Goal: Information Seeking & Learning: Learn about a topic

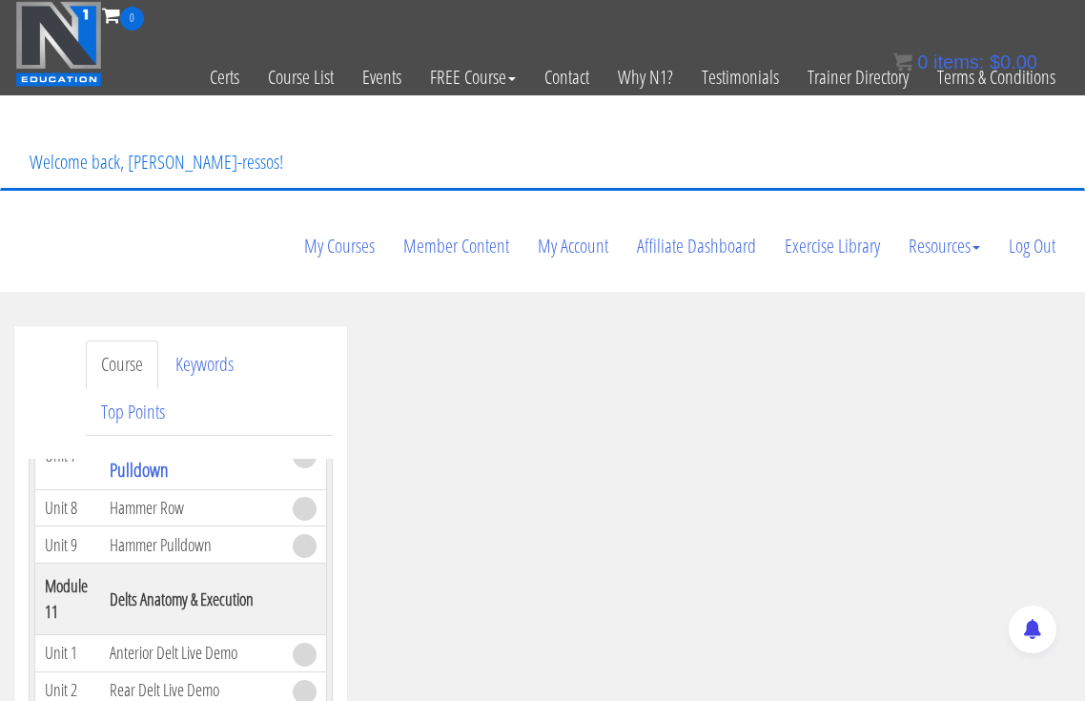
scroll to position [4768, 0]
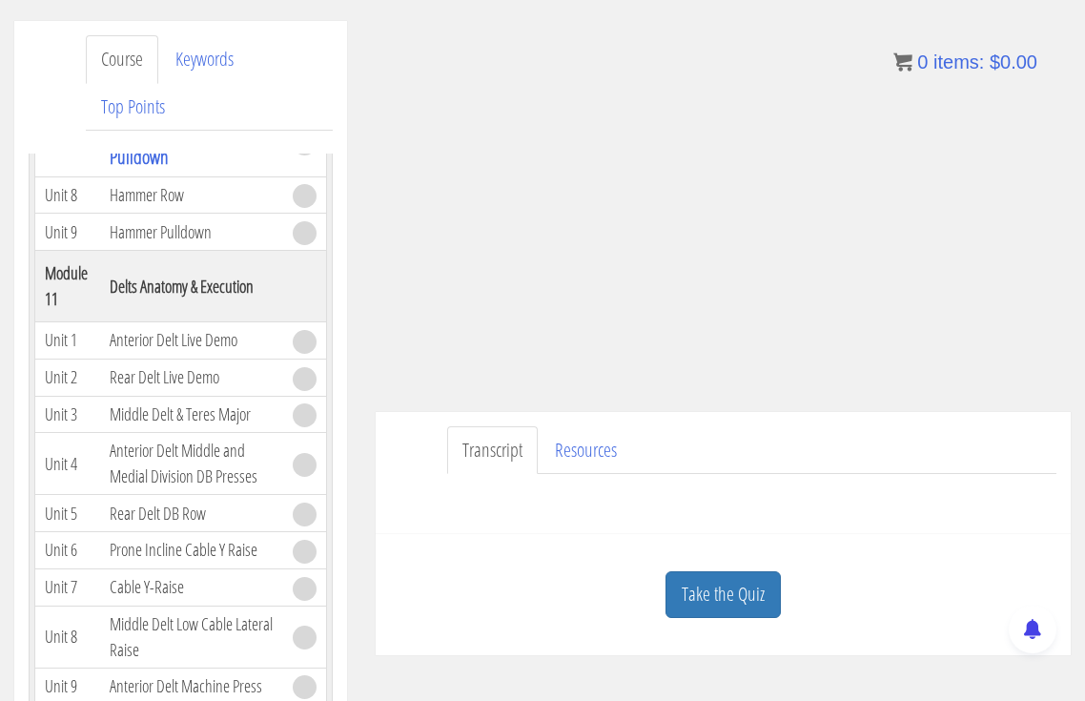
scroll to position [318, 0]
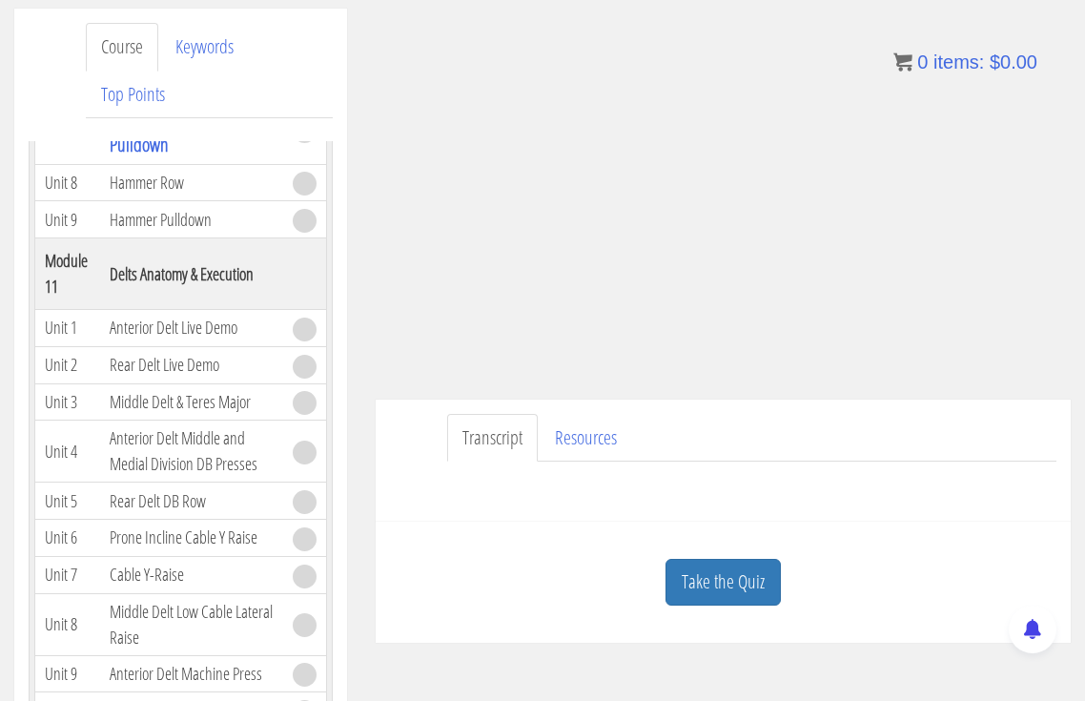
click at [728, 559] on link "Take the Quiz" at bounding box center [723, 582] width 115 height 47
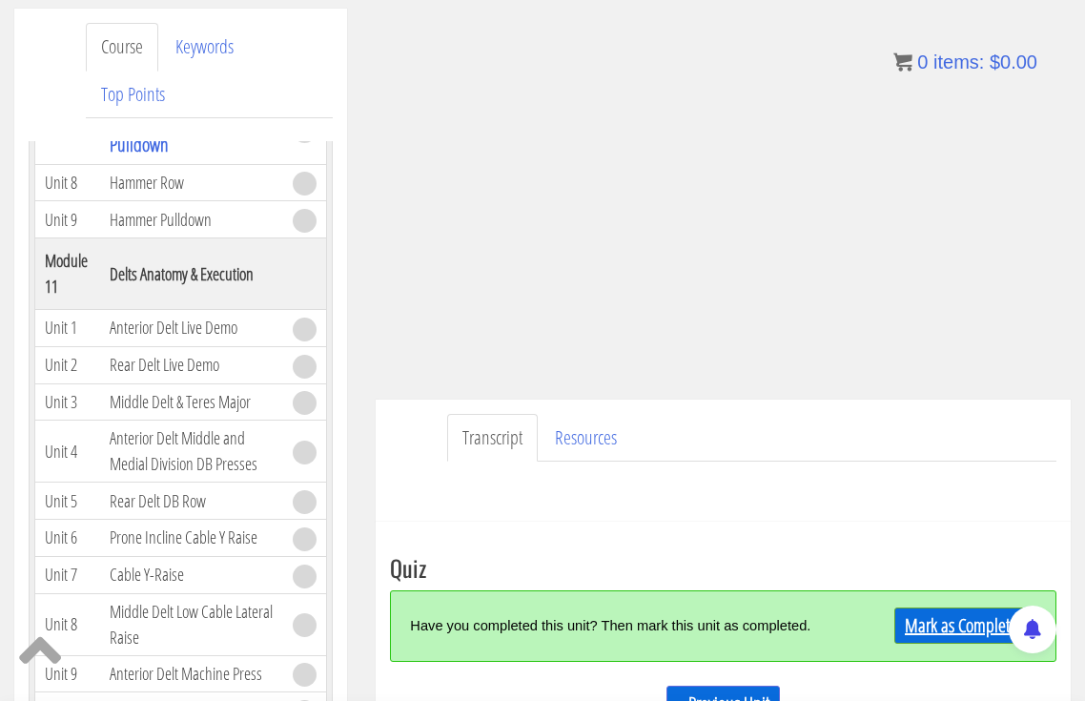
click at [956, 607] on link "Mark as Completed" at bounding box center [965, 625] width 142 height 36
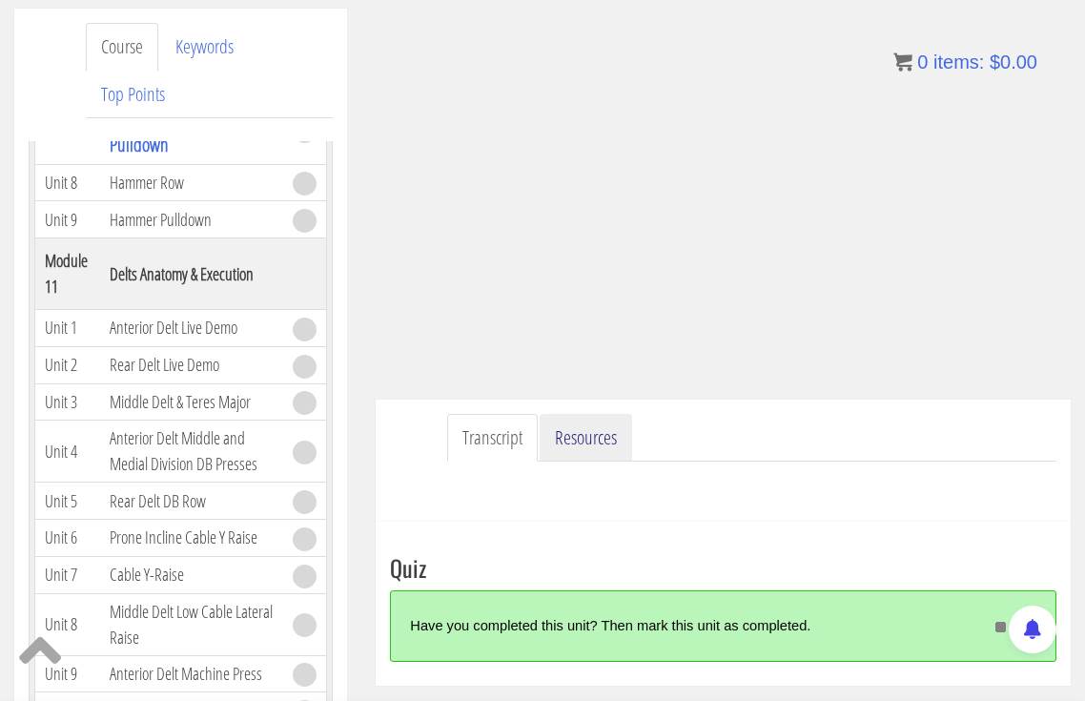
click at [595, 414] on link "Resources" at bounding box center [586, 438] width 92 height 49
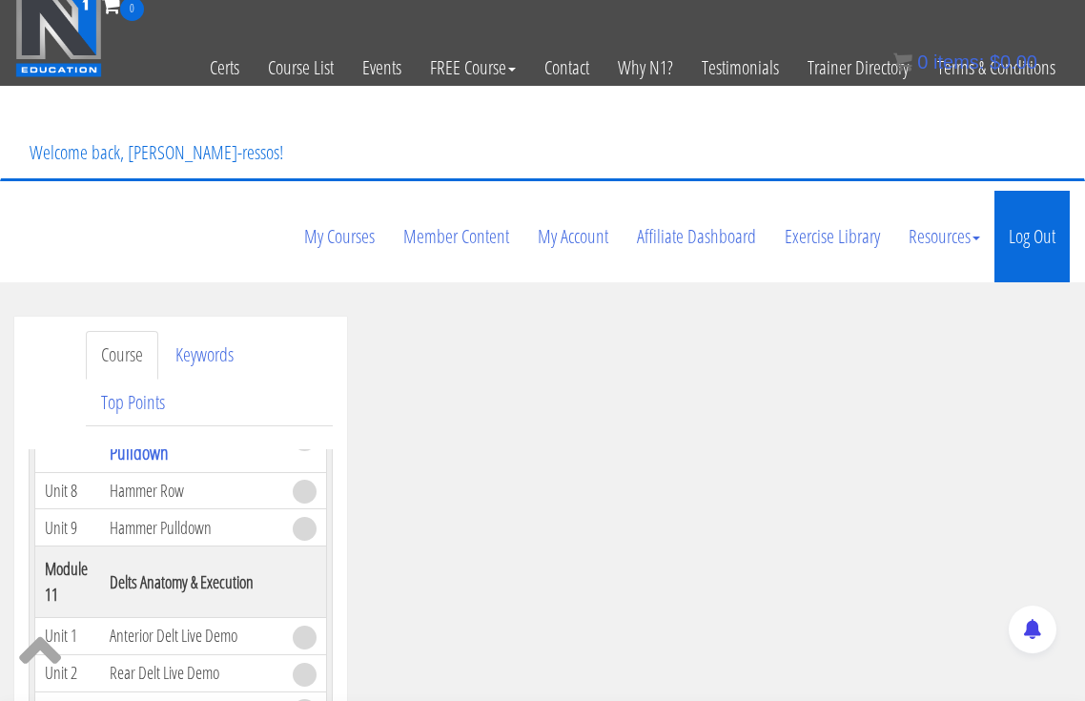
scroll to position [9, 0]
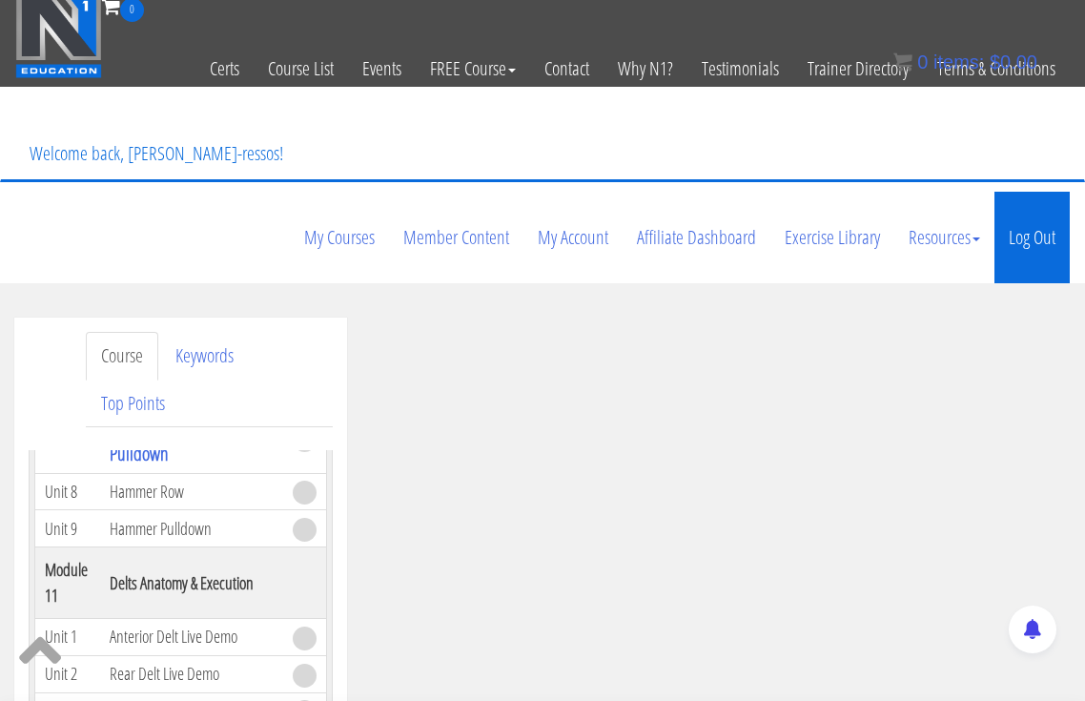
click at [1022, 192] on link "Log Out" at bounding box center [1032, 238] width 75 height 92
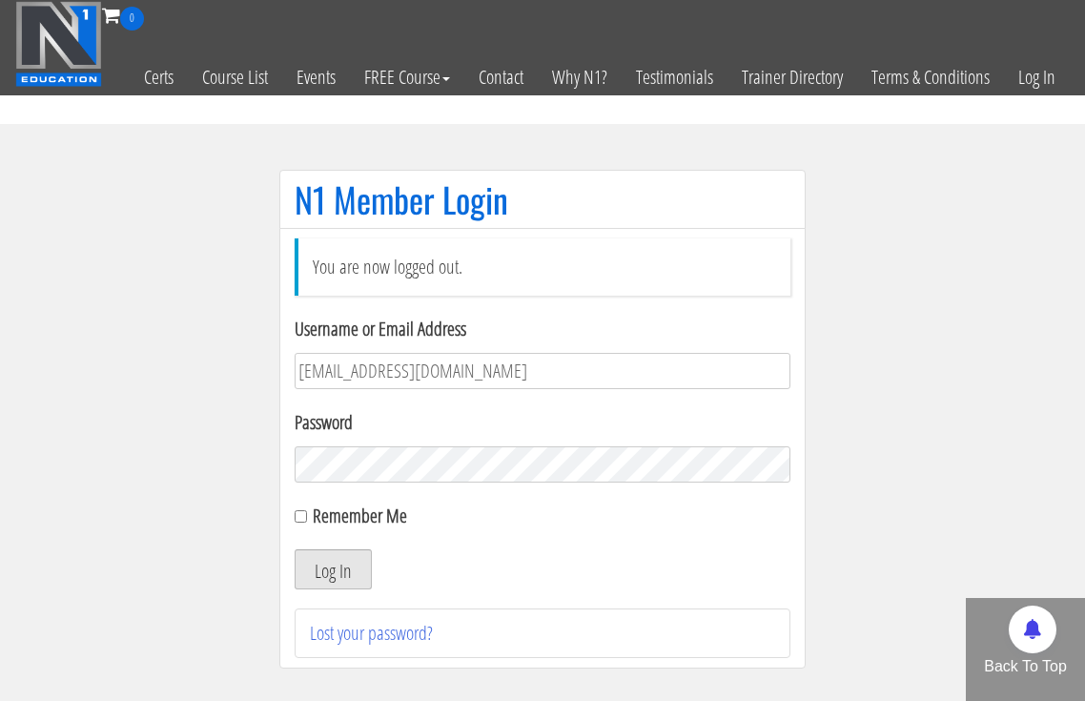
click at [332, 561] on button "Log In" at bounding box center [333, 569] width 77 height 40
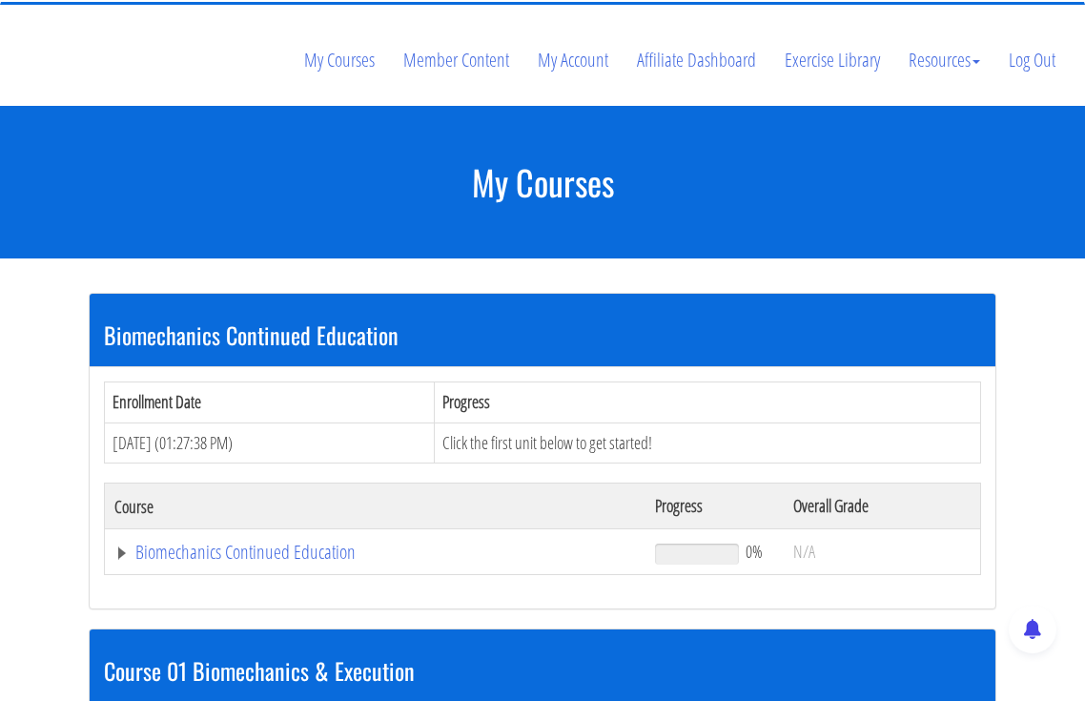
scroll to position [477, 0]
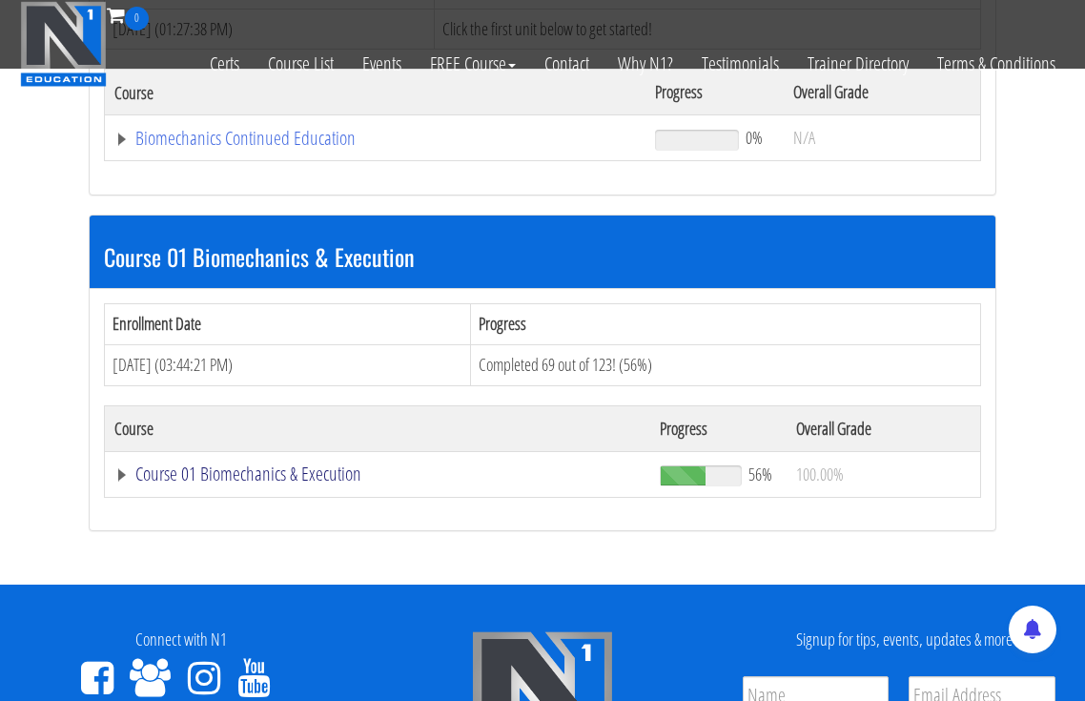
click at [265, 148] on link "Course 01 Biomechanics & Execution" at bounding box center [375, 138] width 522 height 19
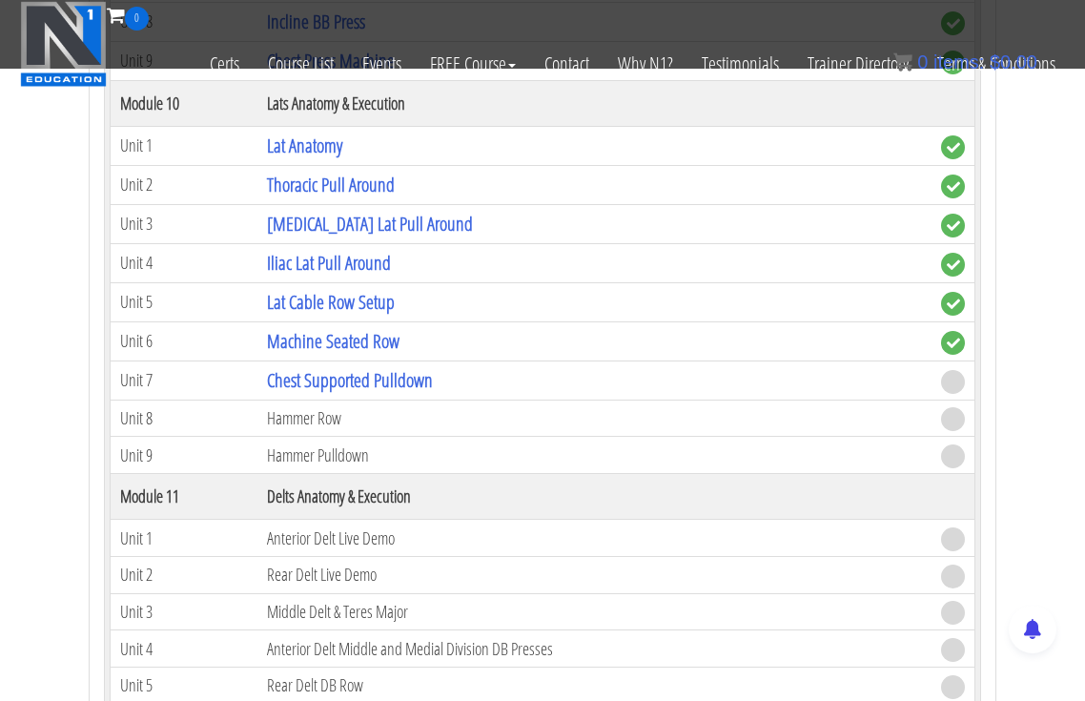
scroll to position [3765, 0]
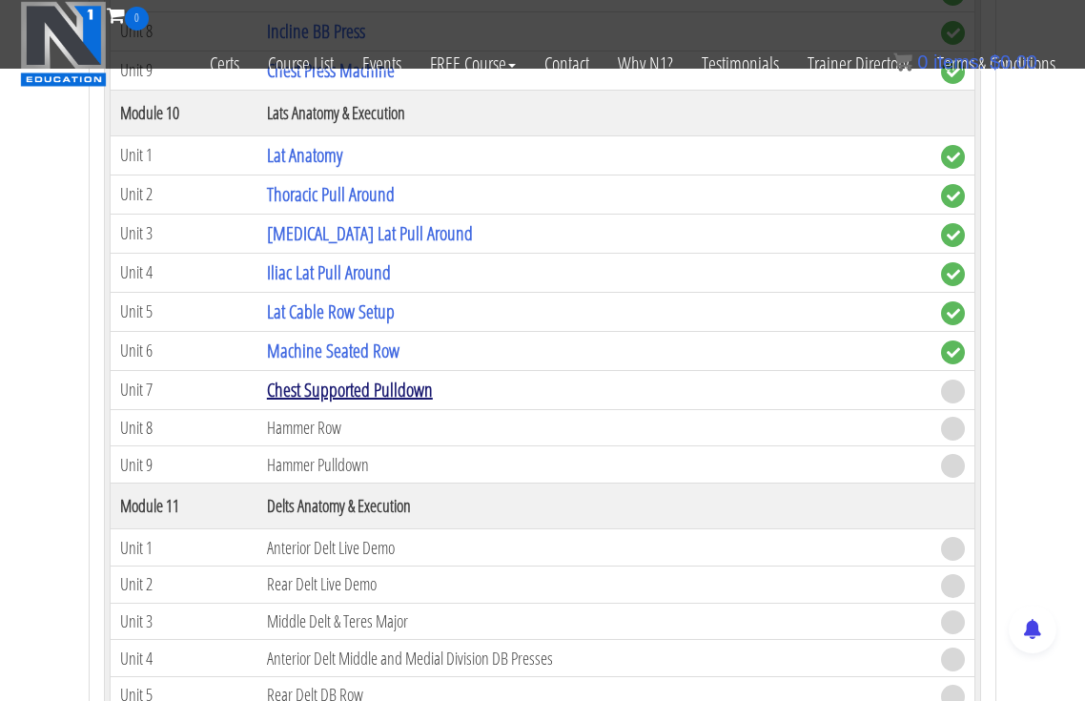
click at [358, 377] on link "Chest Supported Pulldown" at bounding box center [350, 390] width 166 height 26
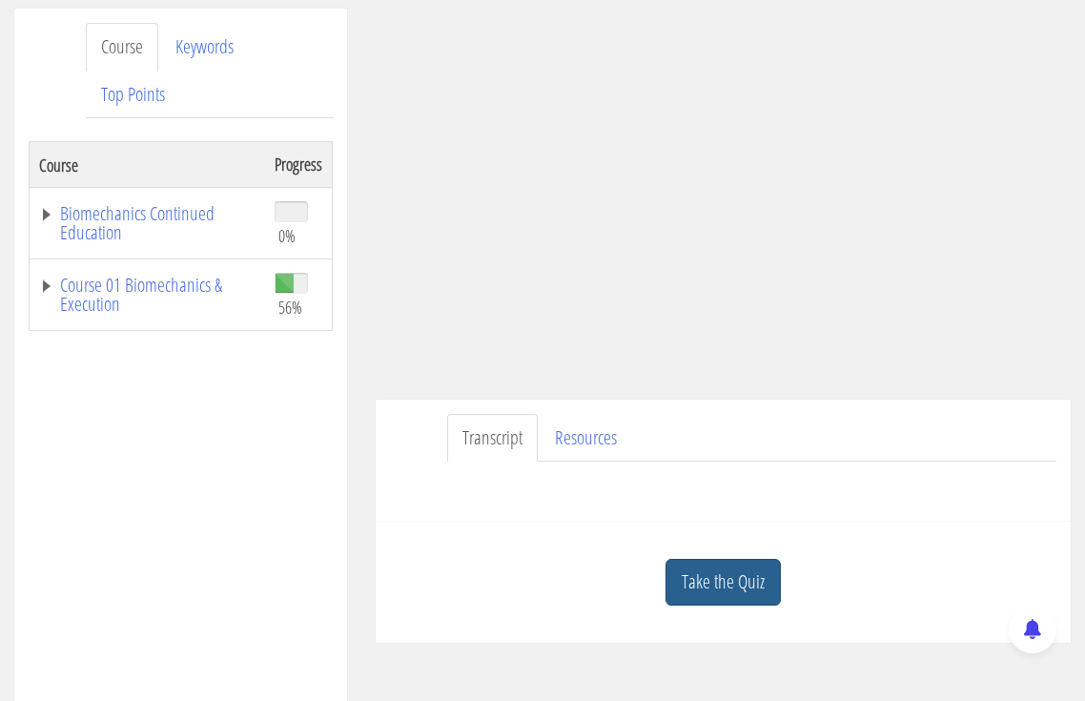
click at [723, 559] on link "Take the Quiz" at bounding box center [723, 582] width 115 height 47
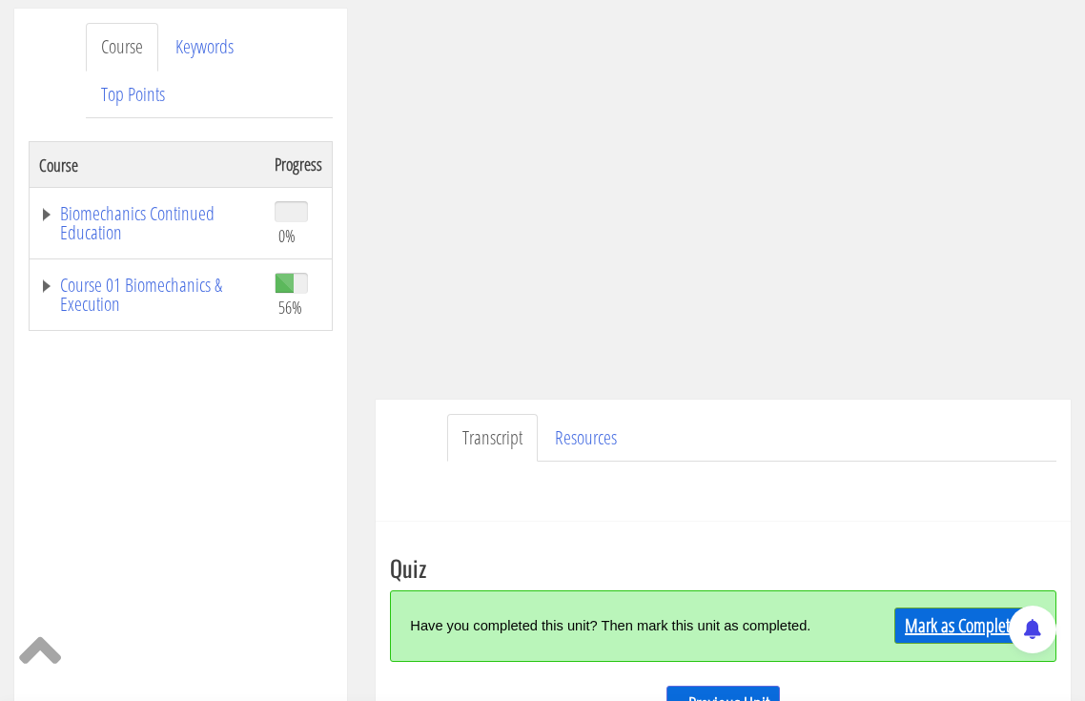
click at [932, 607] on link "Mark as Completed" at bounding box center [965, 625] width 142 height 36
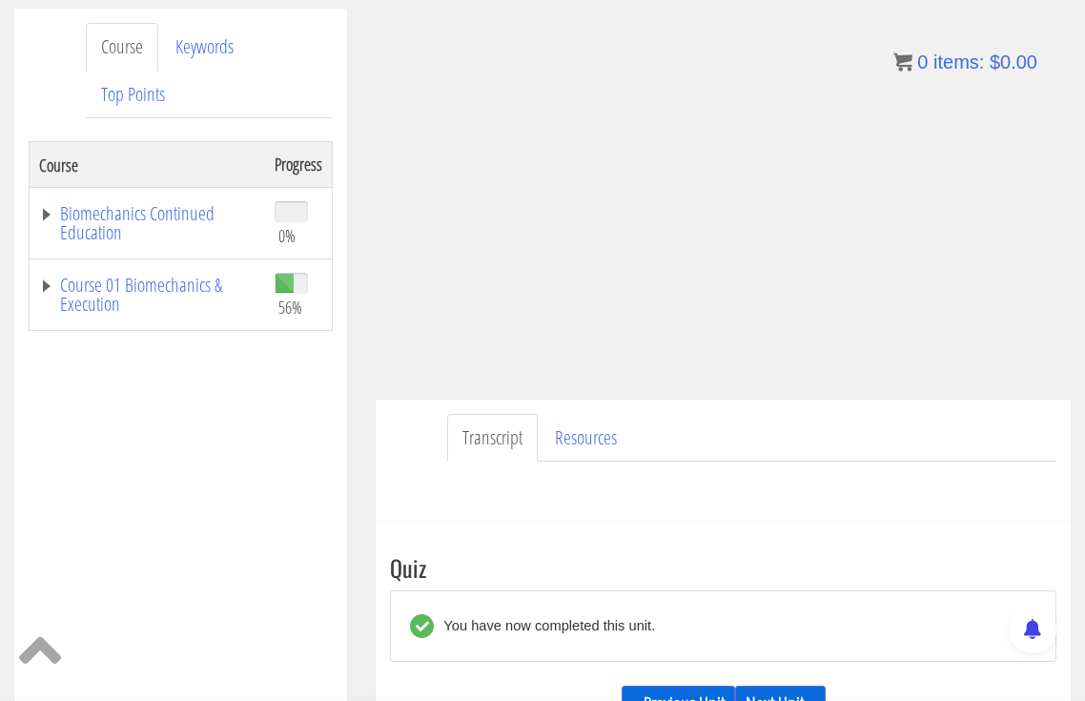
click at [782, 686] on link "Next Unit »" at bounding box center [780, 704] width 91 height 36
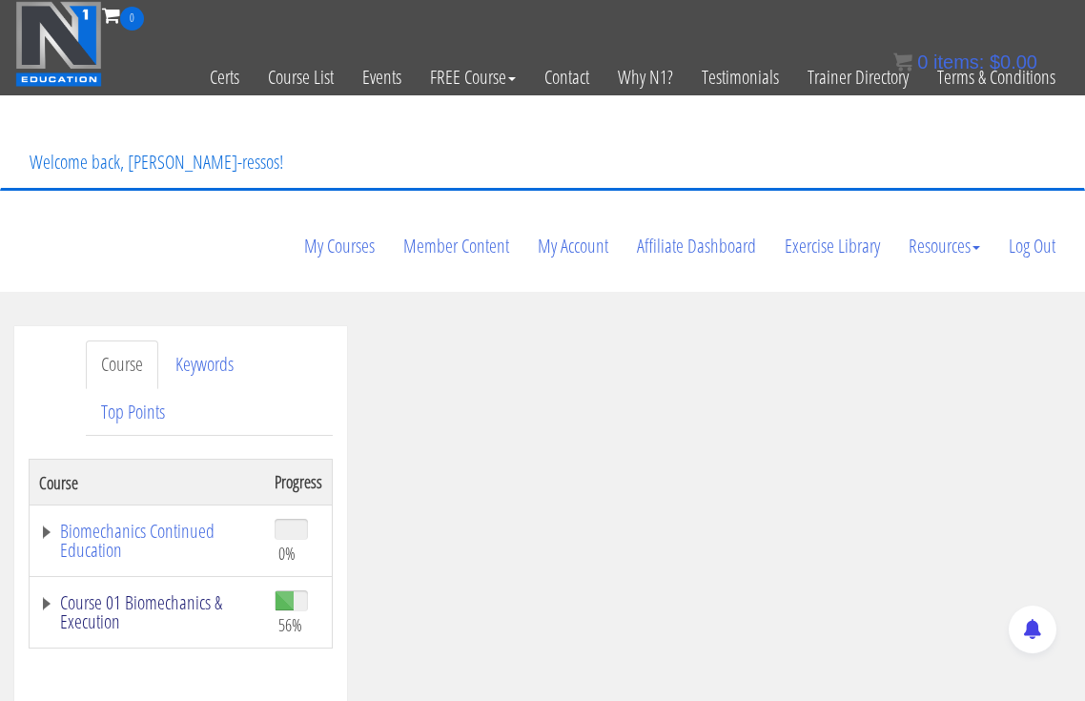
click at [174, 593] on link "Course 01 Biomechanics & Execution" at bounding box center [147, 612] width 216 height 38
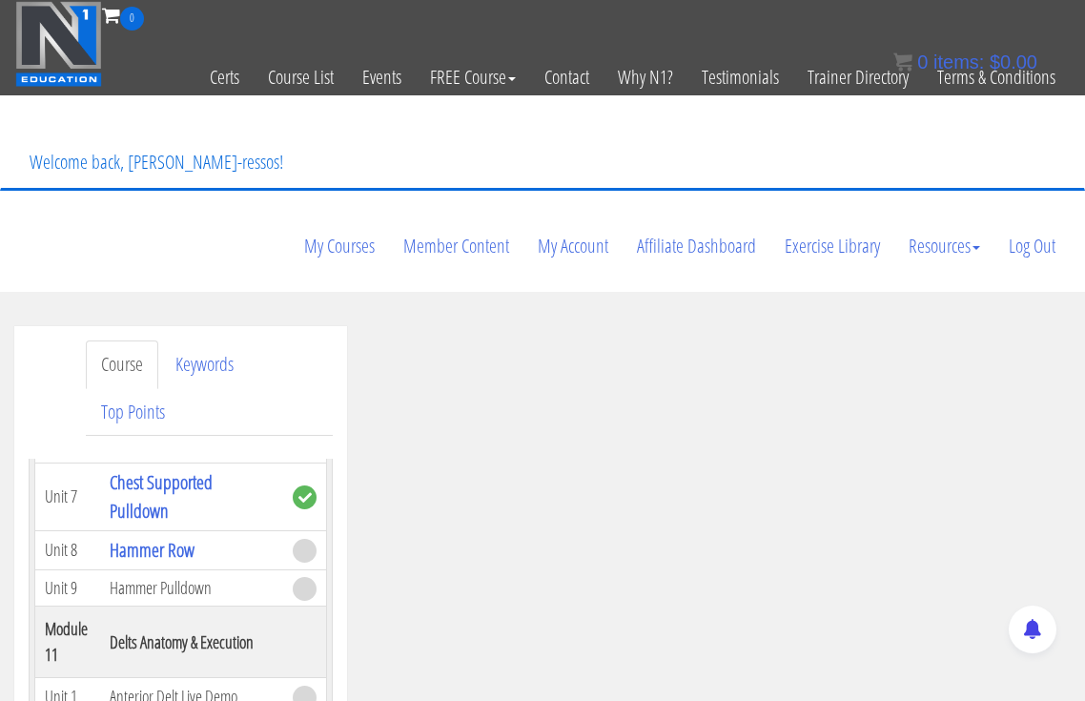
scroll to position [4768, 0]
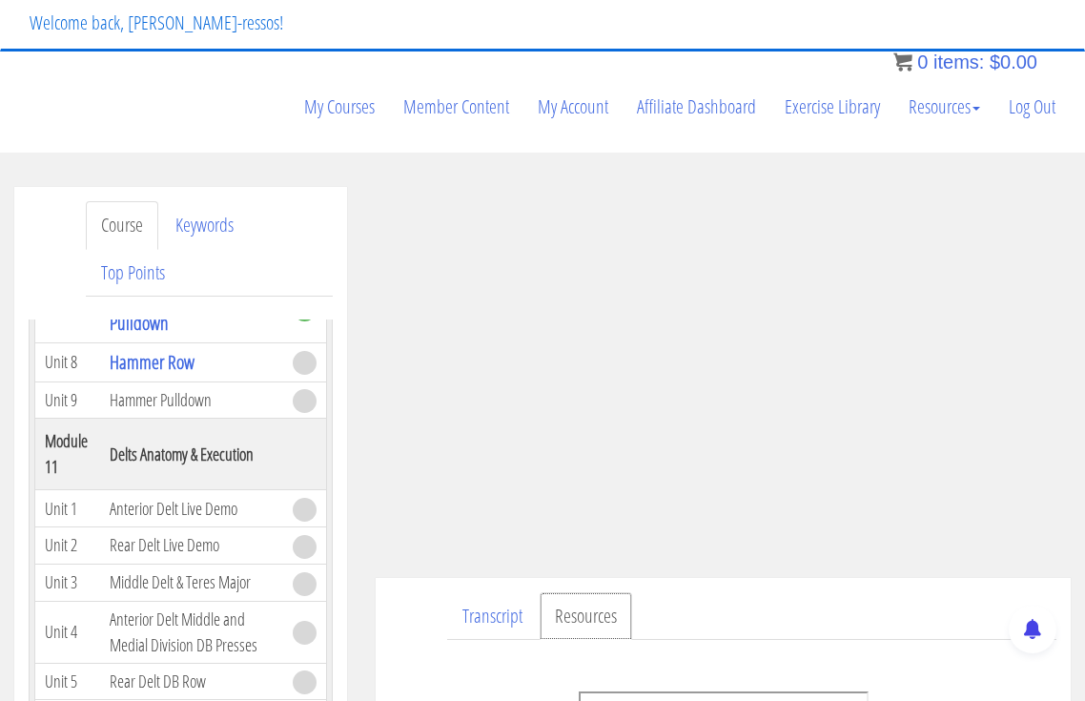
scroll to position [2, 0]
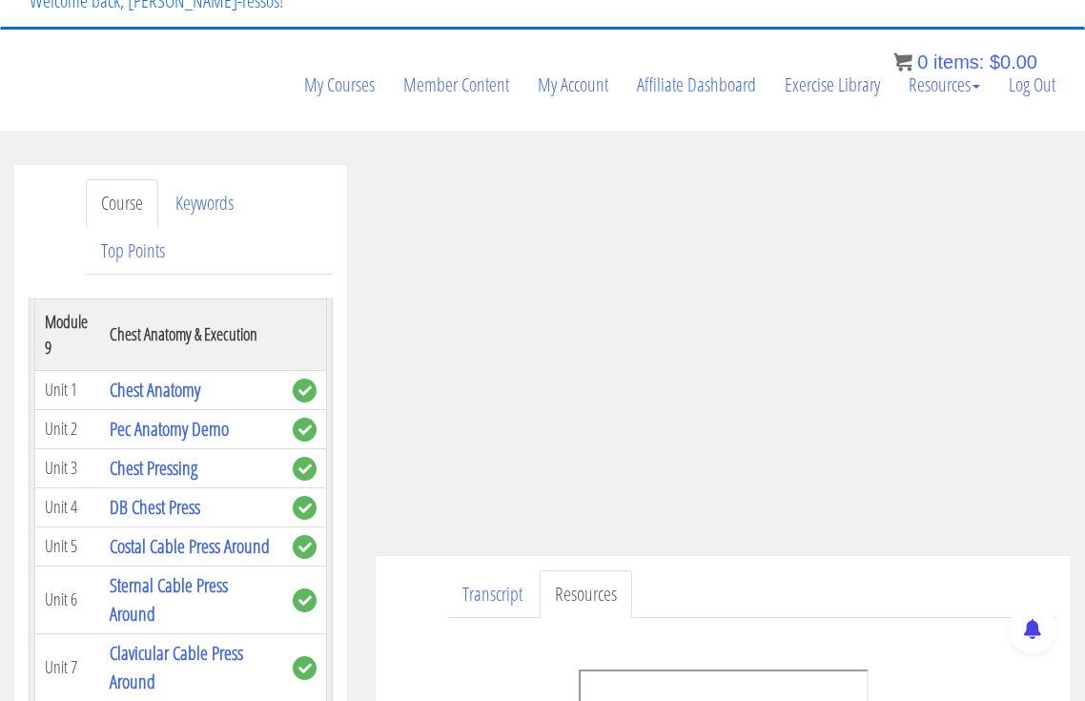
scroll to position [4768, 0]
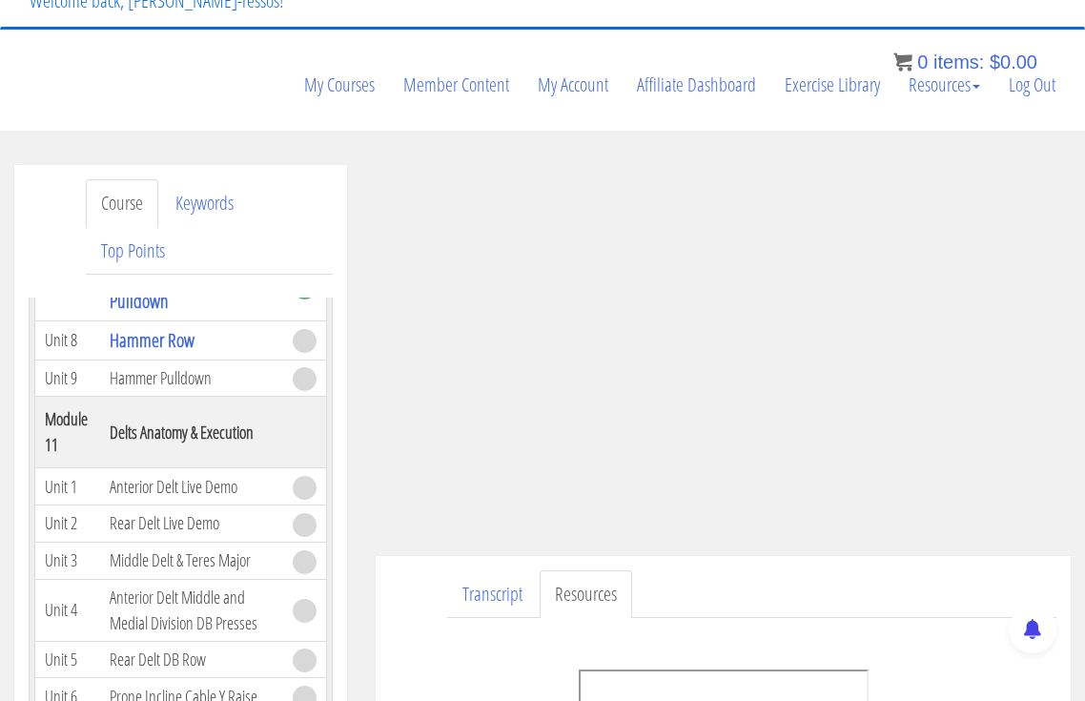
click at [699, 570] on ul "Transcript Resources" at bounding box center [751, 594] width 609 height 49
click at [726, 570] on ul "Transcript Resources" at bounding box center [751, 594] width 609 height 49
click at [733, 570] on ul "Transcript Resources" at bounding box center [751, 594] width 609 height 49
click at [740, 570] on ul "Transcript Resources" at bounding box center [751, 594] width 609 height 49
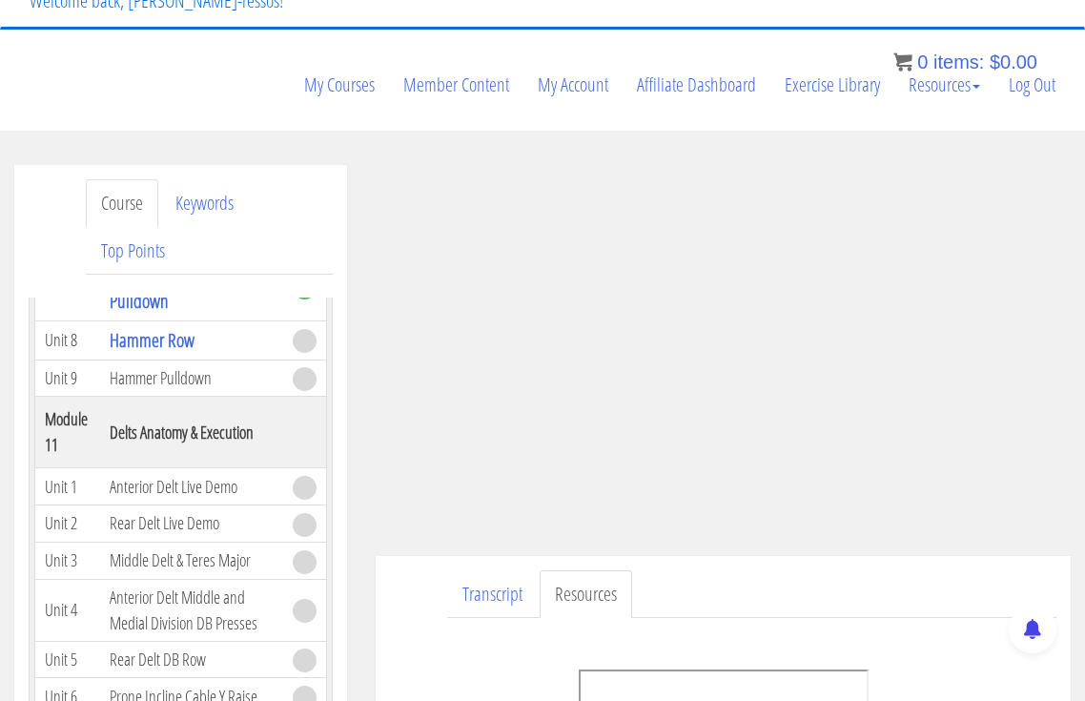
click at [740, 570] on ul "Transcript Resources" at bounding box center [751, 594] width 609 height 49
click at [732, 570] on ul "Transcript Resources" at bounding box center [751, 594] width 609 height 49
click at [673, 570] on ul "Transcript Resources" at bounding box center [751, 594] width 609 height 49
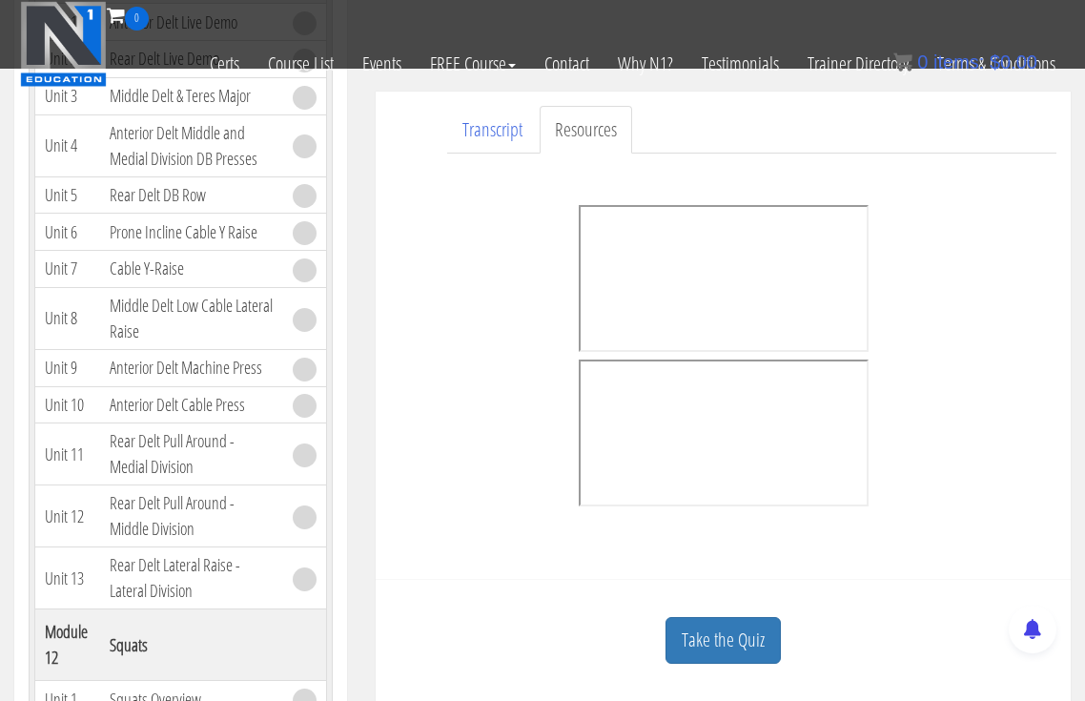
scroll to position [505, 0]
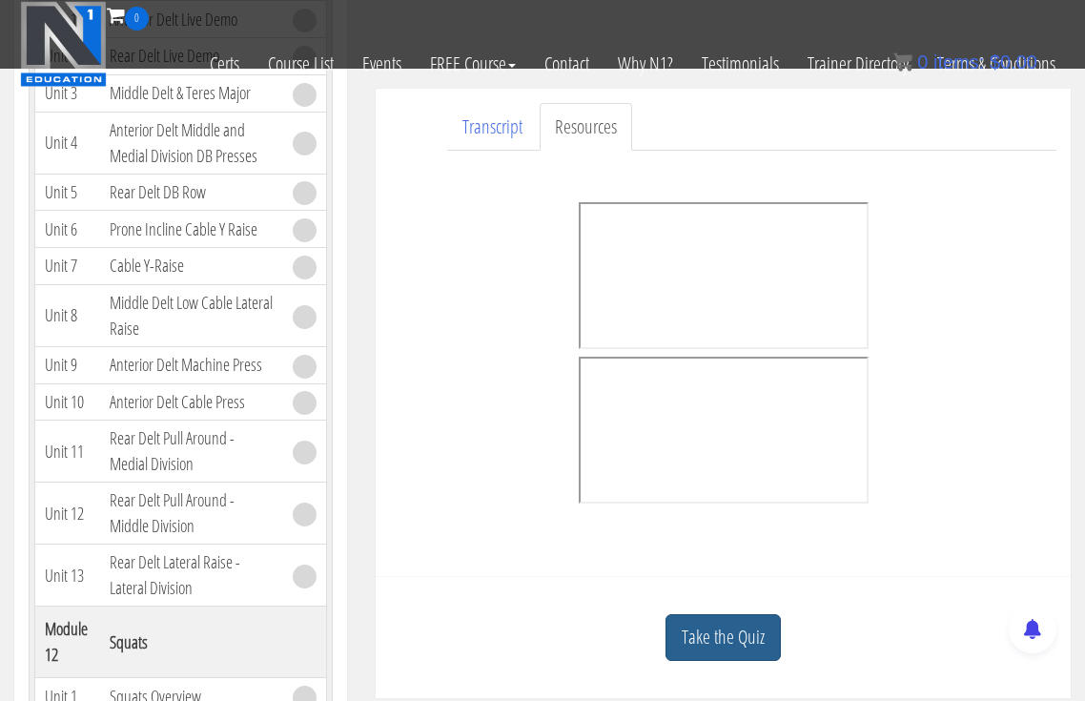
click at [728, 614] on link "Take the Quiz" at bounding box center [723, 637] width 115 height 47
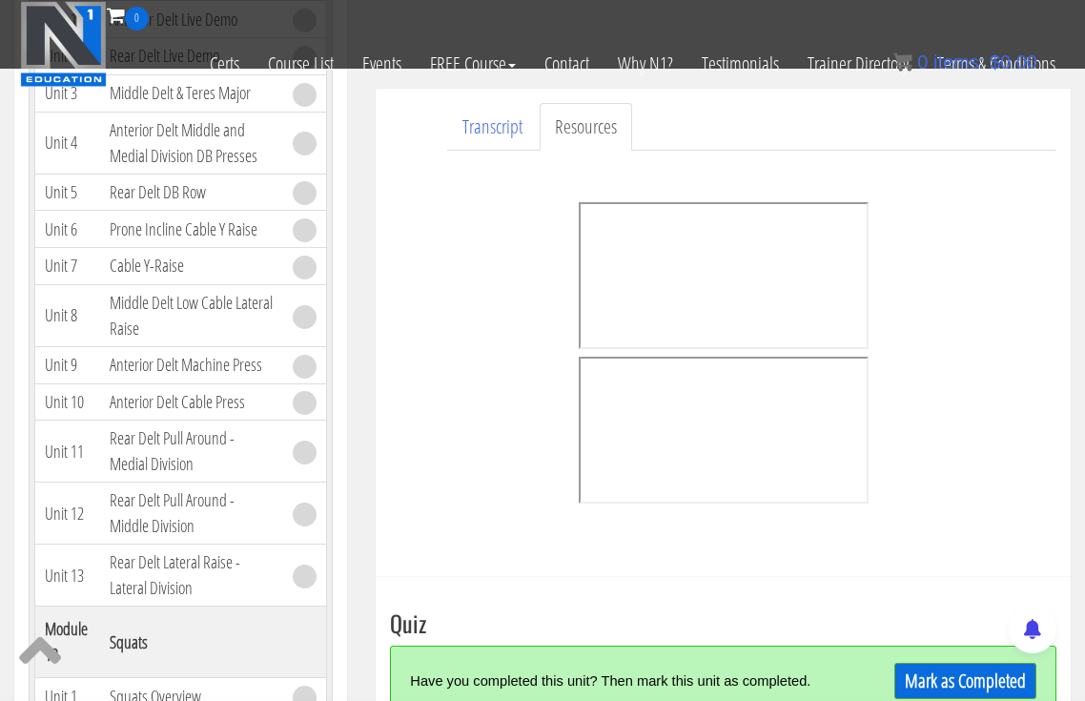
click at [967, 661] on div "Mark as Completed" at bounding box center [954, 681] width 164 height 41
click at [968, 663] on link "Mark as Completed" at bounding box center [965, 681] width 142 height 36
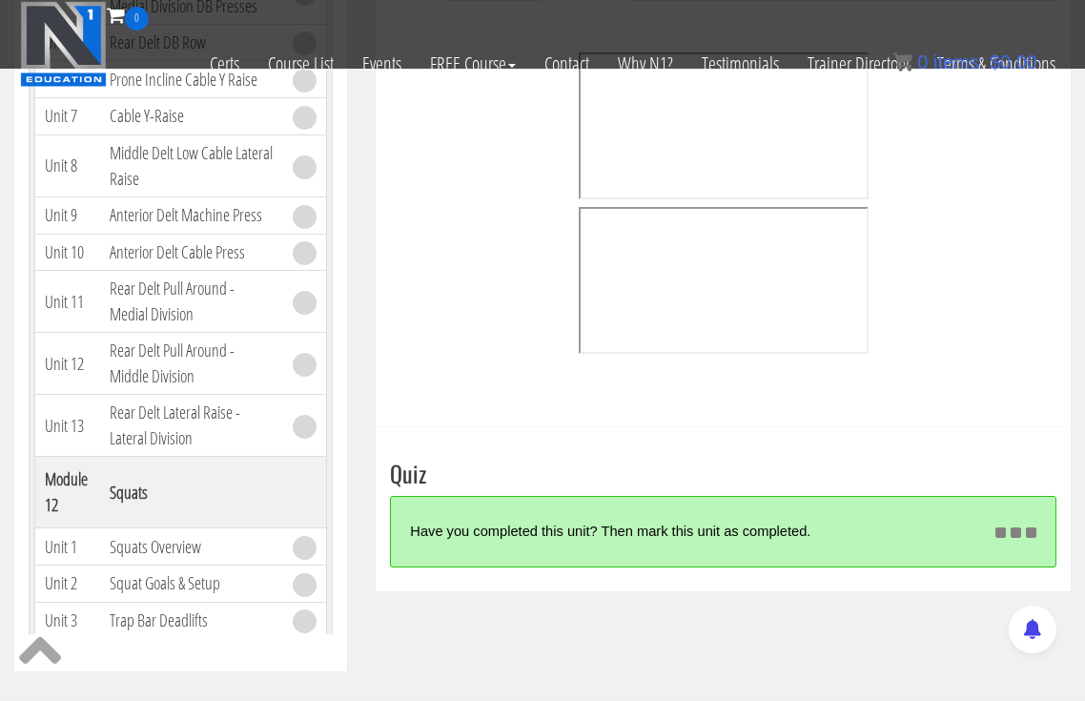
scroll to position [665, 0]
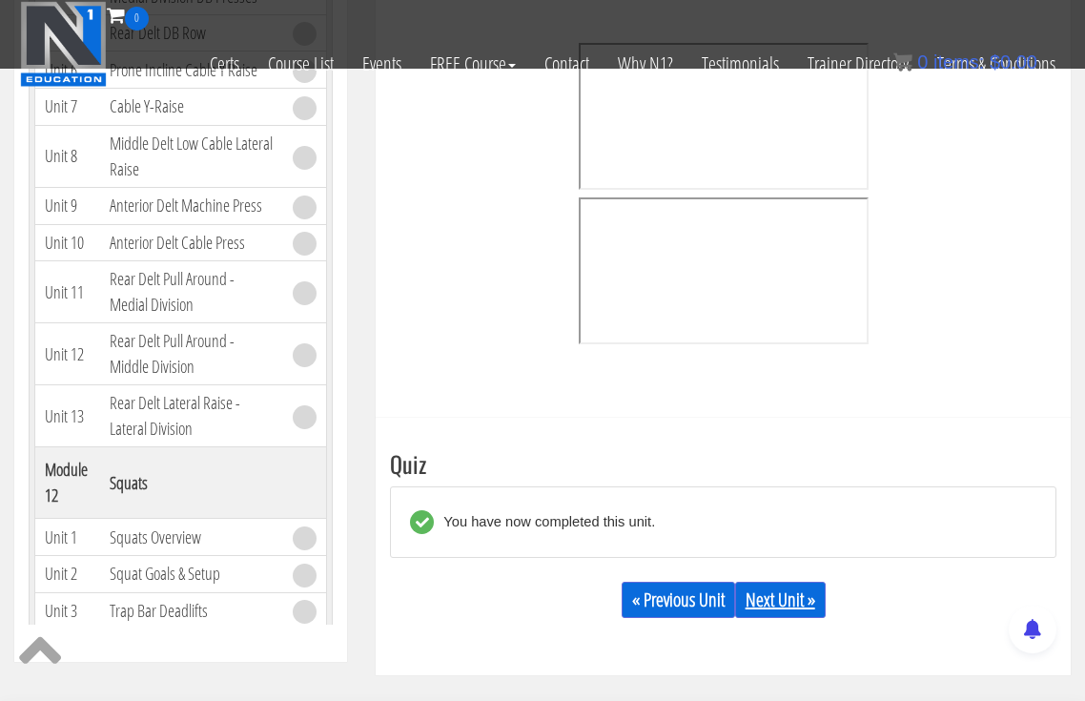
click at [777, 582] on link "Next Unit »" at bounding box center [780, 600] width 91 height 36
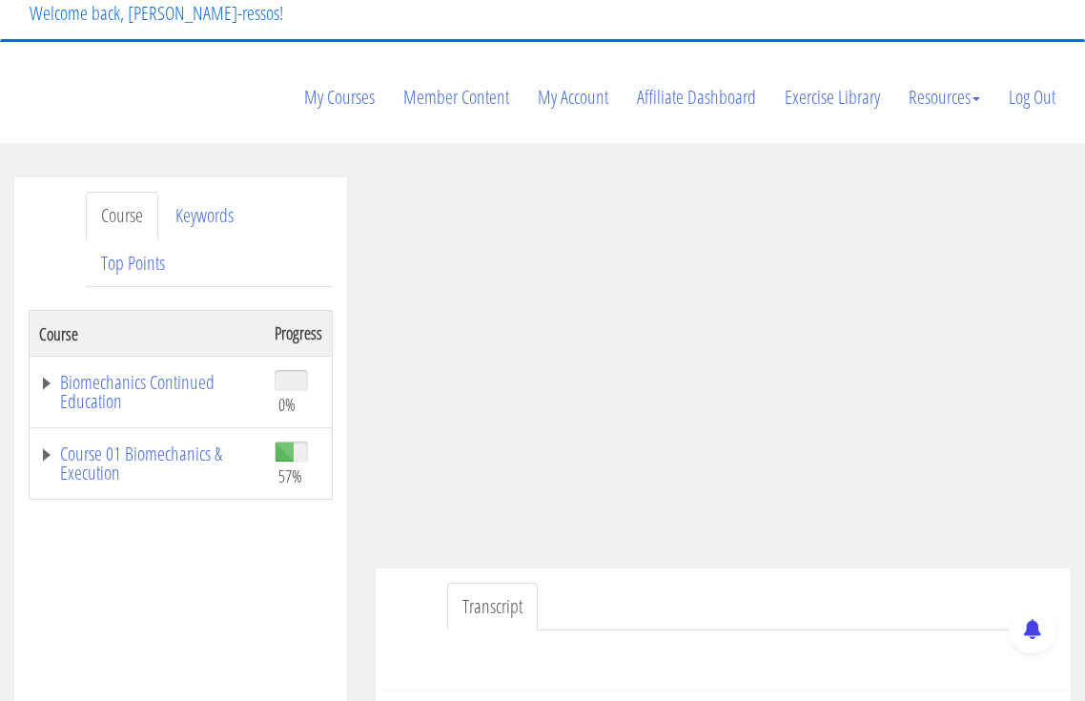
scroll to position [159, 0]
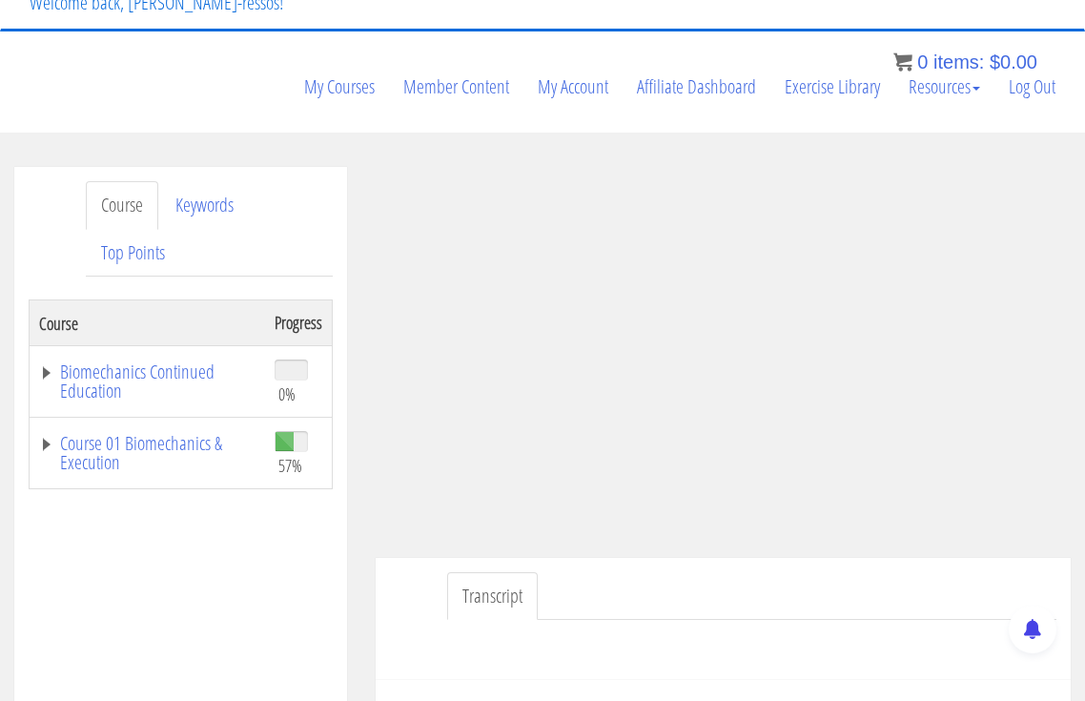
click at [898, 572] on ul "Transcript" at bounding box center [751, 596] width 609 height 49
click at [589, 572] on ul "Transcript" at bounding box center [751, 596] width 609 height 49
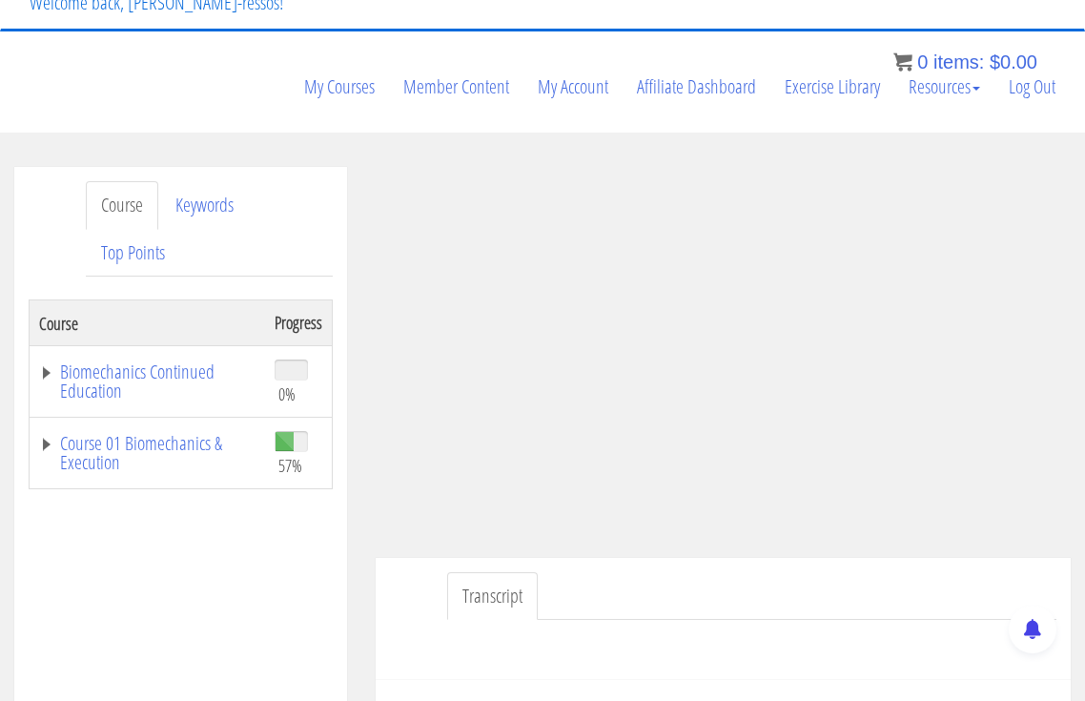
click at [589, 572] on ul "Transcript" at bounding box center [751, 596] width 609 height 49
click at [584, 572] on ul "Transcript" at bounding box center [751, 596] width 609 height 49
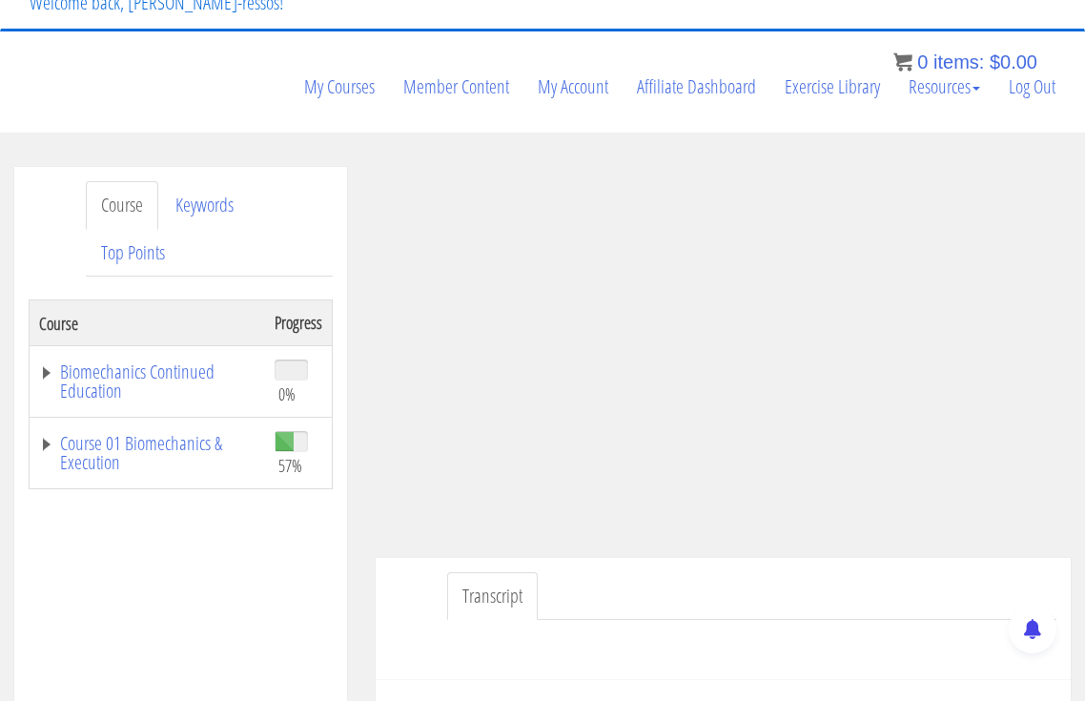
click at [584, 572] on ul "Transcript" at bounding box center [751, 596] width 609 height 49
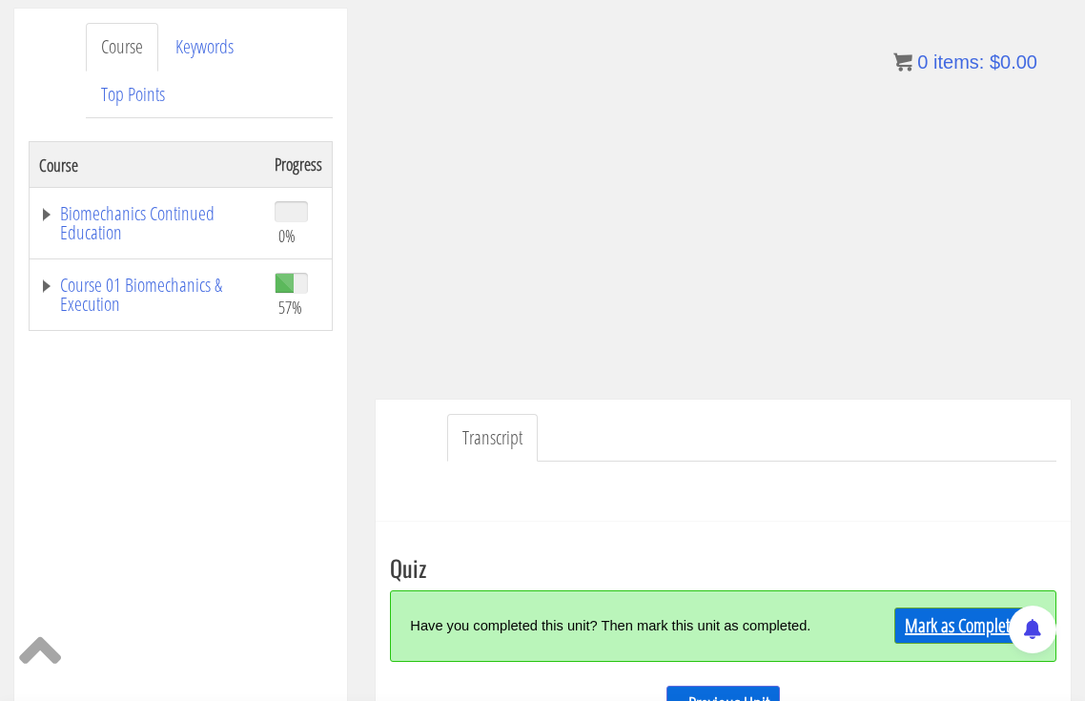
click at [970, 607] on link "Mark as Completed" at bounding box center [965, 625] width 142 height 36
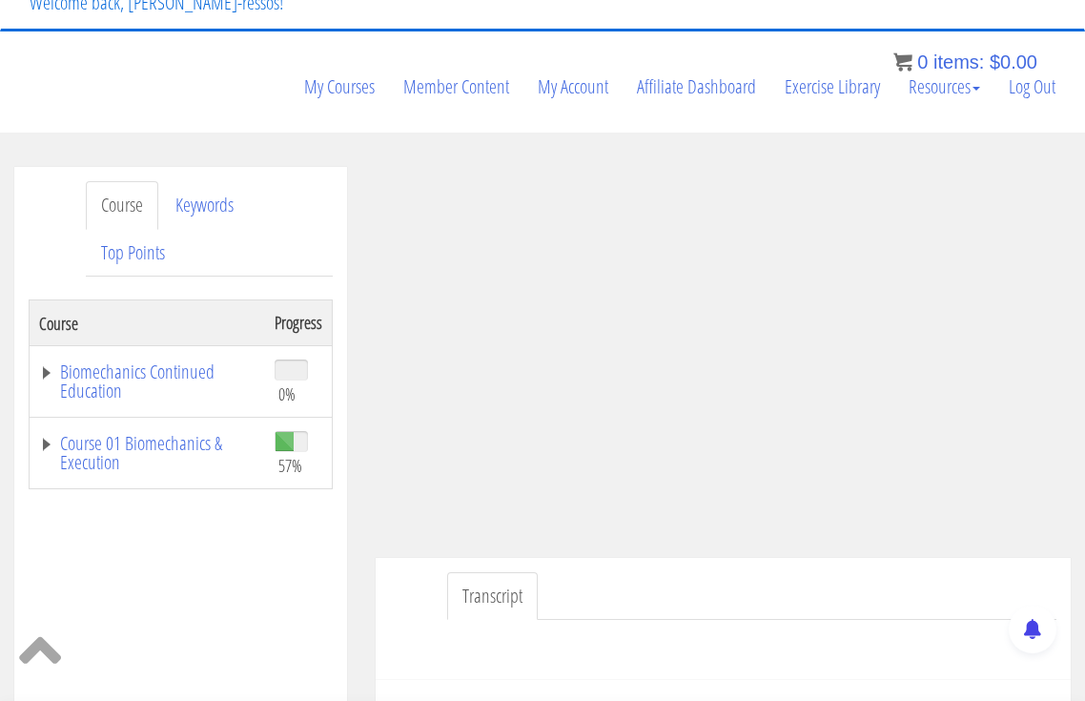
click at [731, 572] on ul "Transcript" at bounding box center [751, 596] width 609 height 49
click at [908, 572] on ul "Transcript" at bounding box center [751, 596] width 609 height 49
click at [184, 434] on link "Course 01 Biomechanics & Execution" at bounding box center [147, 453] width 216 height 38
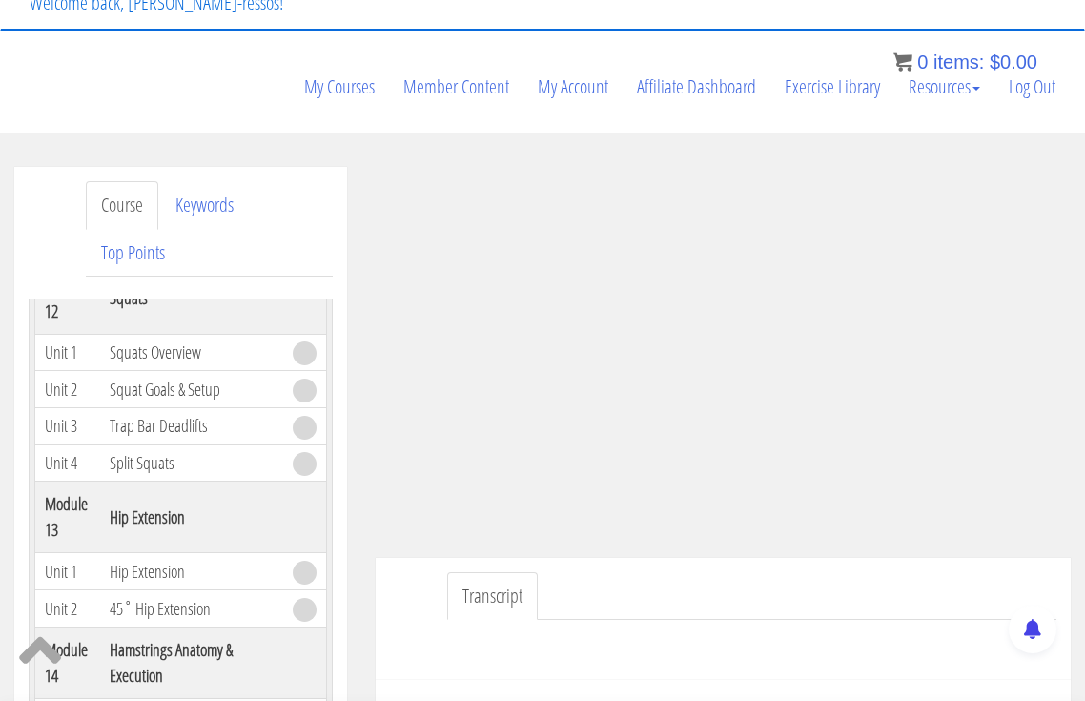
scroll to position [5562, 0]
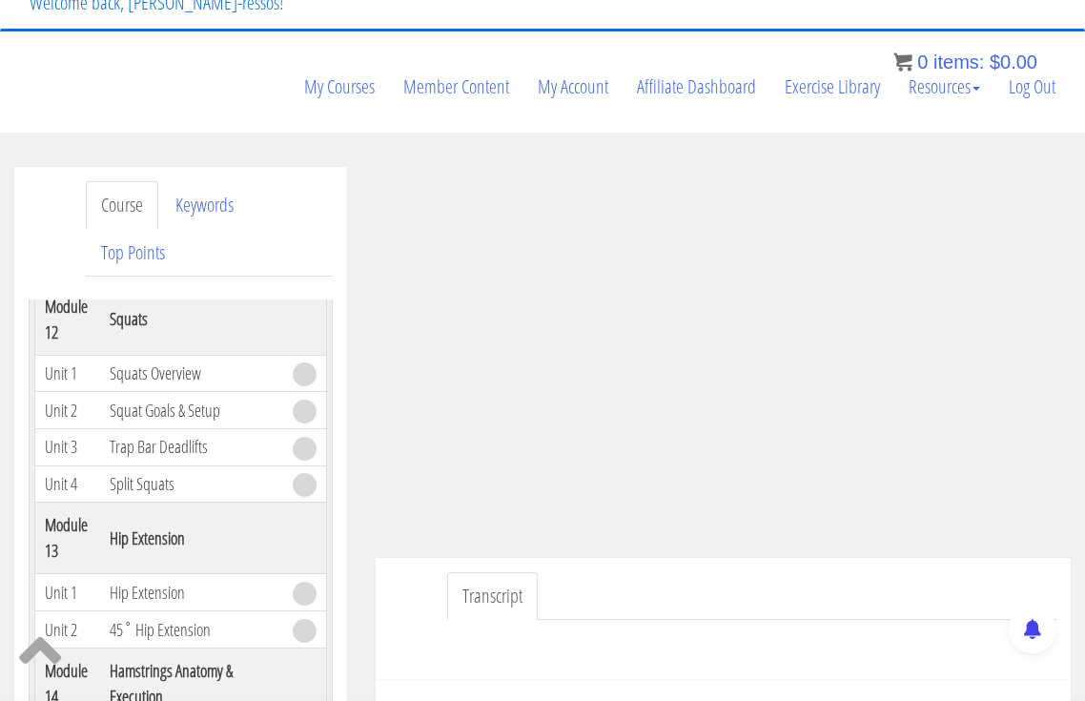
click at [660, 572] on ul "Transcript" at bounding box center [751, 596] width 609 height 49
click at [645, 572] on ul "Transcript" at bounding box center [751, 596] width 609 height 49
click at [627, 572] on ul "Transcript" at bounding box center [751, 596] width 609 height 49
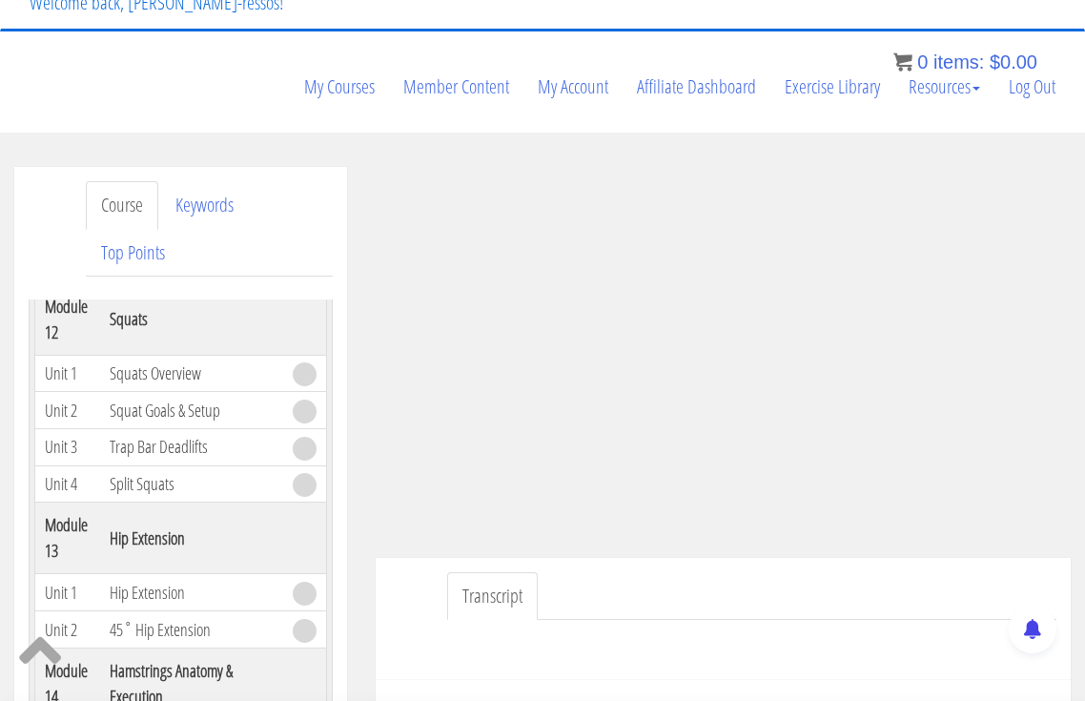
click at [626, 572] on ul "Transcript" at bounding box center [751, 596] width 609 height 49
click at [608, 572] on ul "Transcript" at bounding box center [751, 596] width 609 height 49
click at [599, 572] on ul "Transcript" at bounding box center [751, 596] width 609 height 49
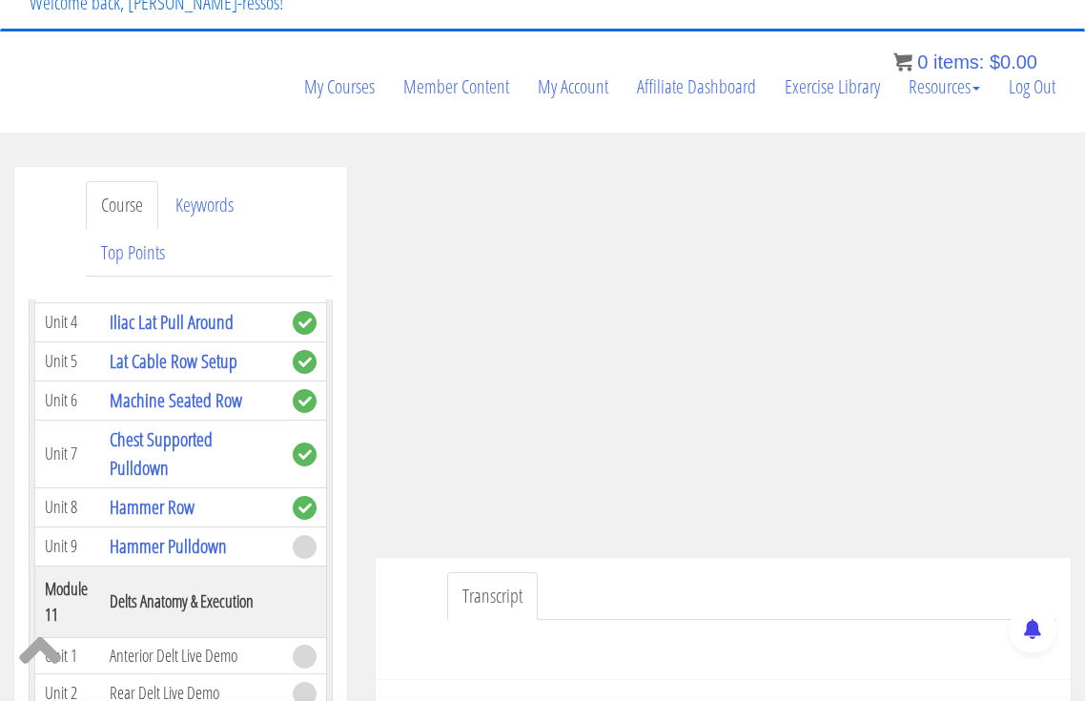
scroll to position [4608, 0]
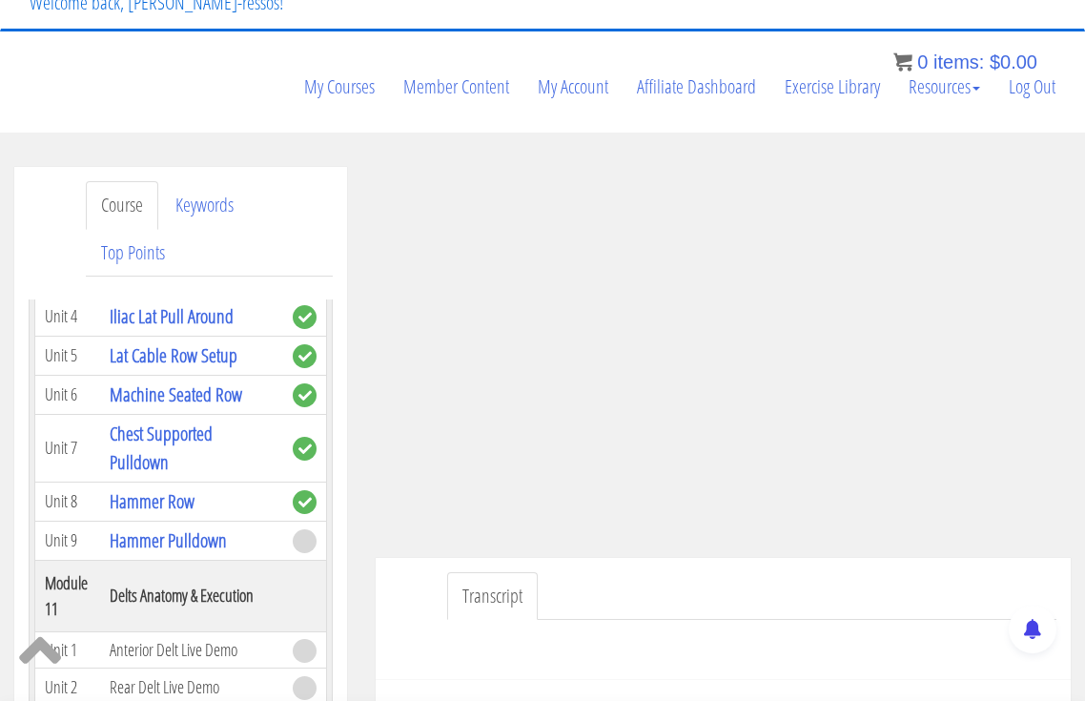
click at [580, 572] on ul "Transcript" at bounding box center [751, 596] width 609 height 49
click at [728, 572] on ul "Transcript" at bounding box center [751, 596] width 609 height 49
click at [683, 572] on ul "Transcript" at bounding box center [751, 596] width 609 height 49
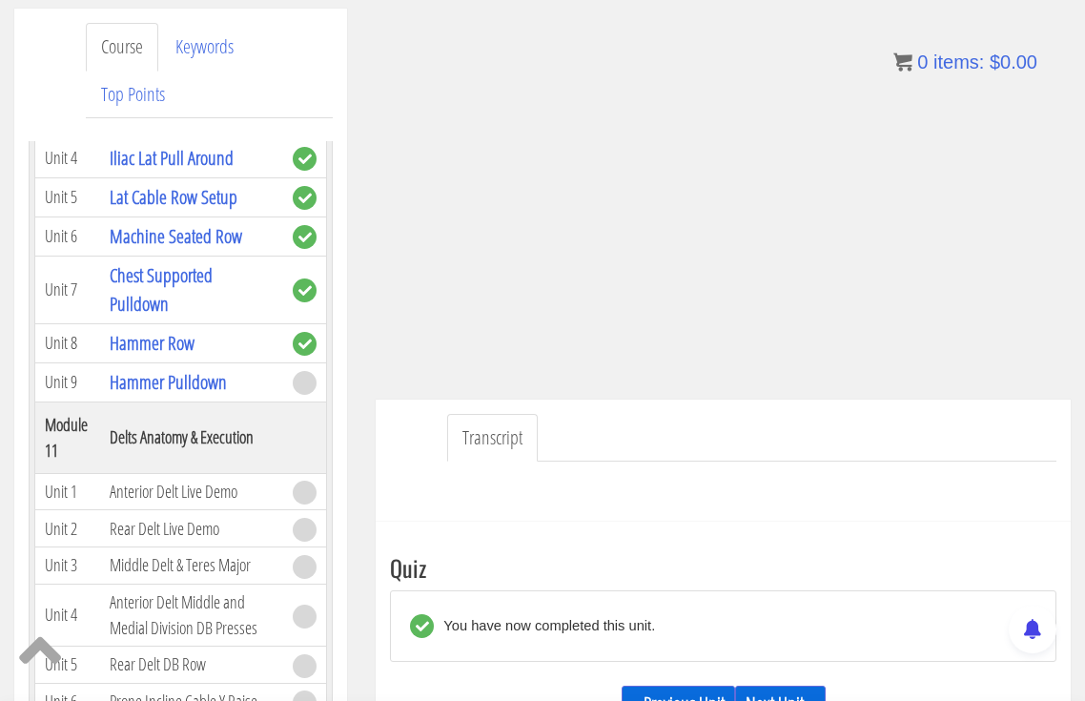
click at [283, 463] on th at bounding box center [305, 437] width 44 height 72
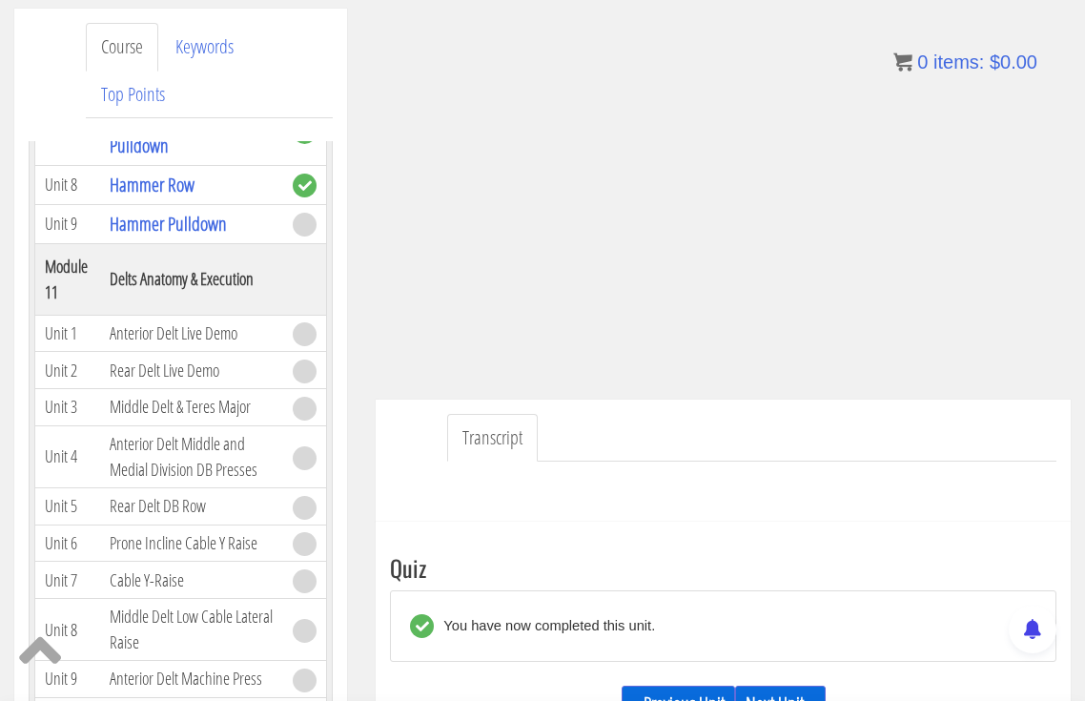
scroll to position [4768, 0]
click at [283, 314] on th at bounding box center [305, 278] width 44 height 72
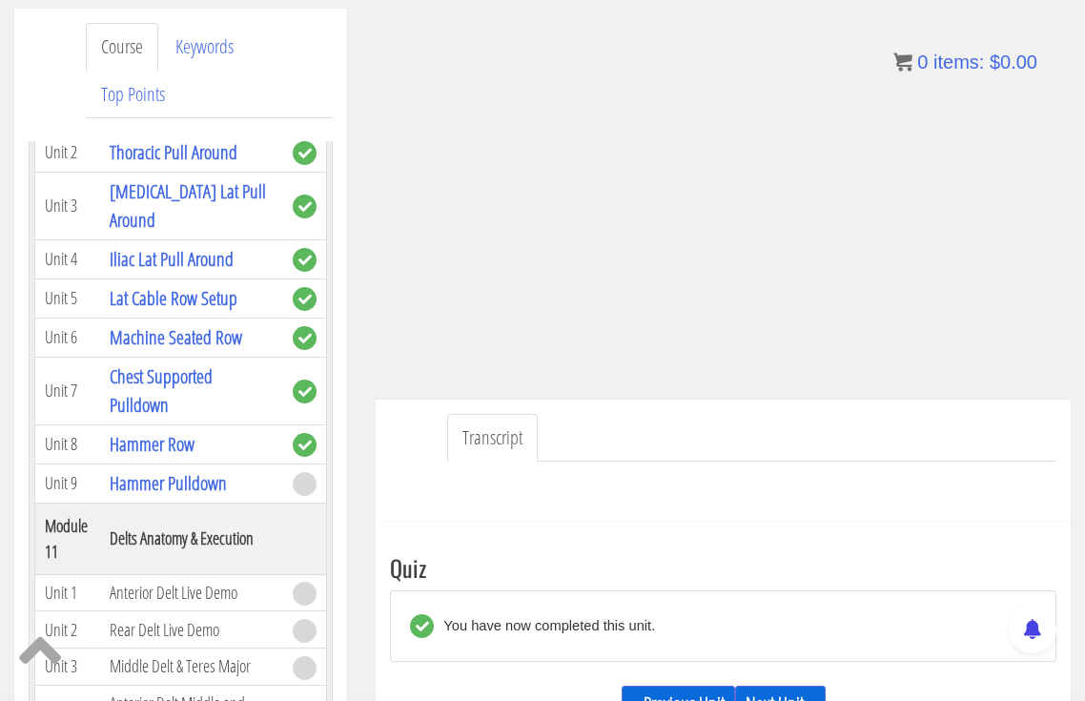
scroll to position [4500, 0]
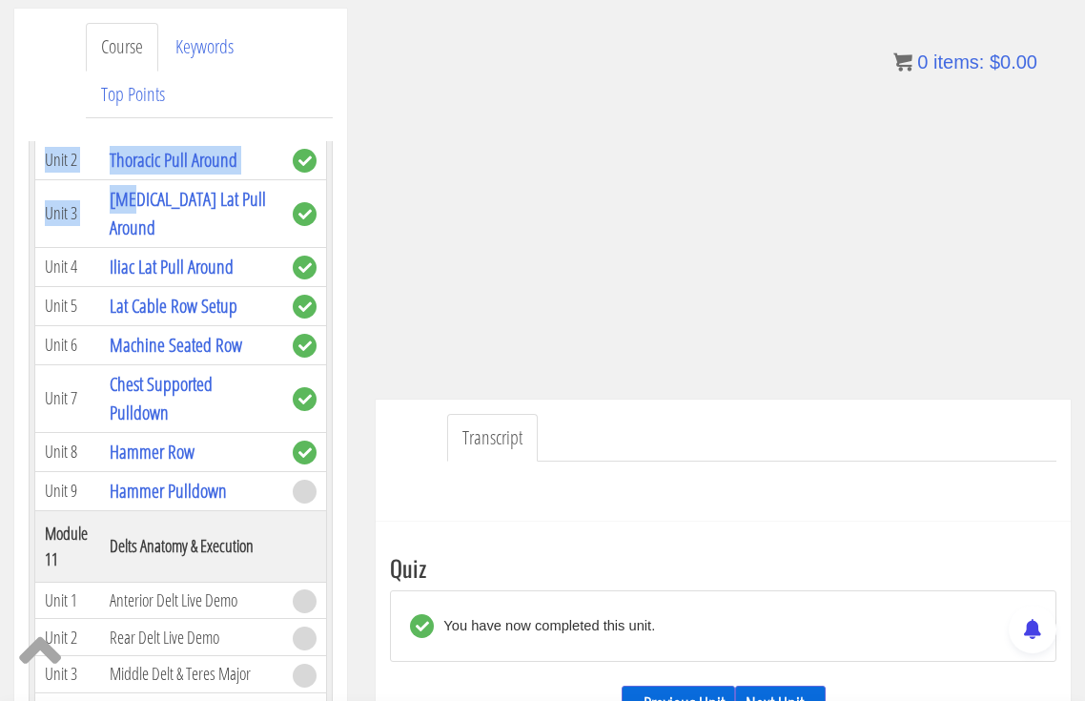
drag, startPoint x: 97, startPoint y: 185, endPoint x: 139, endPoint y: 240, distance: 69.4
click at [247, 576] on th "Delts Anatomy & Execution" at bounding box center [191, 546] width 183 height 72
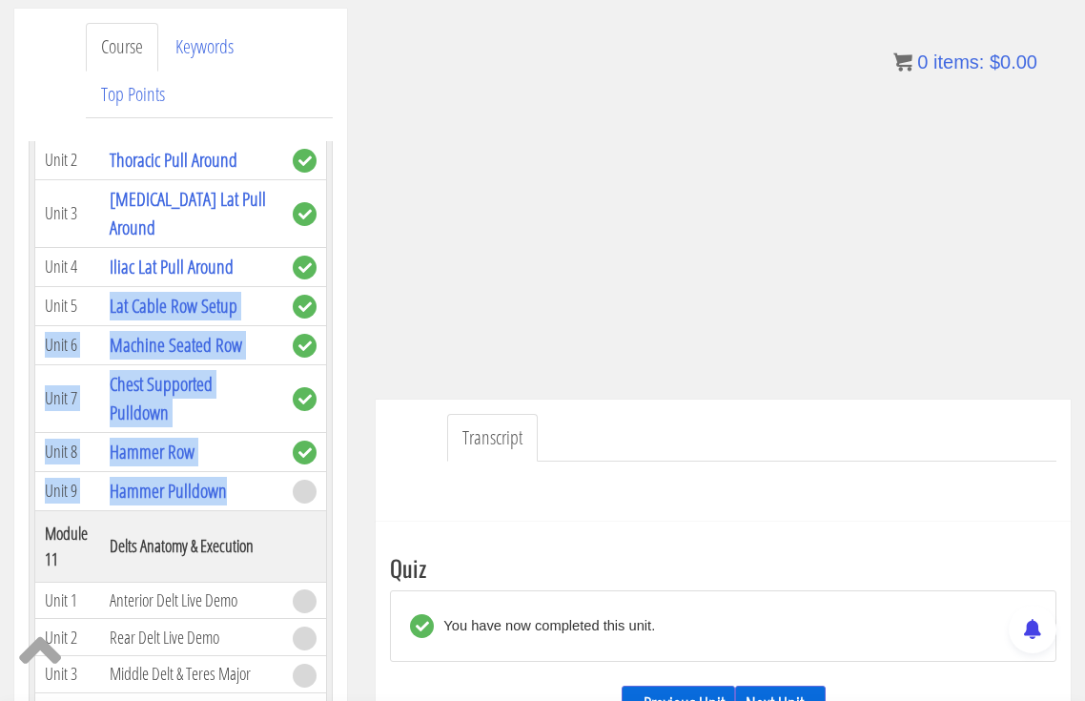
drag, startPoint x: 106, startPoint y: 344, endPoint x: 242, endPoint y: 538, distance: 236.8
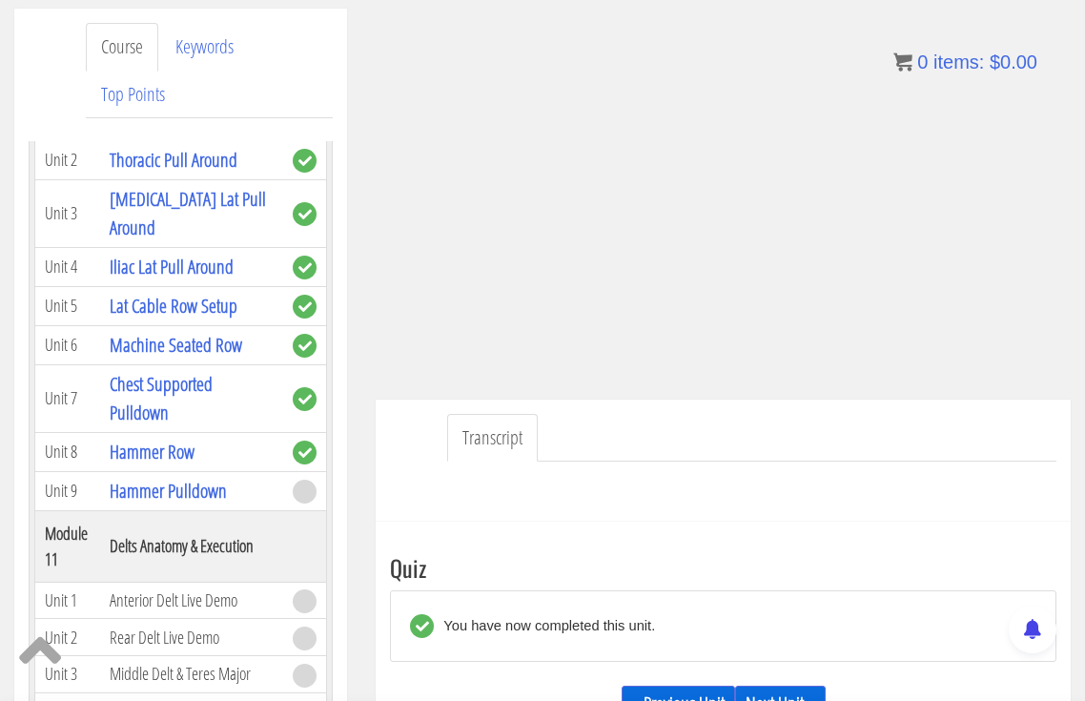
click at [283, 568] on th at bounding box center [305, 546] width 44 height 72
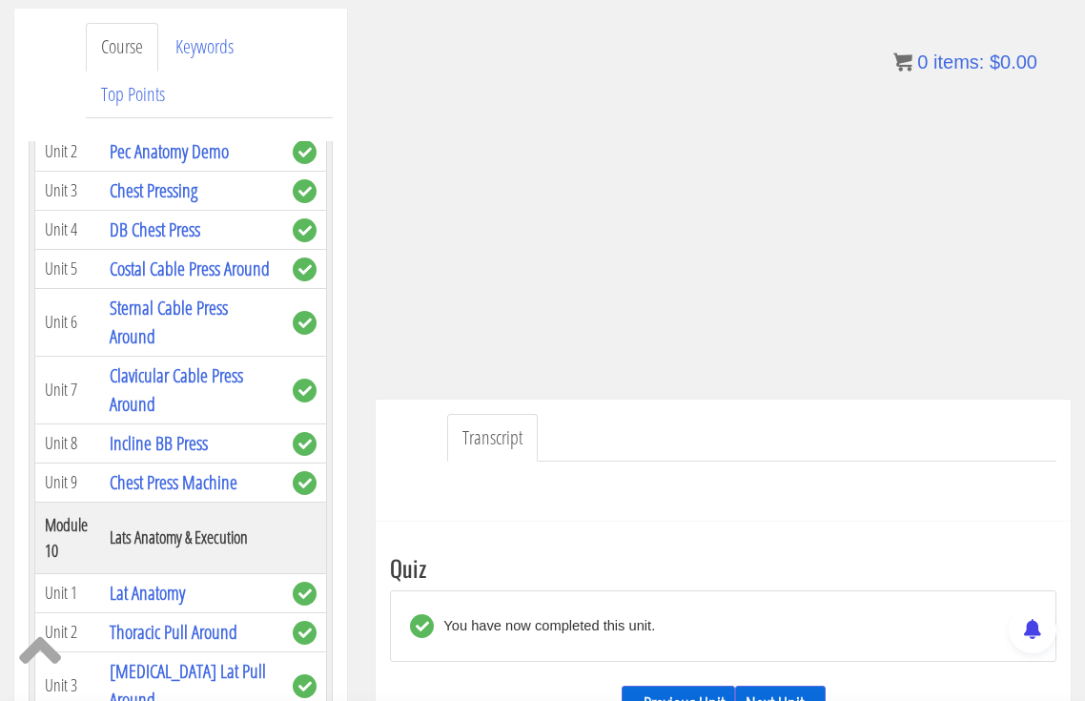
scroll to position [4023, 0]
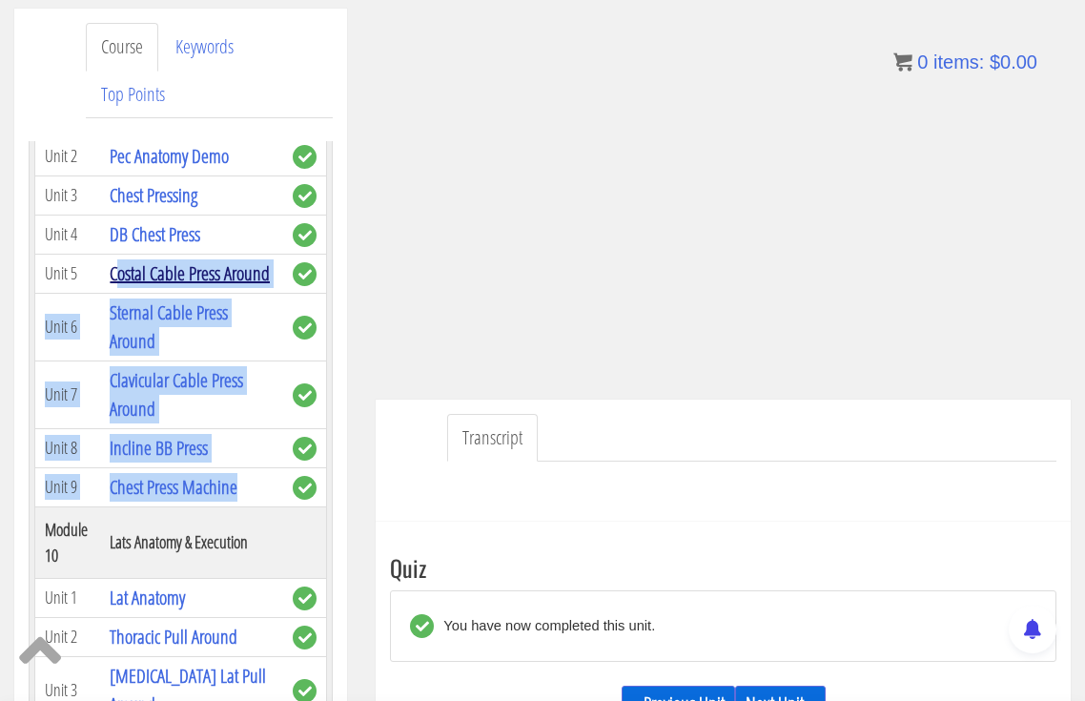
drag, startPoint x: 247, startPoint y: 545, endPoint x: 117, endPoint y: 315, distance: 264.7
click at [117, 315] on tbody "Module 1 The Science of Reps Unit 1 Introduction Unit 2 Range of Motion Unit 3 …" at bounding box center [181, 139] width 292 height 7652
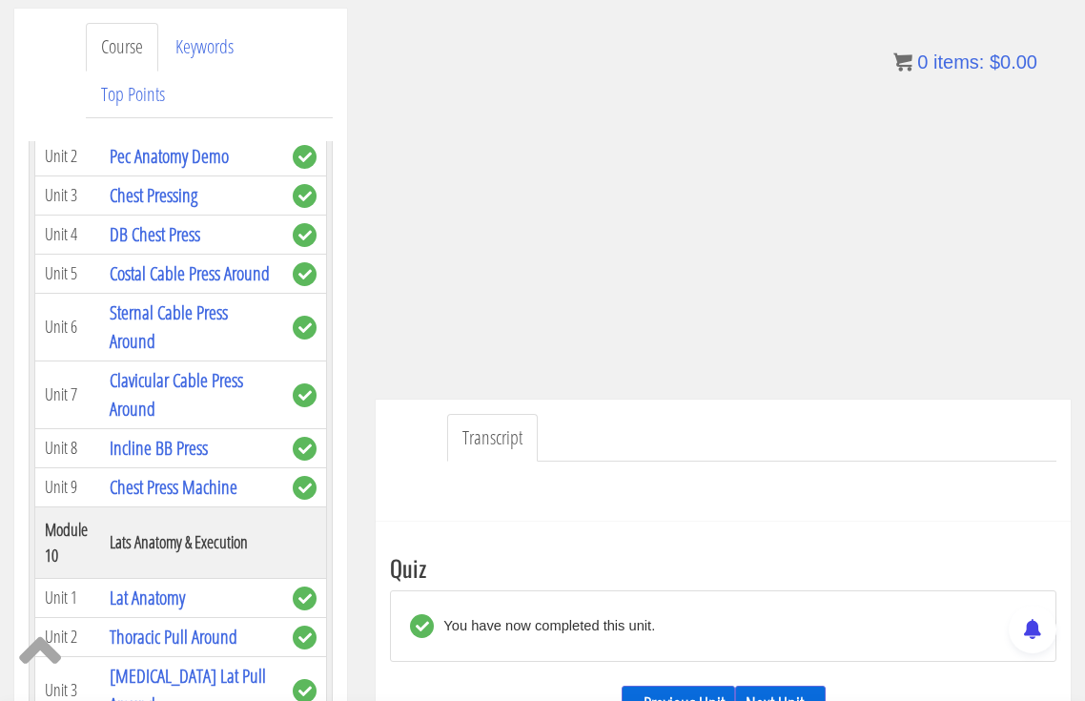
click at [77, 293] on td "Unit 5" at bounding box center [68, 273] width 66 height 39
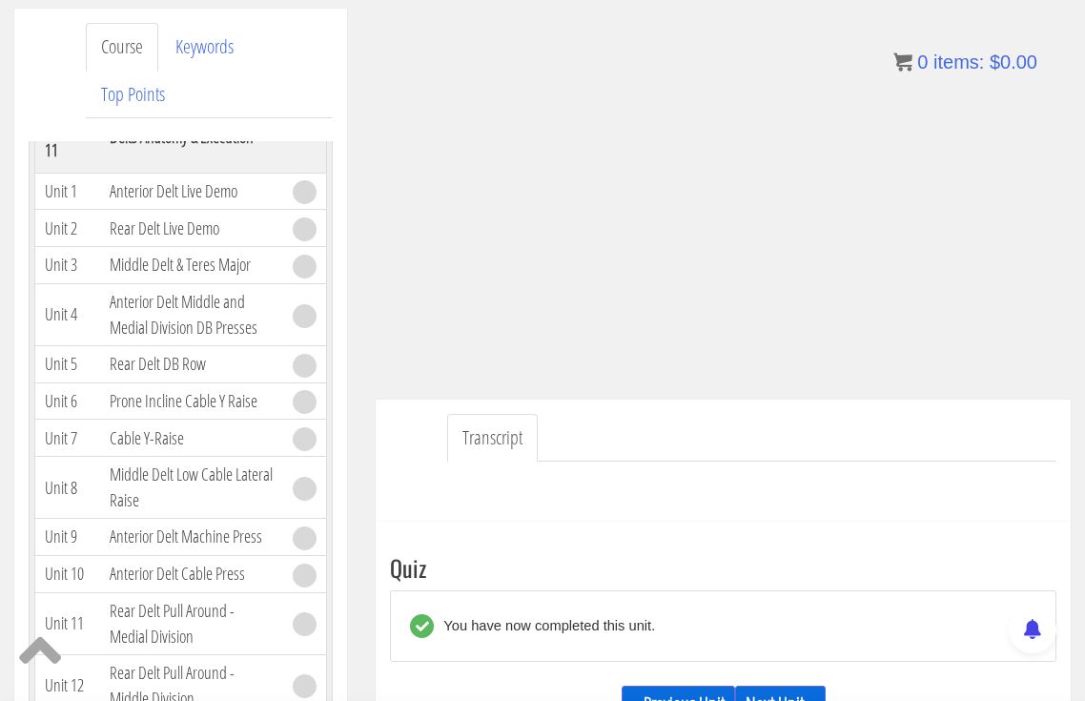
scroll to position [4818, 0]
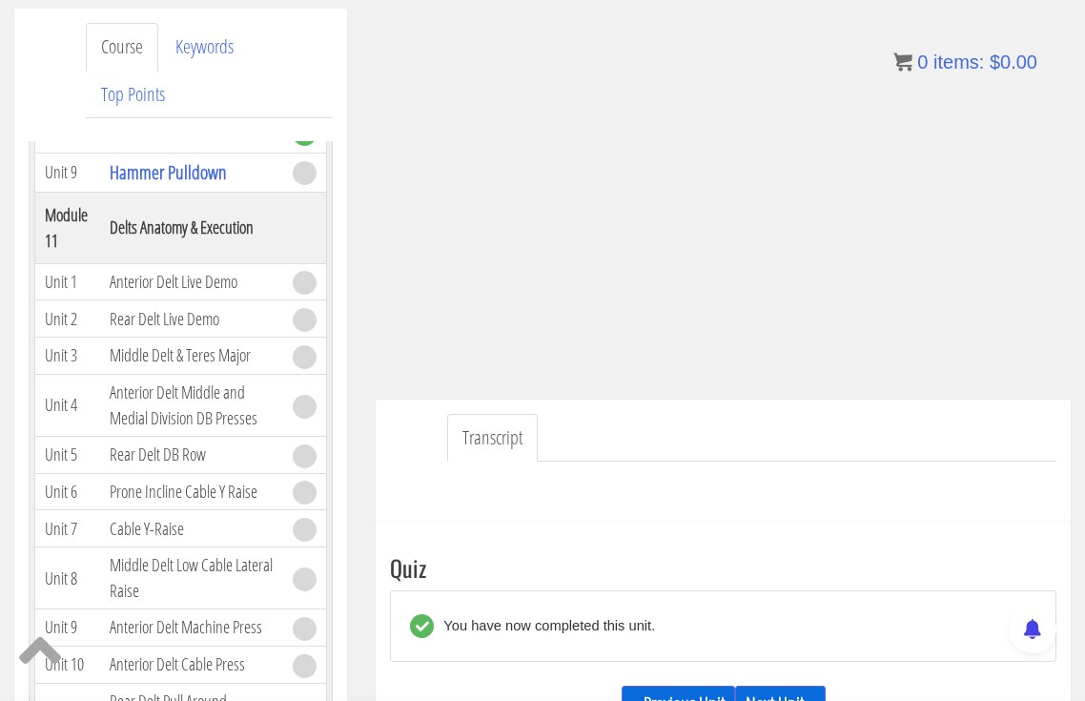
click at [286, 263] on th at bounding box center [305, 228] width 44 height 72
click at [945, 444] on div "Transcript" at bounding box center [723, 461] width 695 height 123
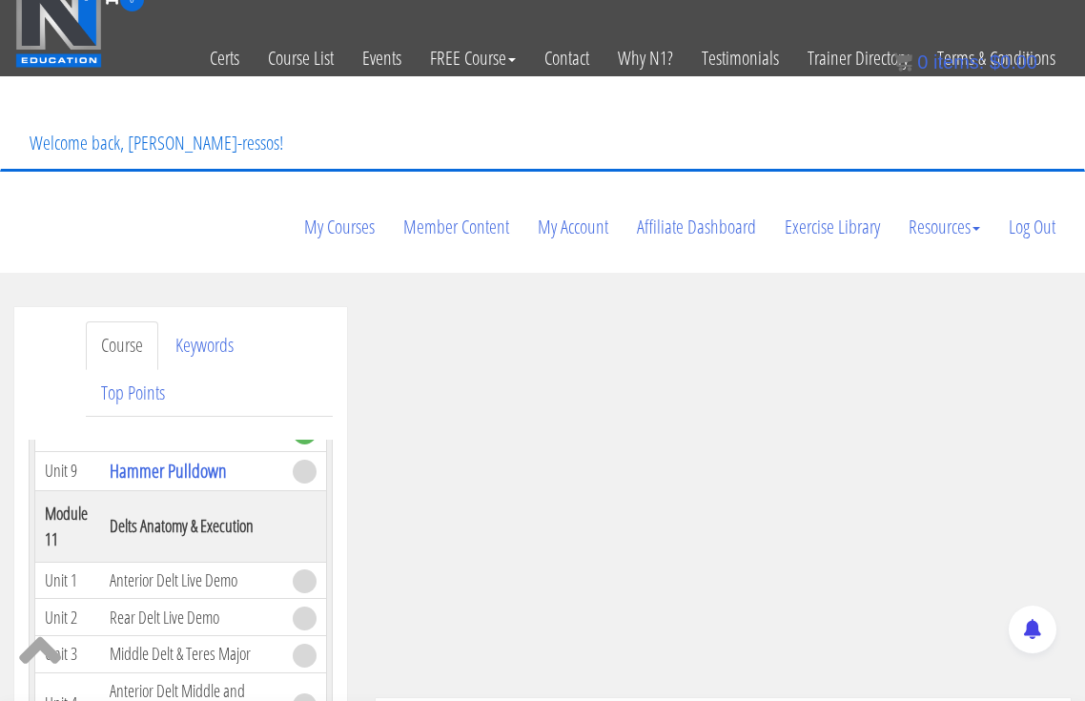
scroll to position [0, 0]
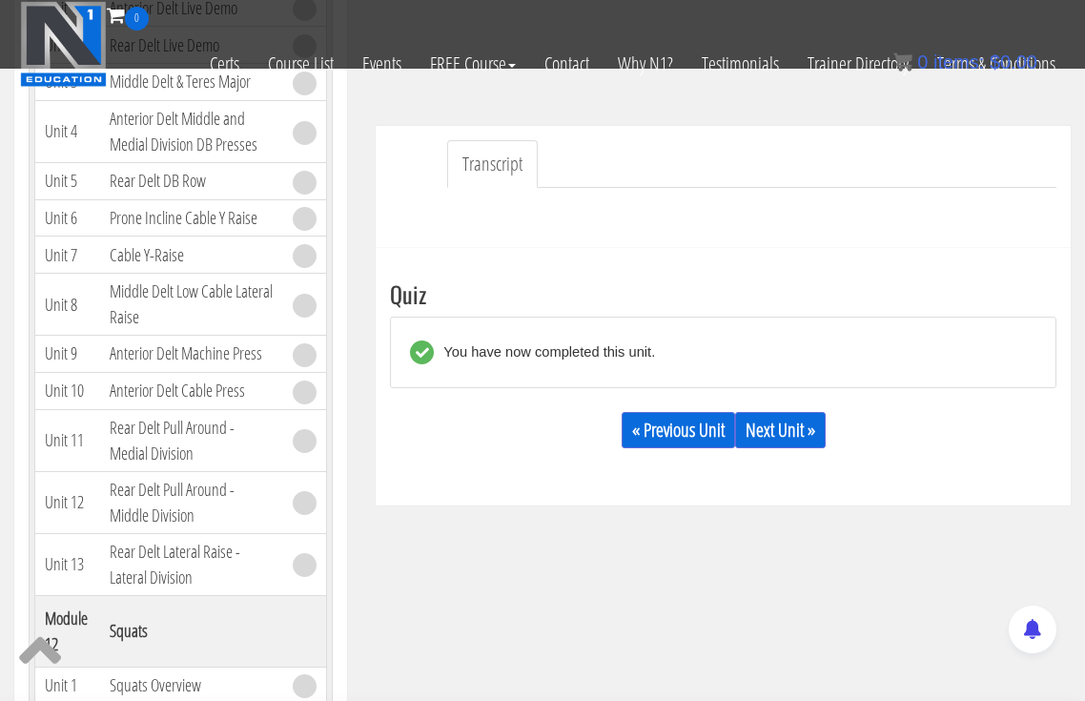
scroll to position [477, 0]
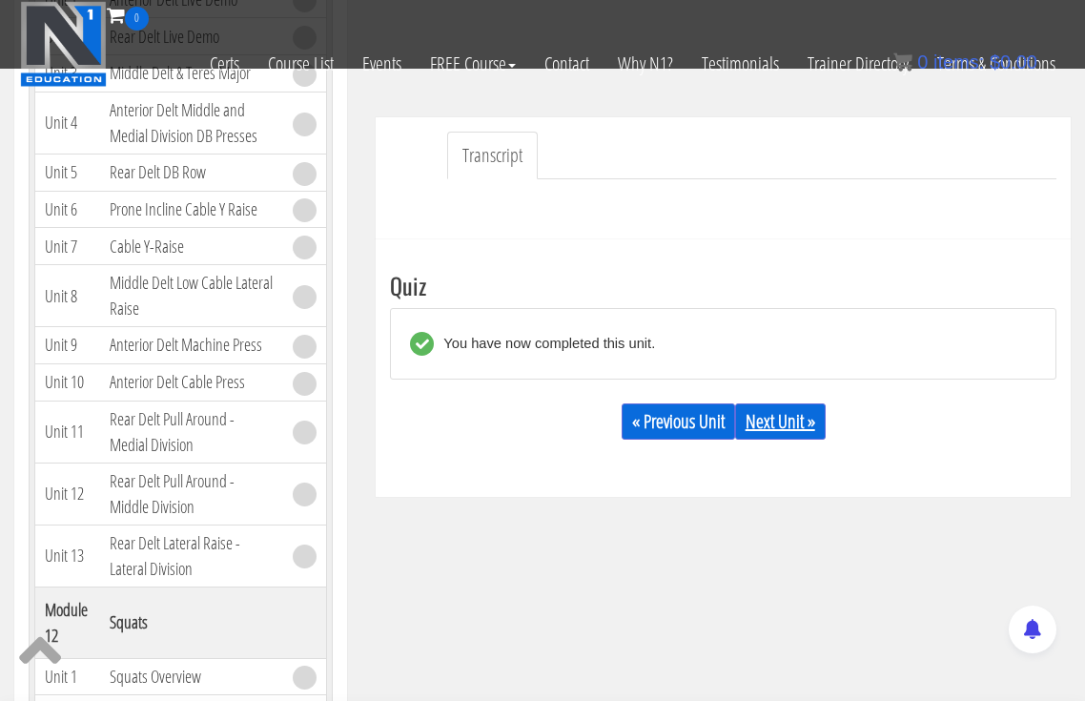
click at [784, 403] on link "Next Unit »" at bounding box center [780, 421] width 91 height 36
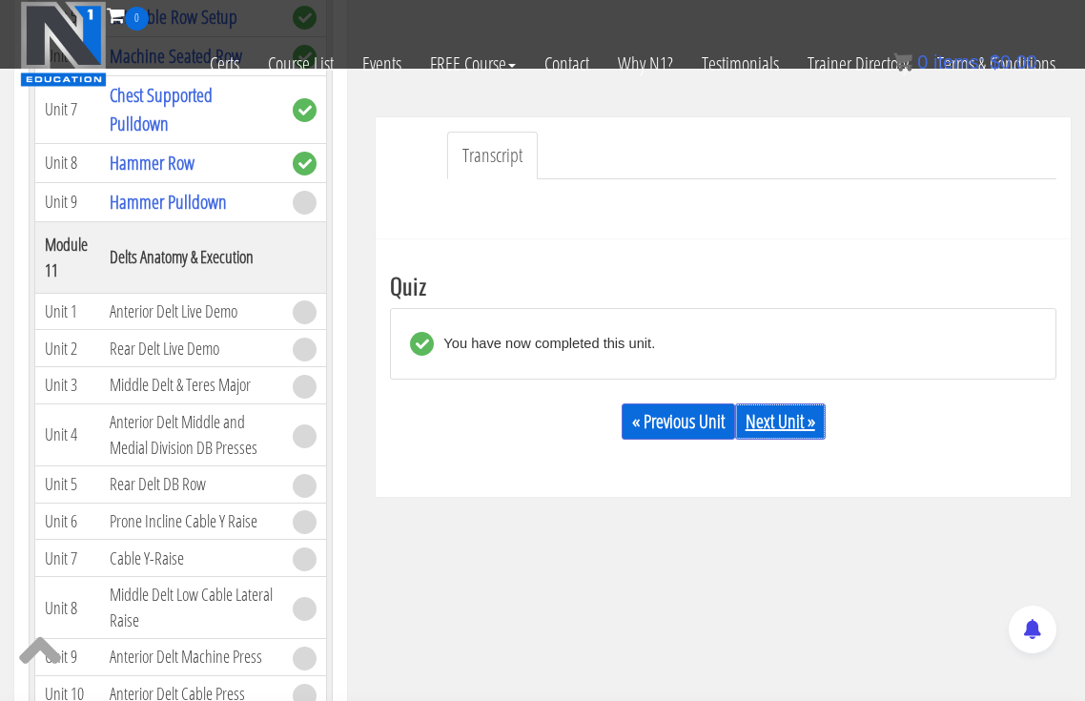
scroll to position [4500, 0]
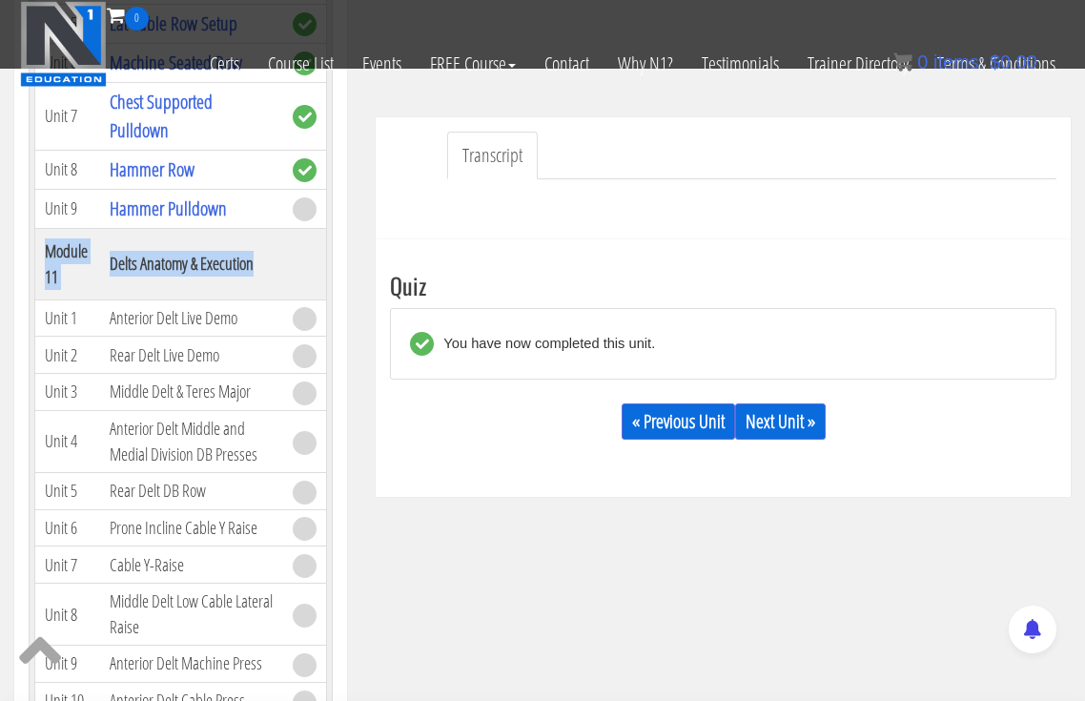
drag, startPoint x: 43, startPoint y: 289, endPoint x: 260, endPoint y: 318, distance: 219.3
click at [260, 299] on tr "Module 11 Delts Anatomy & Execution" at bounding box center [181, 264] width 292 height 72
copy tr "Module 11 Delts Anatomy & Execution"
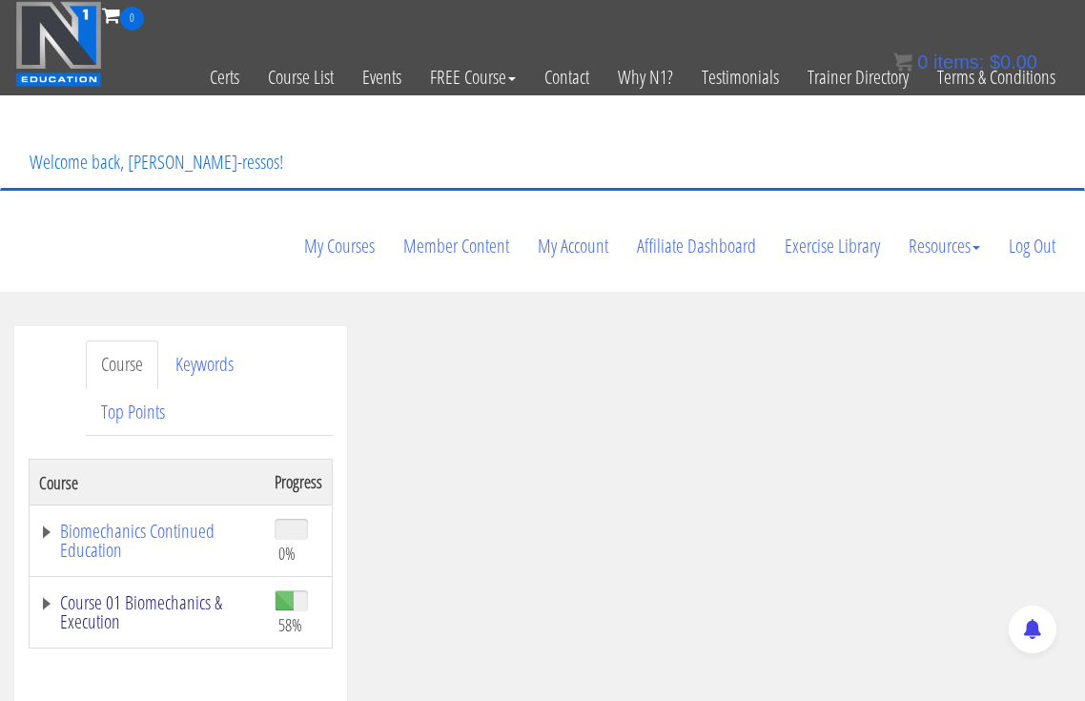
drag, startPoint x: 164, startPoint y: 527, endPoint x: 178, endPoint y: 523, distance: 14.8
click at [164, 593] on link "Course 01 Biomechanics & Execution" at bounding box center [147, 612] width 216 height 38
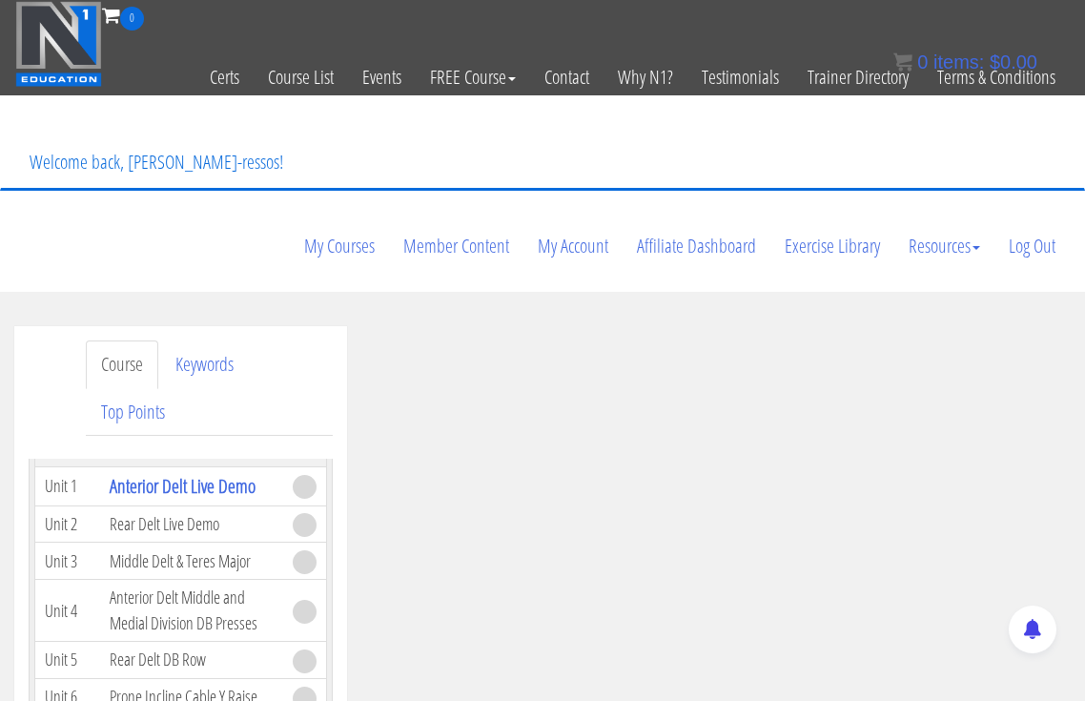
scroll to position [4927, 0]
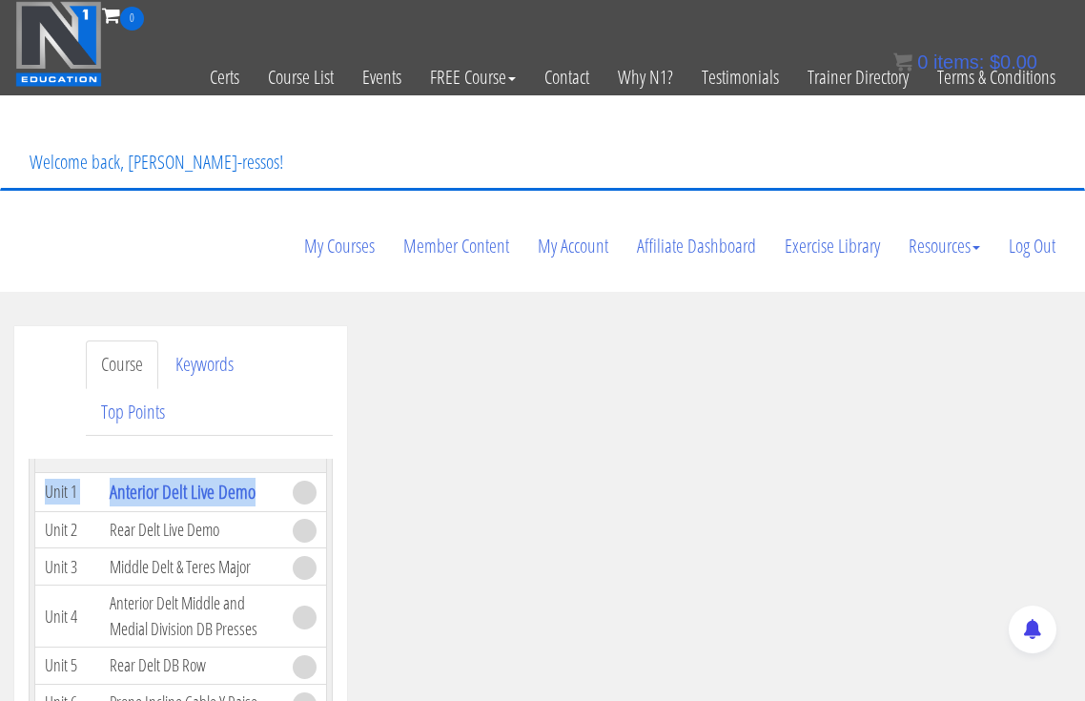
drag, startPoint x: 45, startPoint y: 528, endPoint x: 262, endPoint y: 530, distance: 217.4
click at [262, 511] on tr "Unit 1 Anterior Delt Live Demo" at bounding box center [181, 491] width 292 height 39
copy tr "Unit 1 Anterior Delt Live Demo"
click at [218, 472] on th "Delts Anatomy & Execution" at bounding box center [191, 436] width 183 height 72
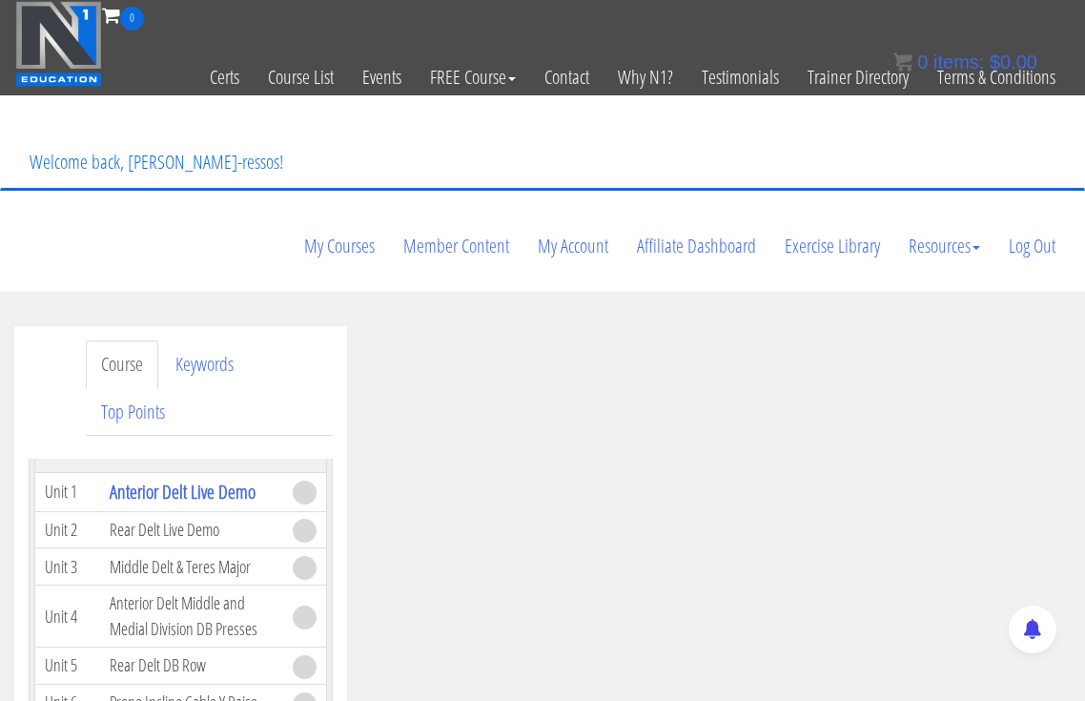
click at [164, 548] on td "Rear Delt Live Demo" at bounding box center [191, 529] width 183 height 37
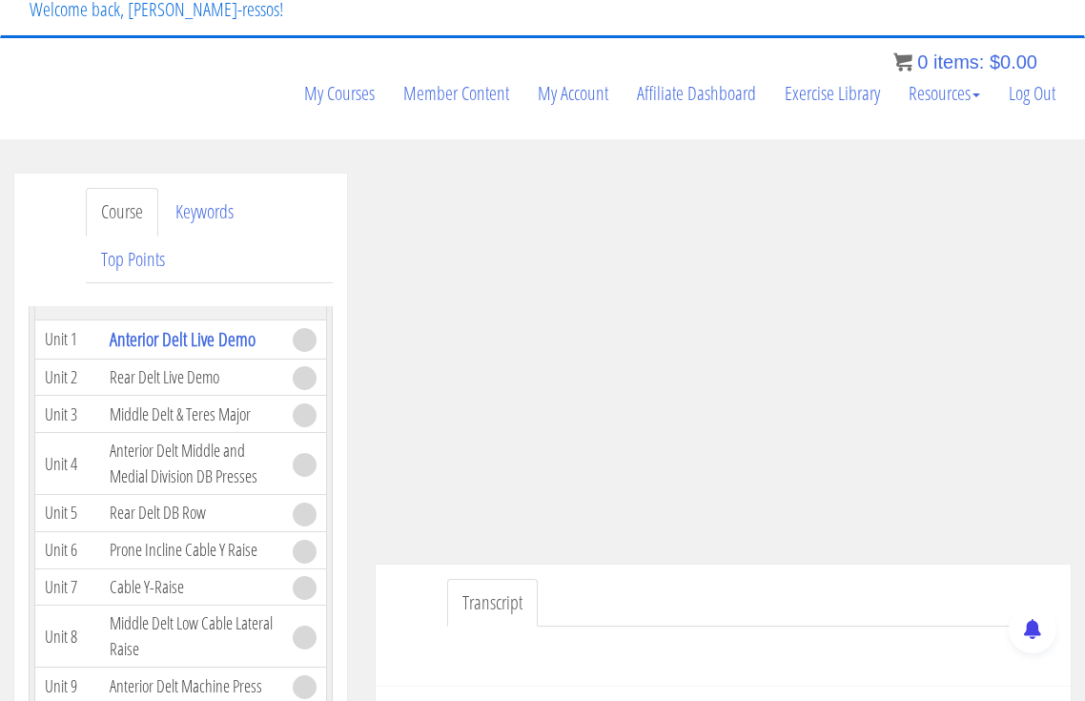
scroll to position [159, 0]
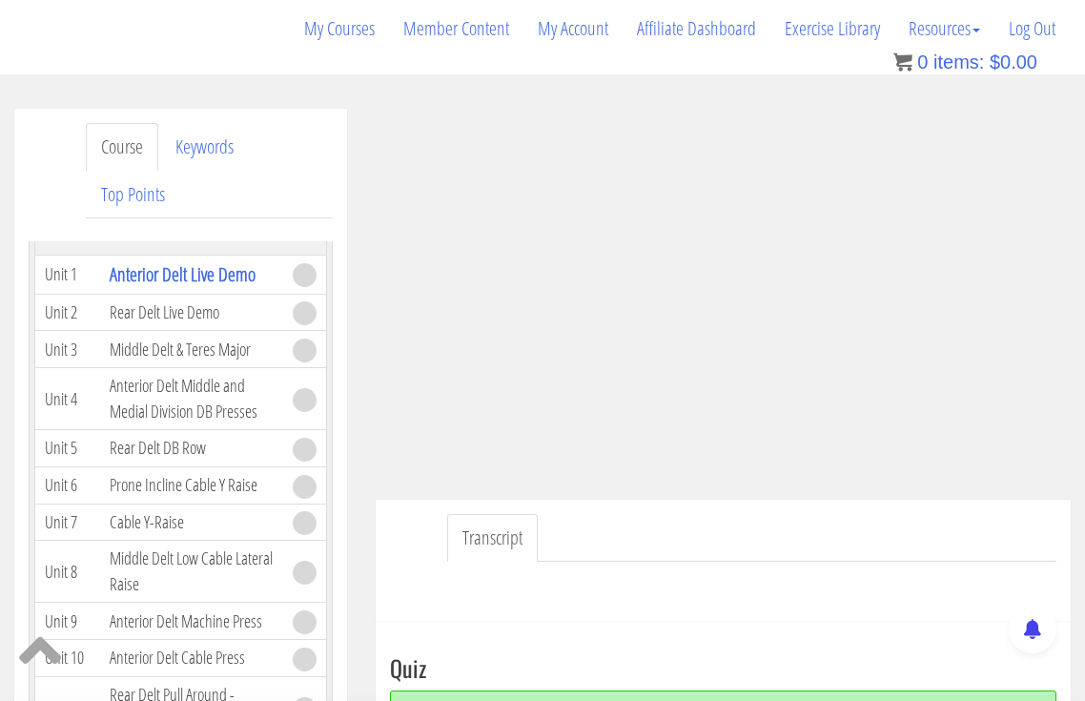
scroll to position [318, 0]
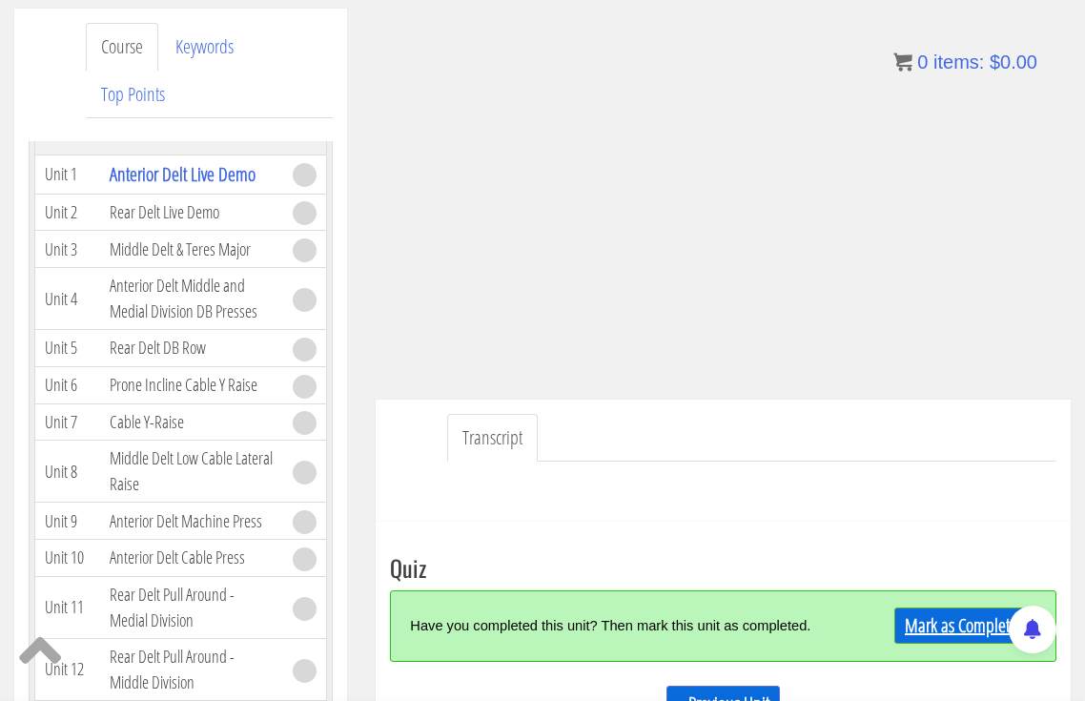
click at [946, 607] on link "Mark as Completed" at bounding box center [965, 625] width 142 height 36
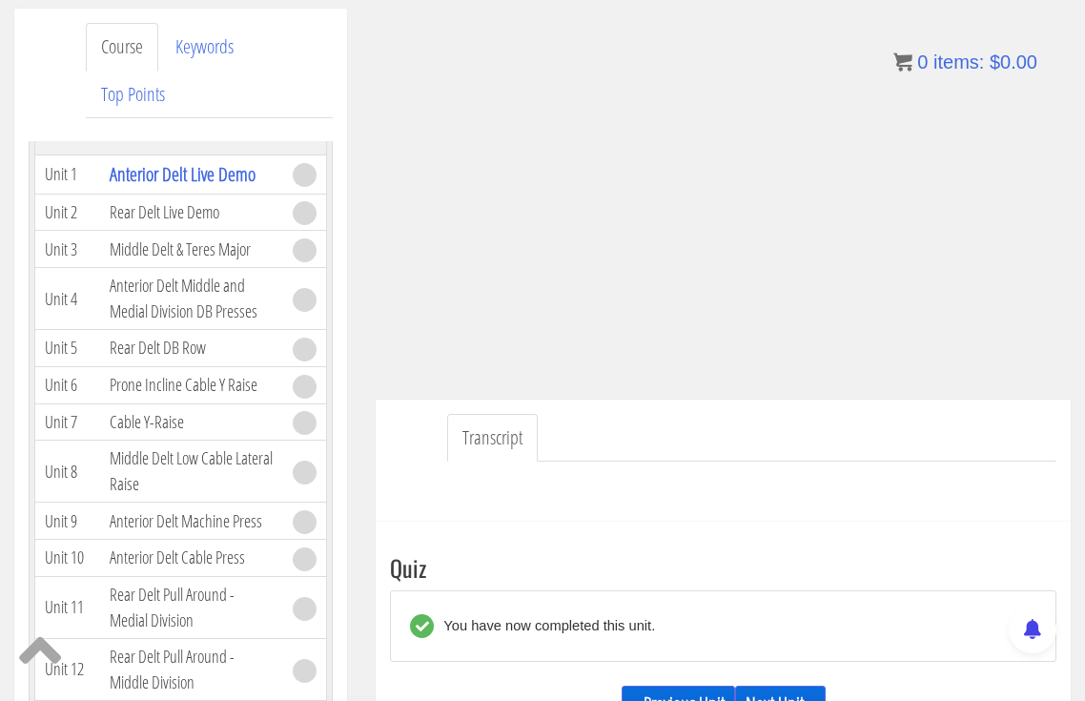
click at [776, 686] on link "Next Unit »" at bounding box center [780, 704] width 91 height 36
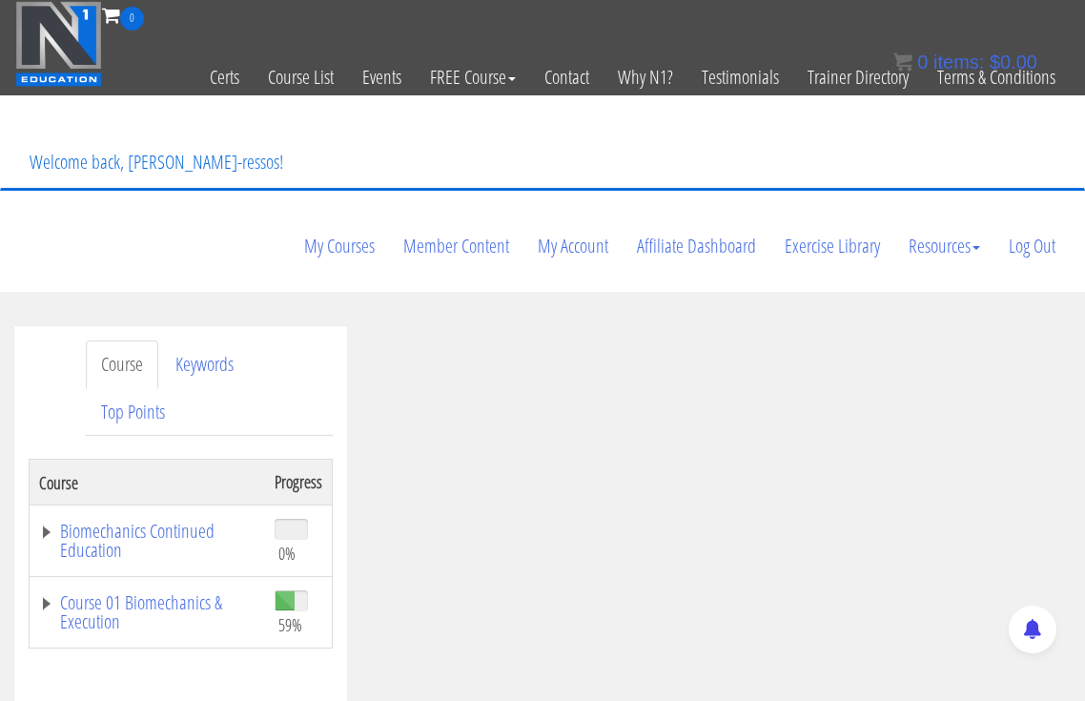
click at [185, 593] on link "Course 01 Biomechanics & Execution" at bounding box center [147, 612] width 216 height 38
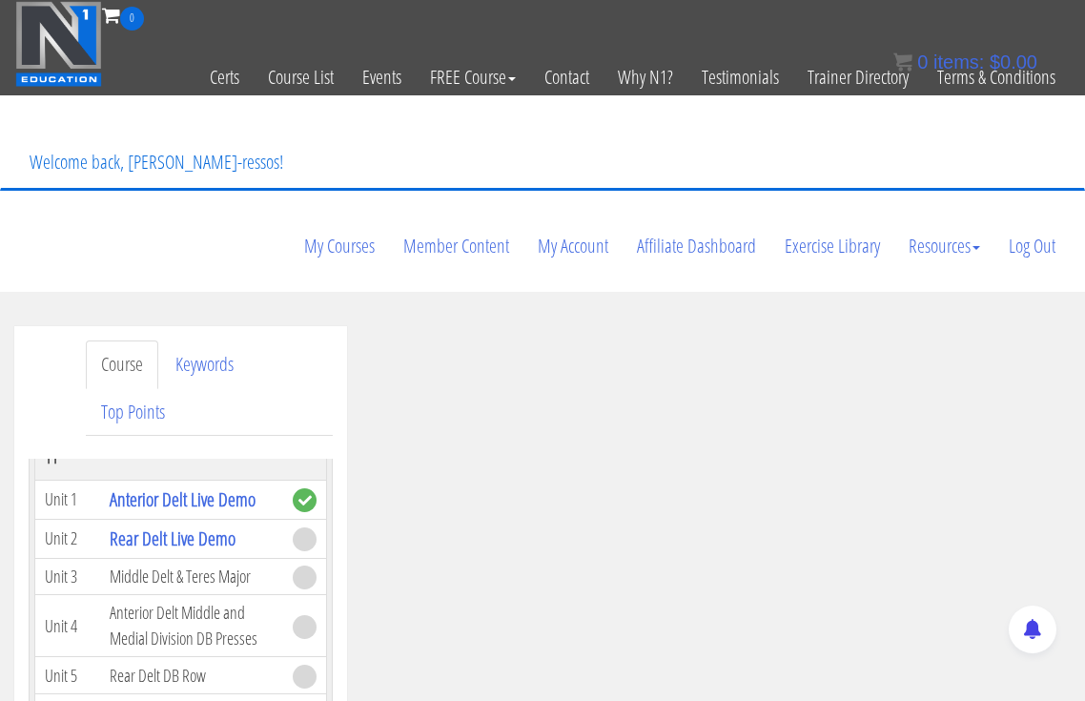
scroll to position [4927, 0]
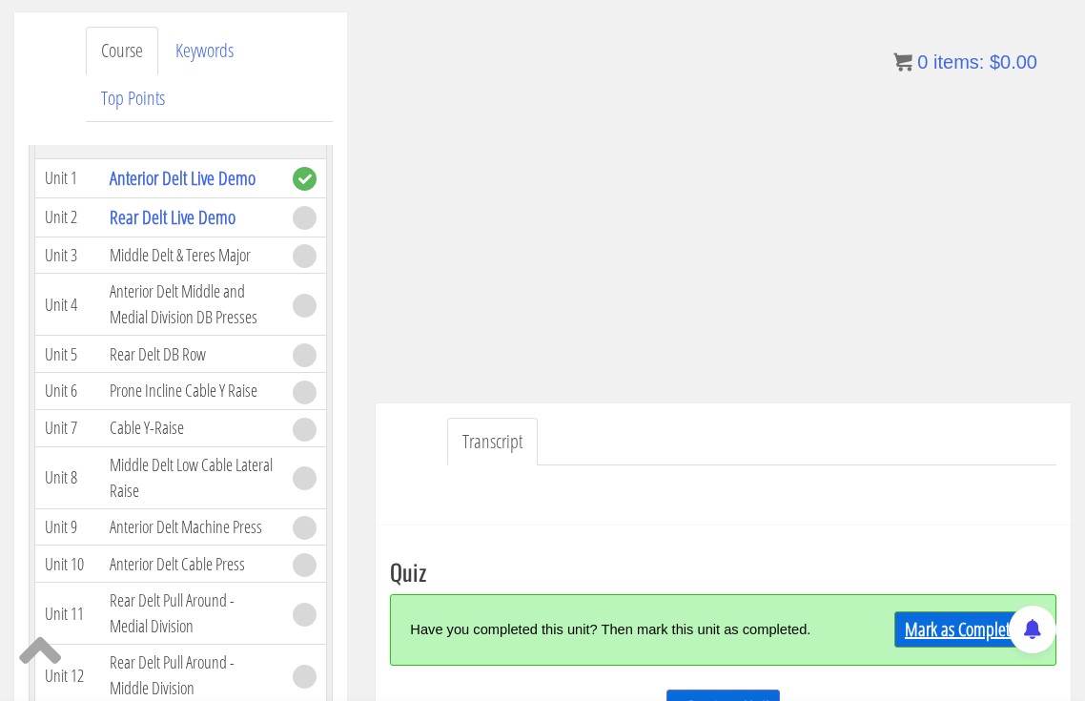
scroll to position [318, 0]
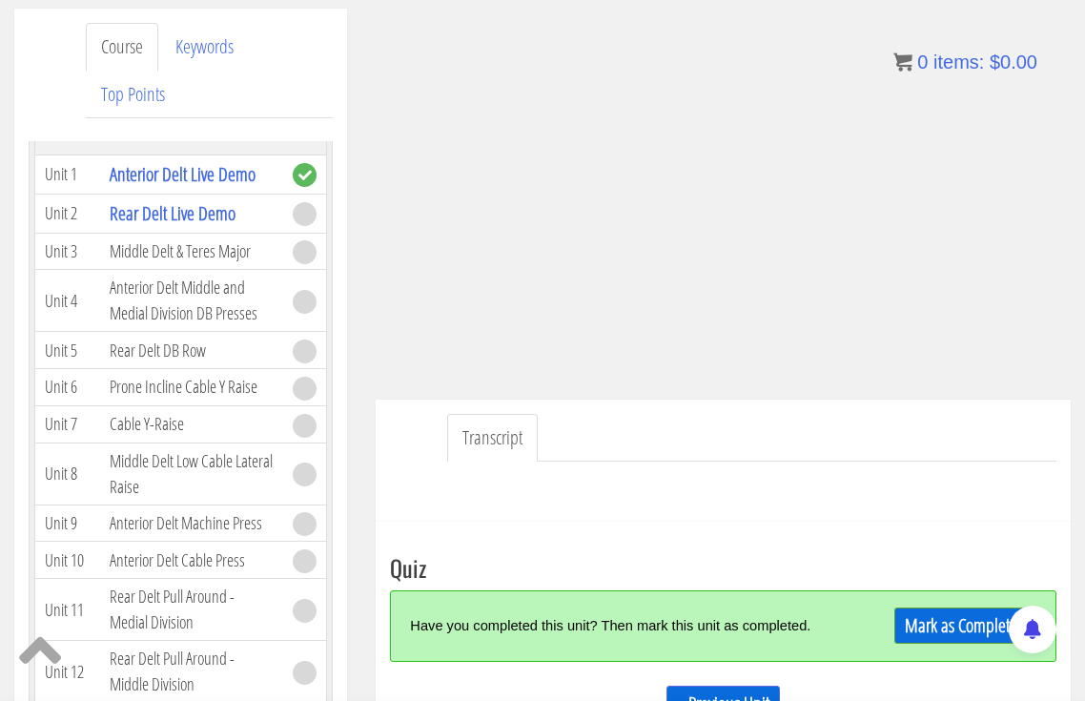
click at [985, 605] on div "Mark as Completed" at bounding box center [954, 625] width 164 height 41
click at [992, 607] on link "Mark as Completed" at bounding box center [965, 625] width 142 height 36
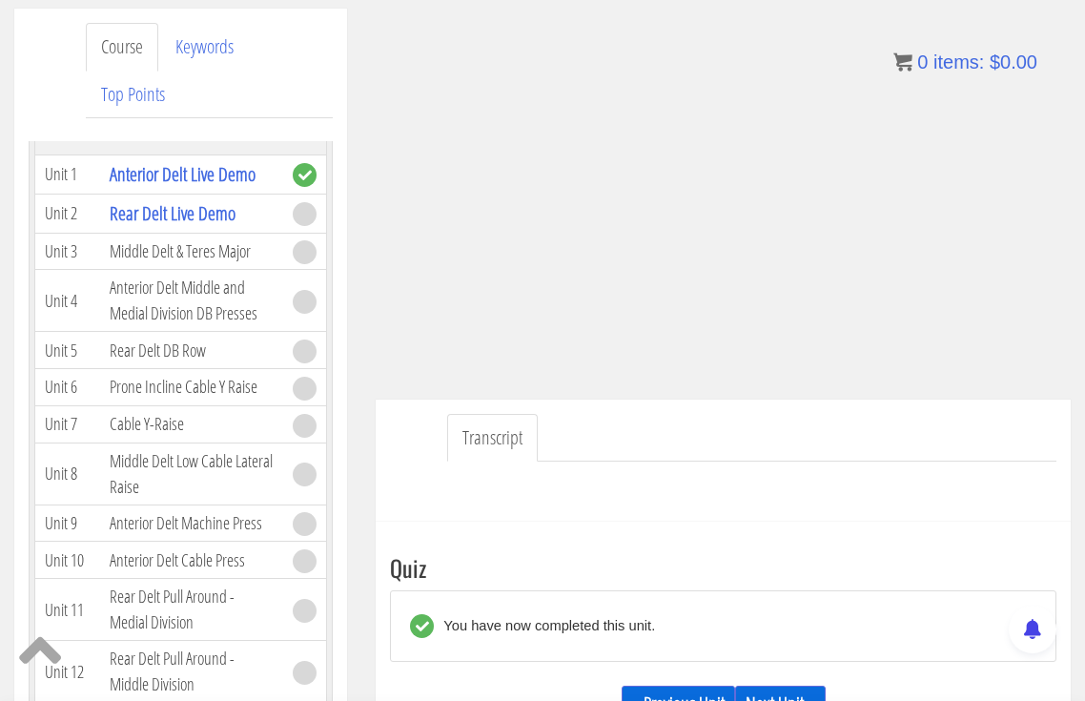
click at [801, 686] on link "Next Unit »" at bounding box center [780, 704] width 91 height 36
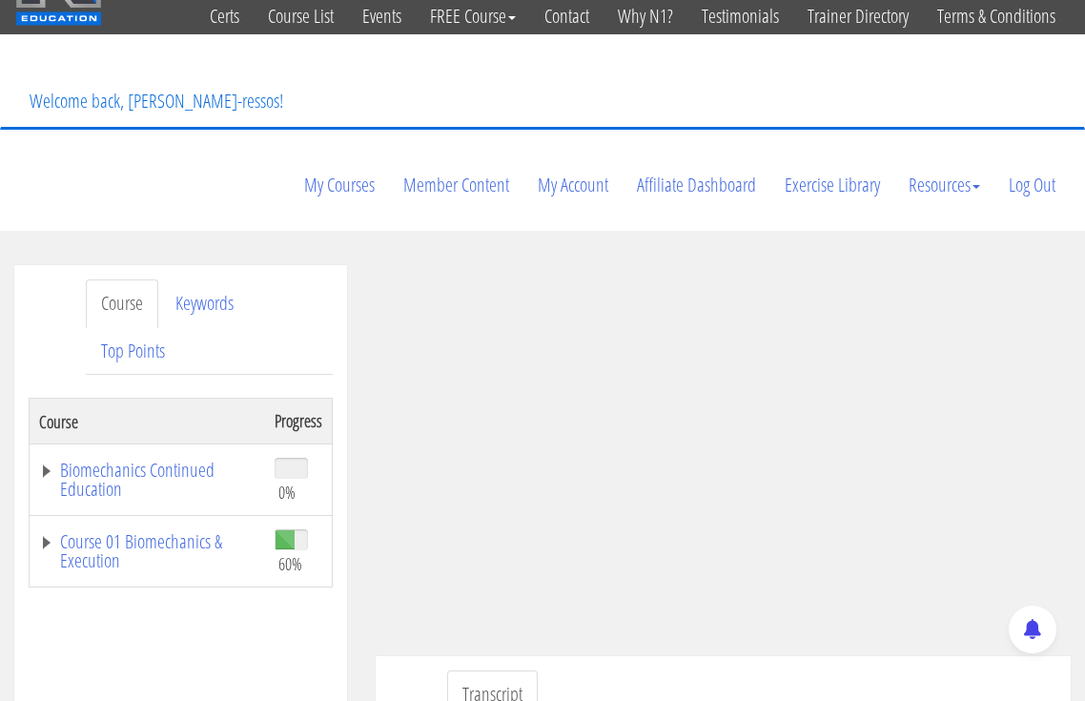
scroll to position [159, 0]
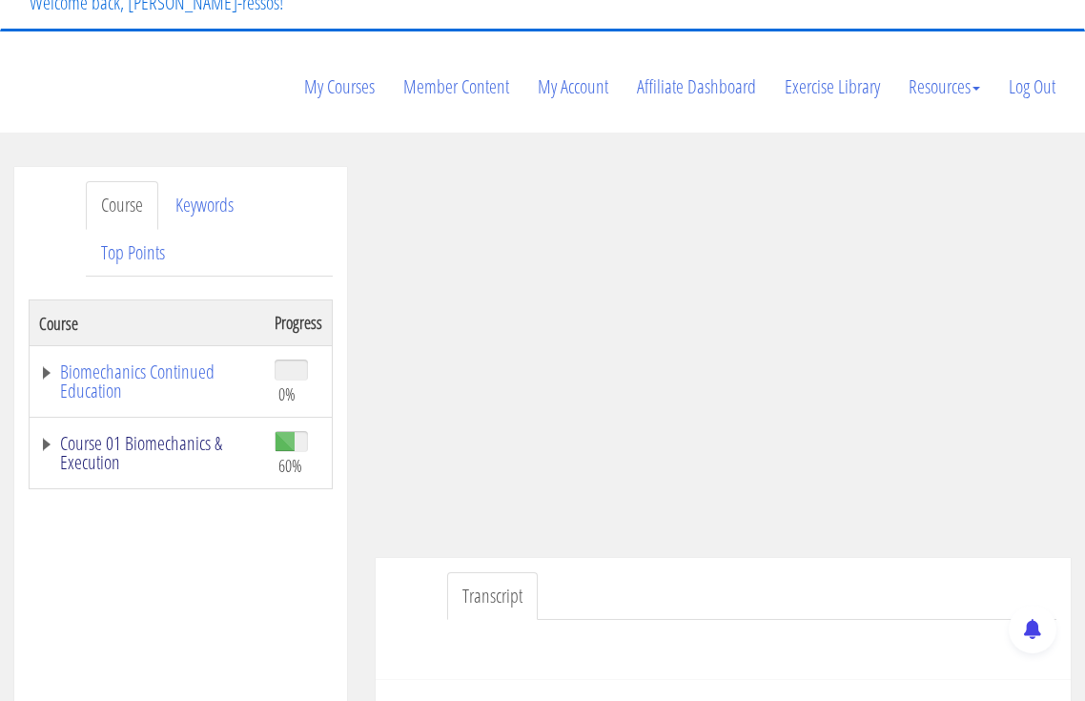
click at [190, 434] on link "Course 01 Biomechanics & Execution" at bounding box center [147, 453] width 216 height 38
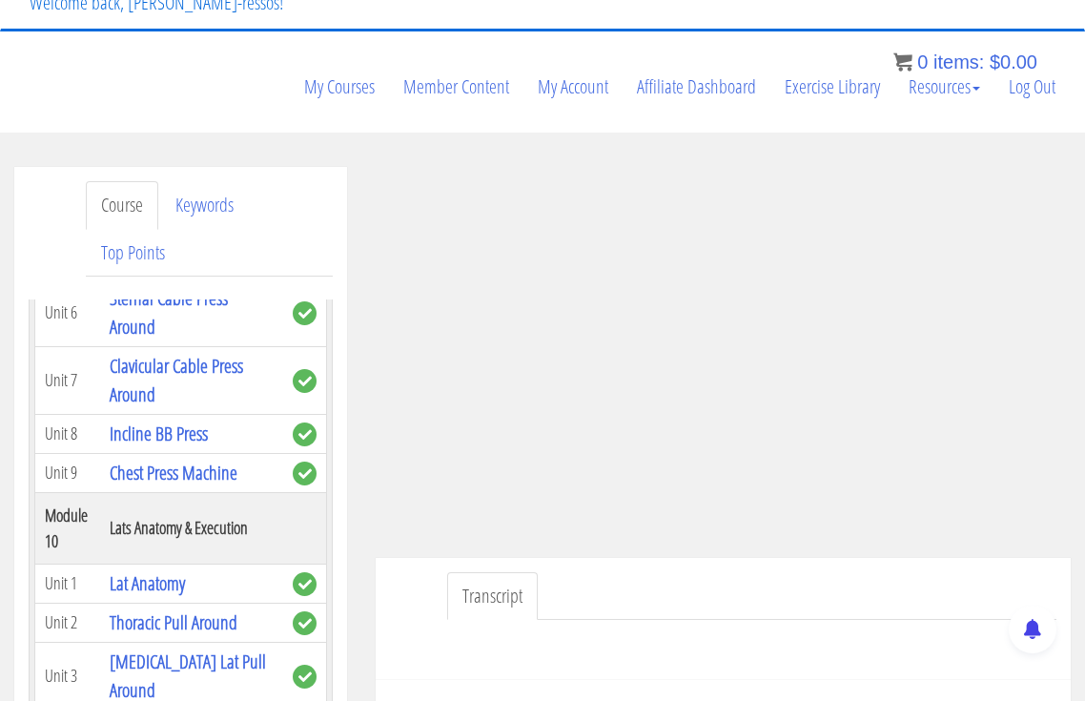
scroll to position [5085, 0]
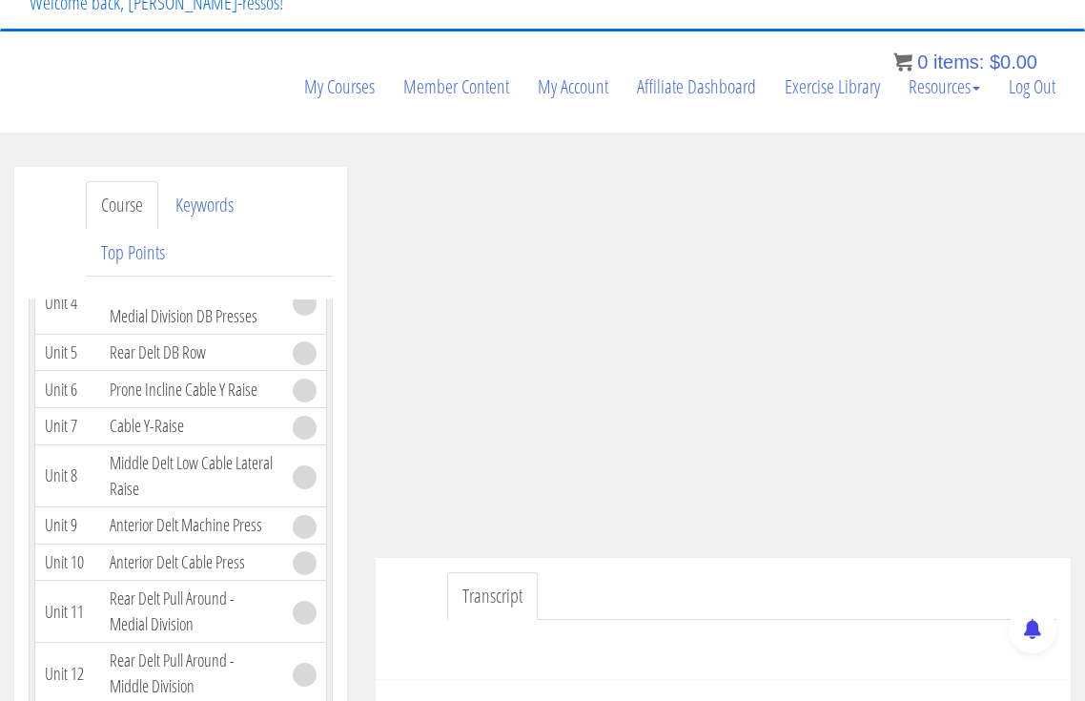
drag, startPoint x: 163, startPoint y: 329, endPoint x: 115, endPoint y: 292, distance: 60.5
click at [115, 272] on td "Middle Delt & Teres Major" at bounding box center [191, 252] width 183 height 39
copy link "Middle Delt & Teres Major"
click at [740, 572] on ul "Transcript" at bounding box center [751, 596] width 609 height 49
click at [630, 572] on ul "Transcript" at bounding box center [751, 596] width 609 height 49
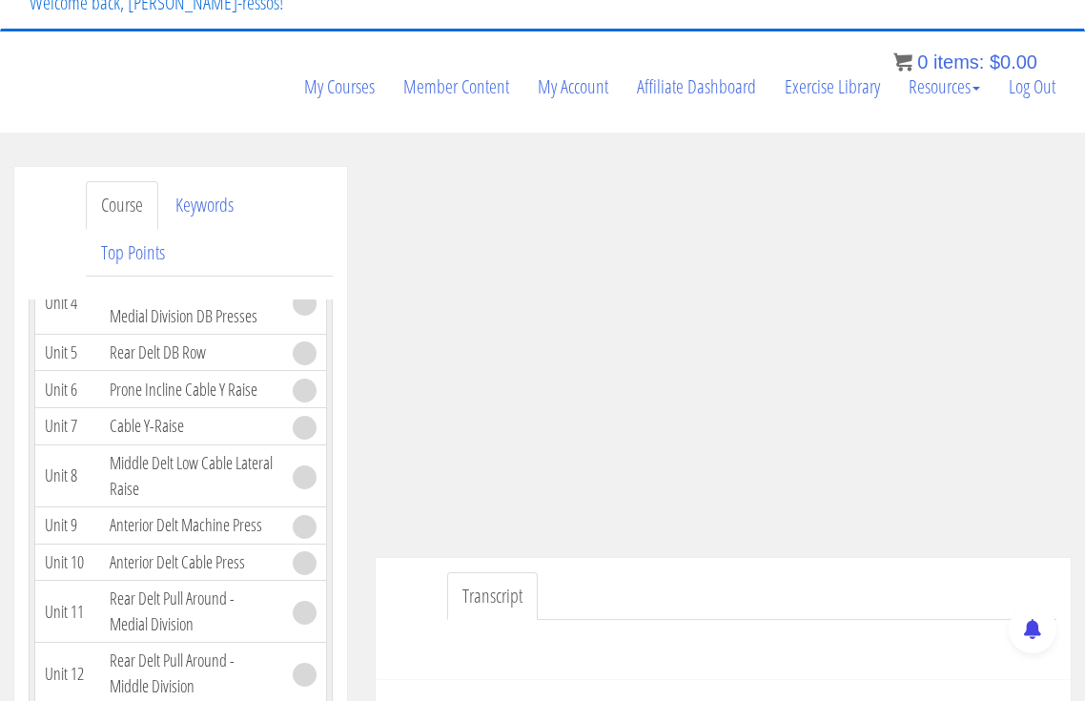
click at [631, 572] on ul "Transcript" at bounding box center [751, 596] width 609 height 49
click at [634, 572] on ul "Transcript" at bounding box center [751, 596] width 609 height 49
click at [744, 572] on ul "Transcript" at bounding box center [751, 596] width 609 height 49
click at [636, 572] on ul "Transcript" at bounding box center [751, 596] width 609 height 49
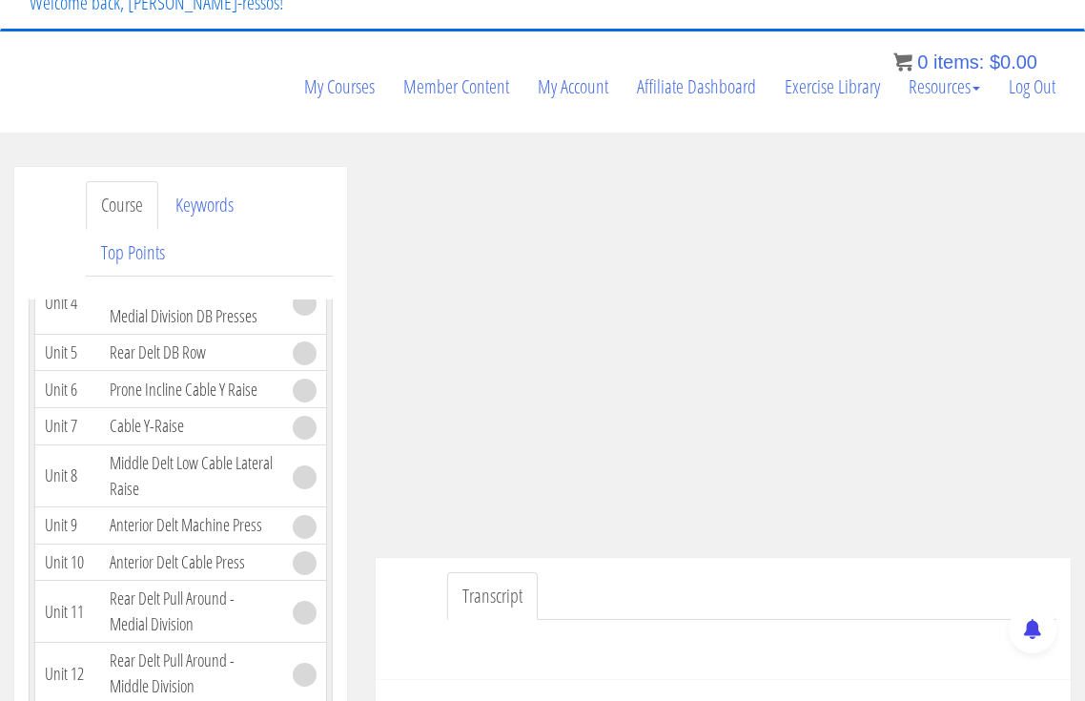
click at [926, 572] on ul "Transcript" at bounding box center [751, 596] width 609 height 49
click at [937, 558] on div "Transcript" at bounding box center [723, 619] width 695 height 123
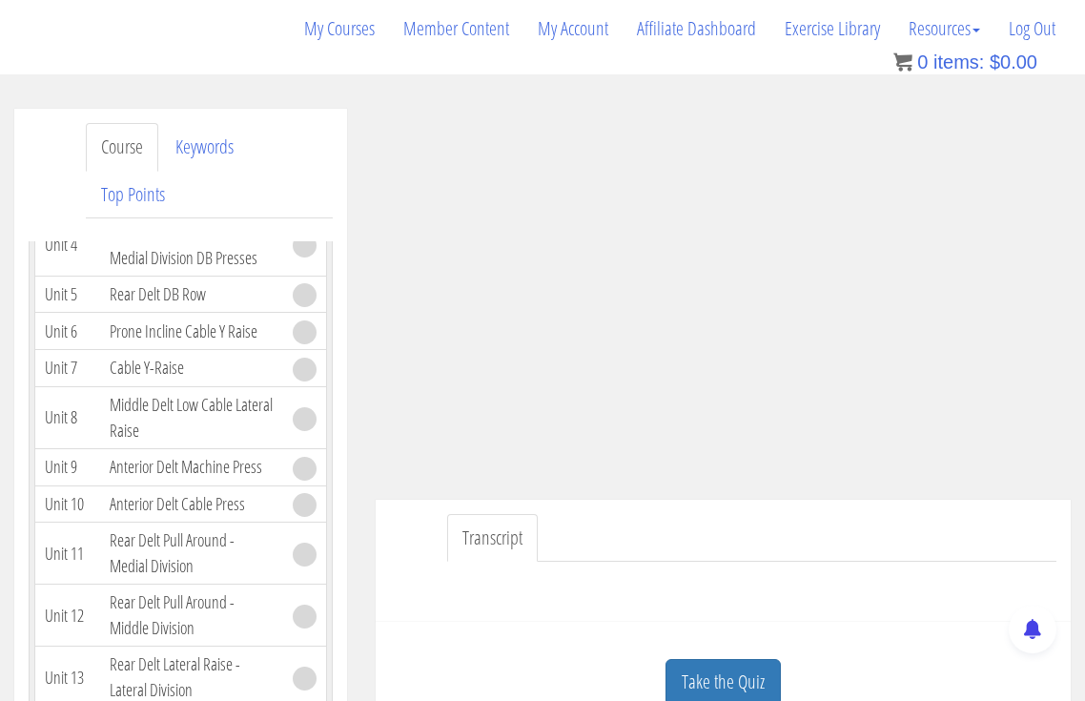
scroll to position [318, 0]
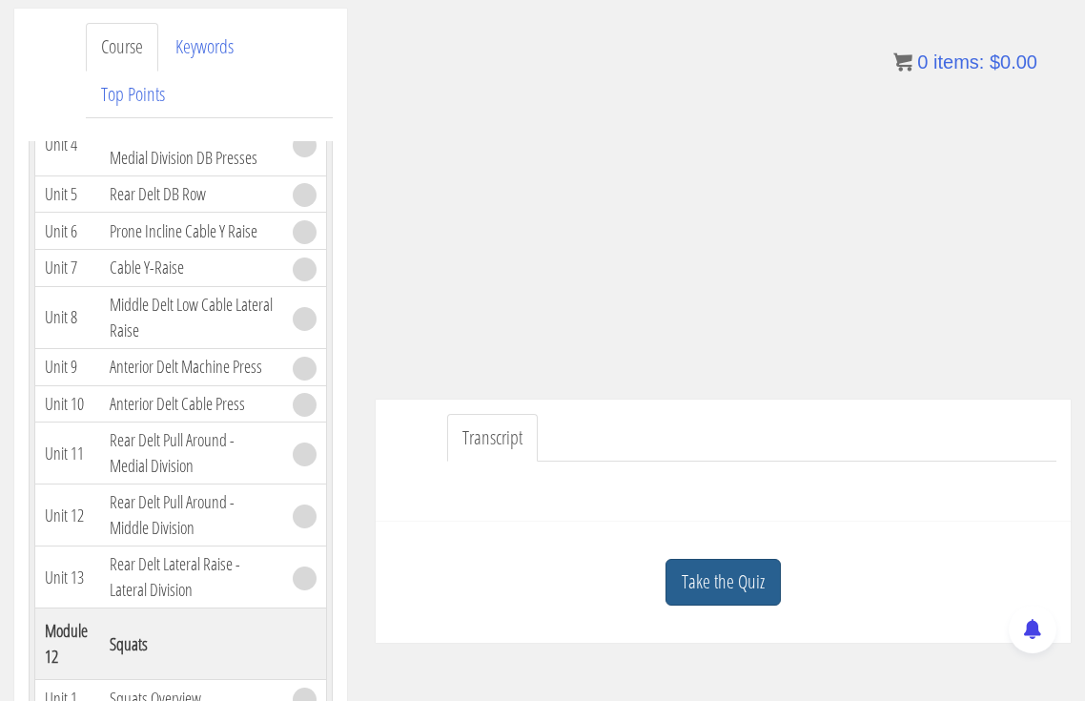
click at [749, 559] on link "Take the Quiz" at bounding box center [723, 582] width 115 height 47
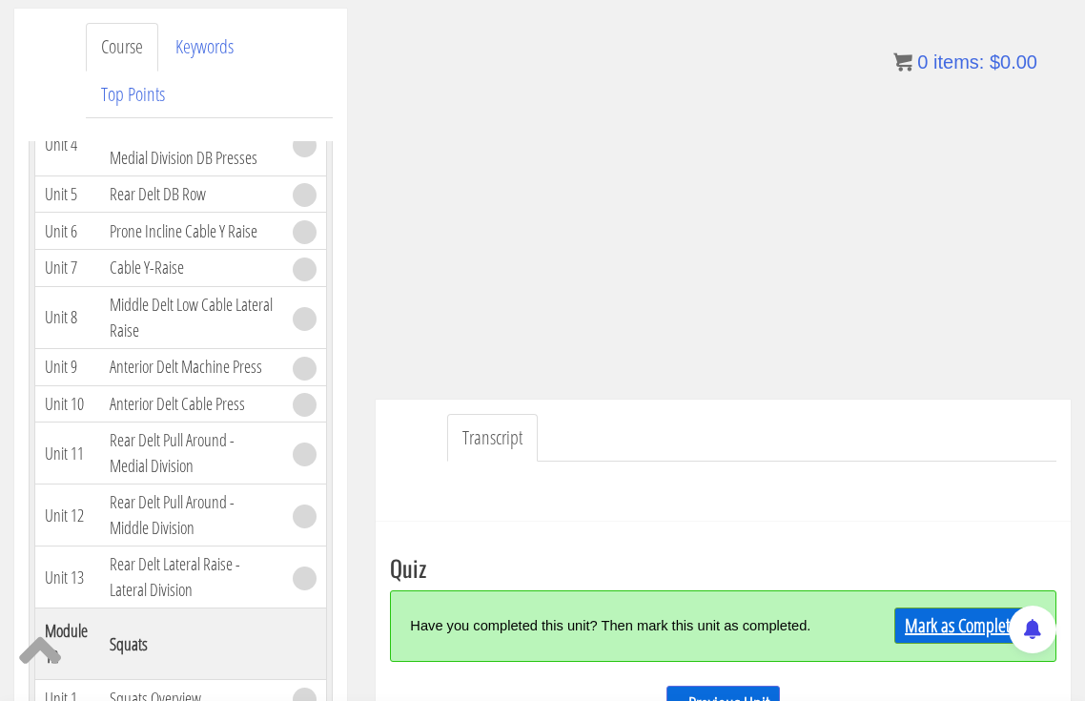
click at [945, 607] on link "Mark as Completed" at bounding box center [965, 625] width 142 height 36
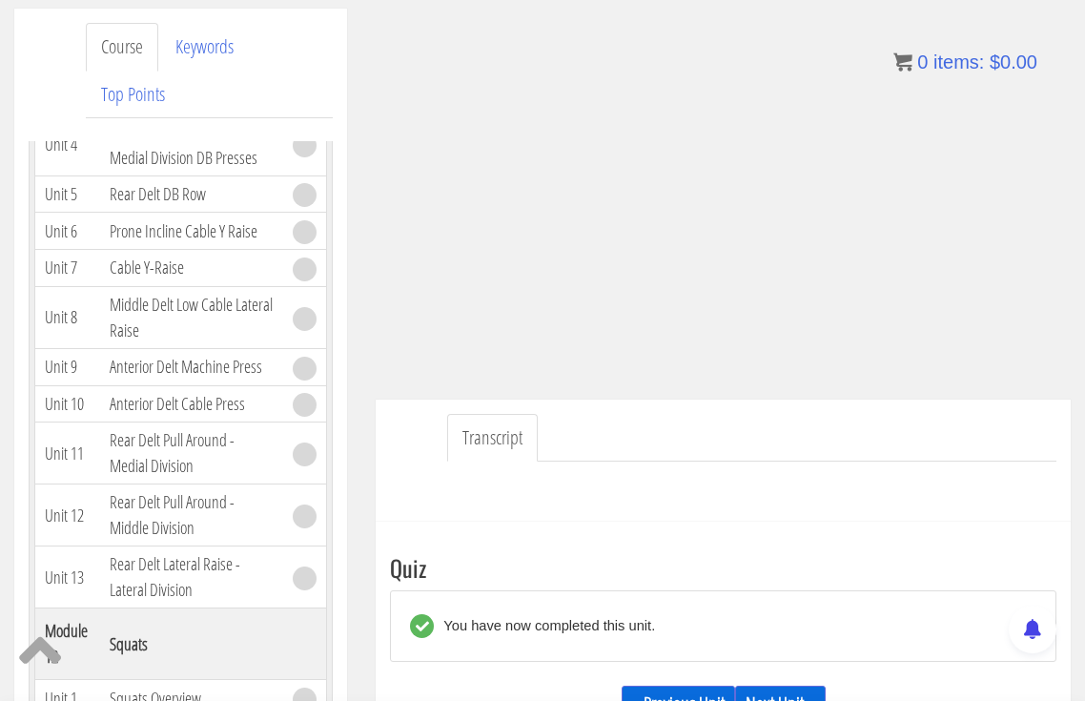
click at [807, 686] on link "Next Unit »" at bounding box center [780, 704] width 91 height 36
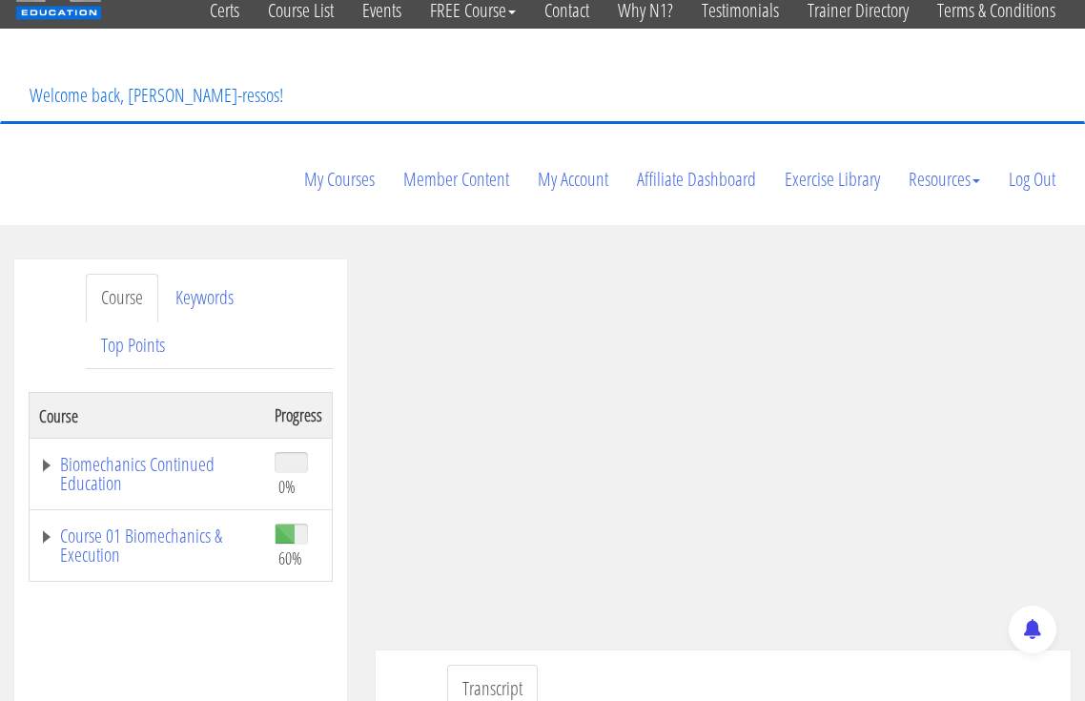
scroll to position [159, 0]
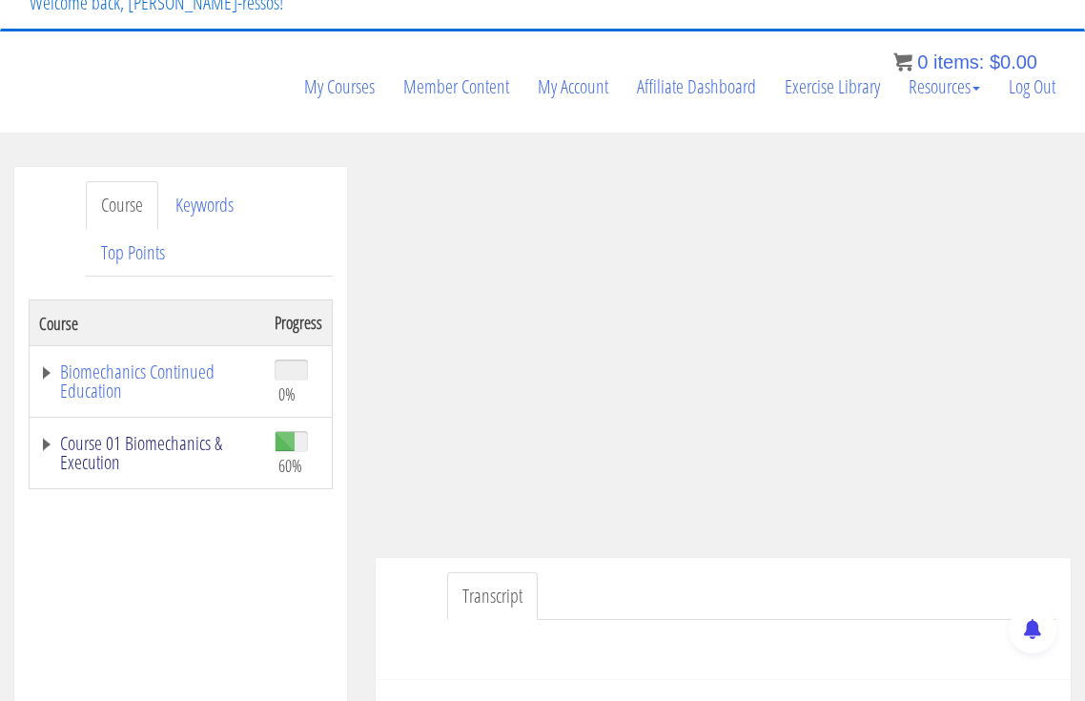
click at [194, 434] on link "Course 01 Biomechanics & Execution" at bounding box center [147, 453] width 216 height 38
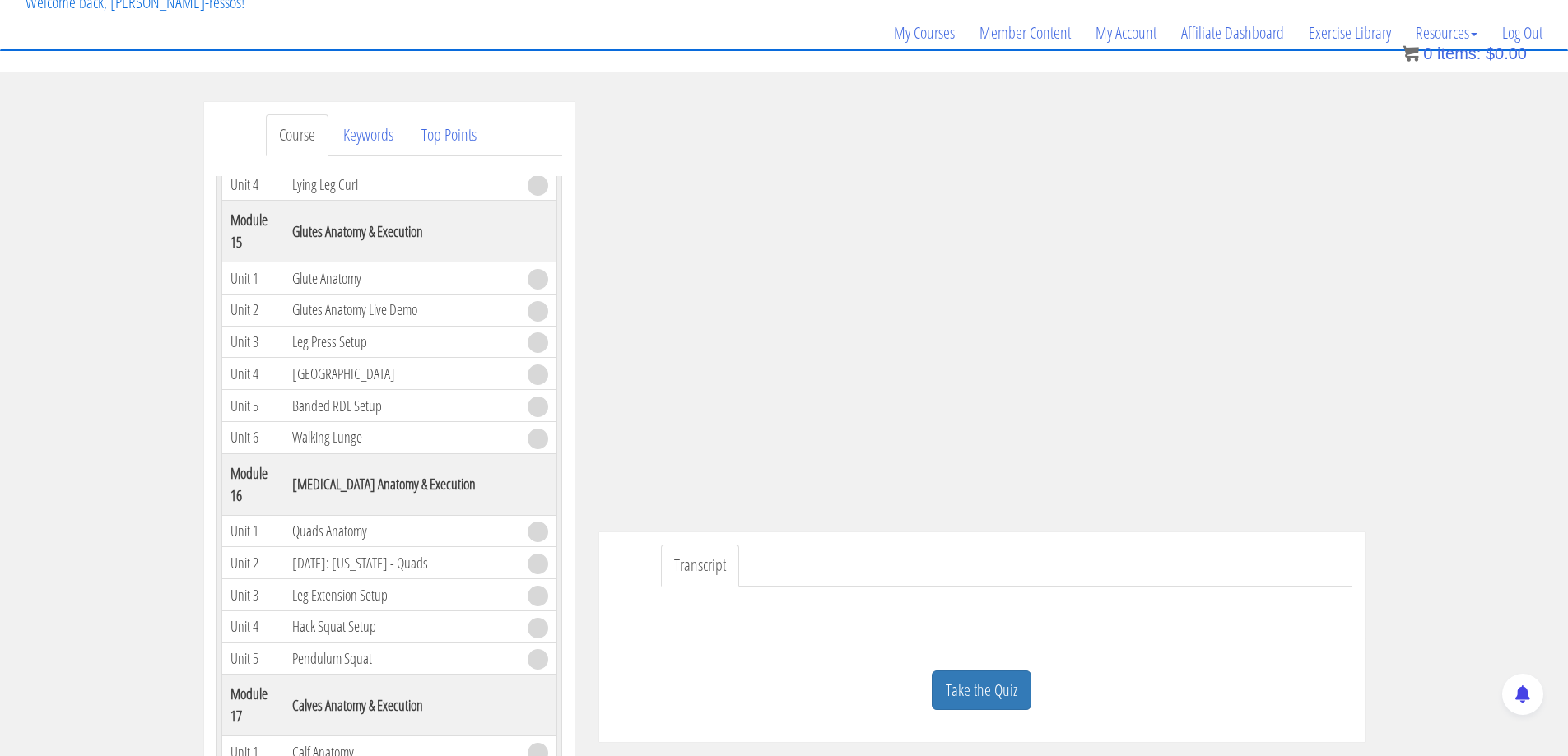
scroll to position [3621, 0]
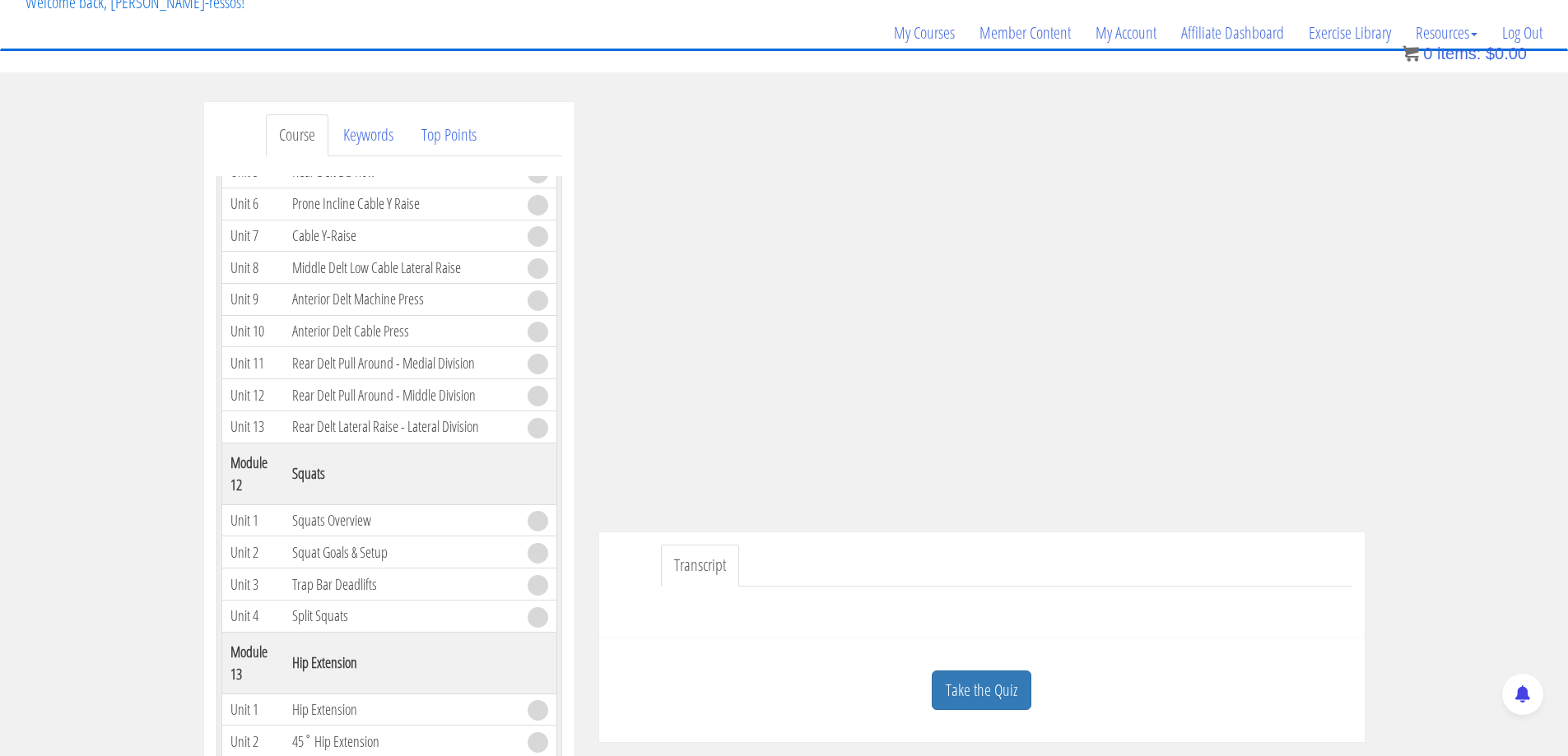
click at [936, 551] on ul "Transcript" at bounding box center [1007, 565] width 692 height 42
click at [936, 546] on ul "Transcript" at bounding box center [1007, 565] width 692 height 42
click at [936, 604] on link "Take the Quiz" at bounding box center [981, 690] width 99 height 41
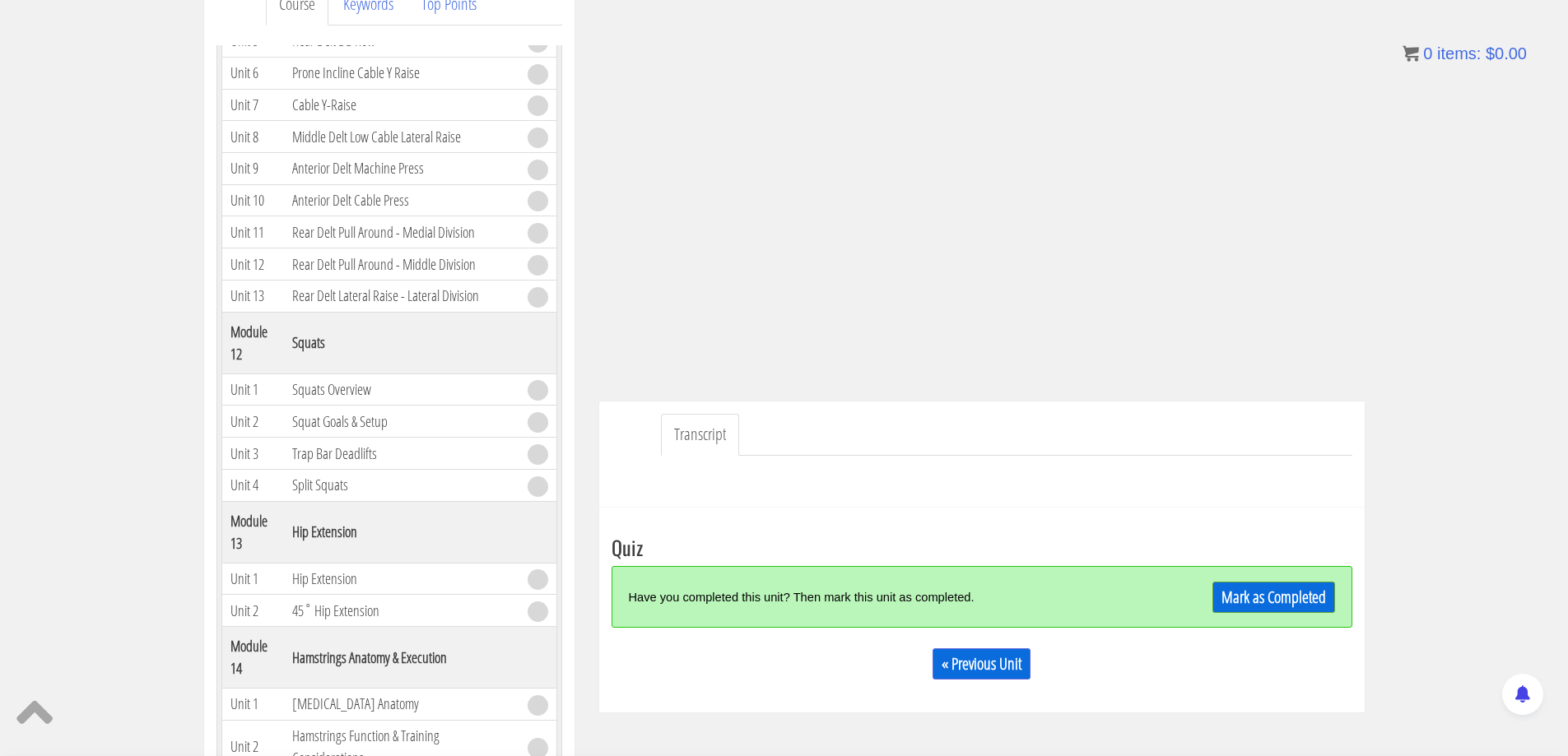
scroll to position [250, 0]
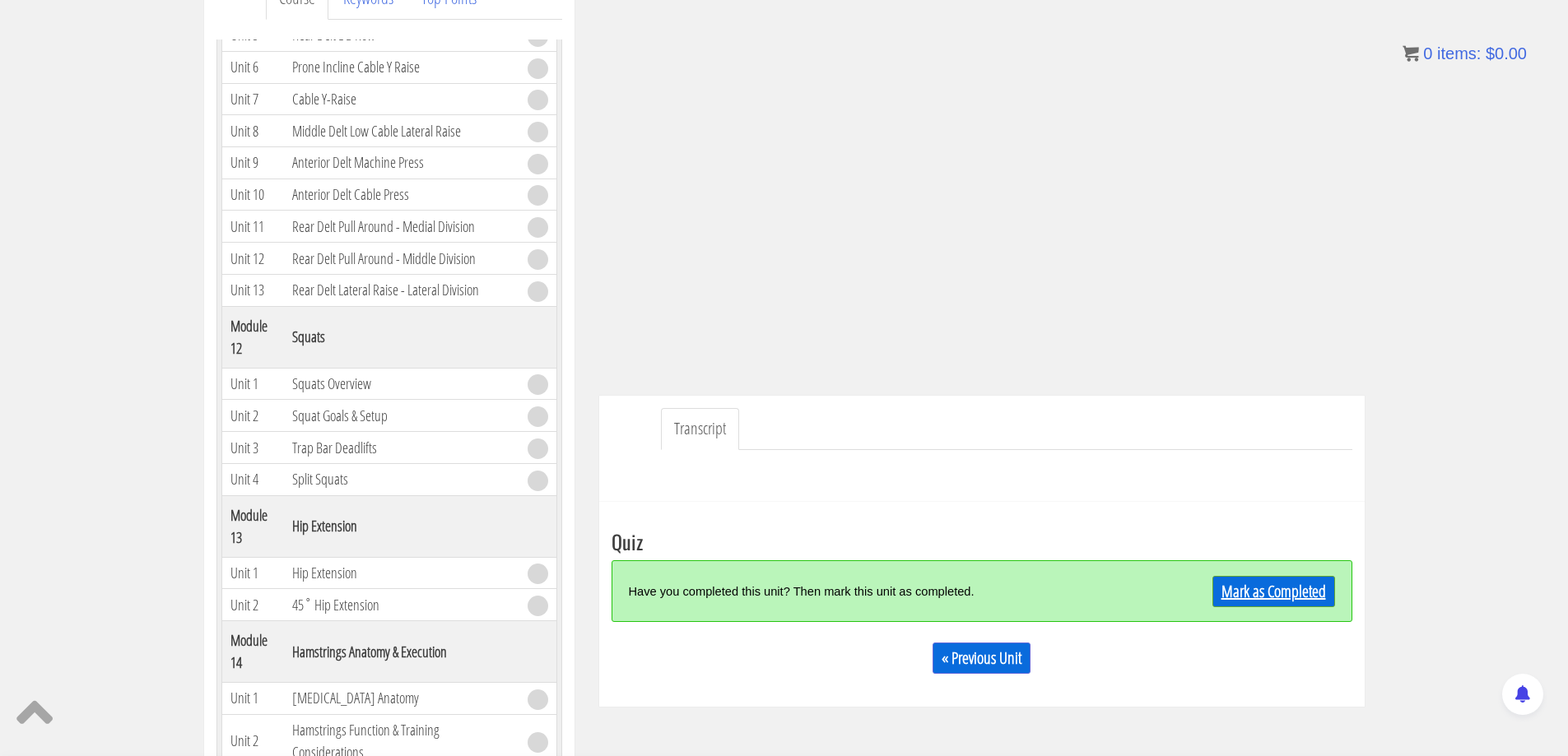
click at [936, 585] on link "Mark as Completed" at bounding box center [1274, 591] width 123 height 31
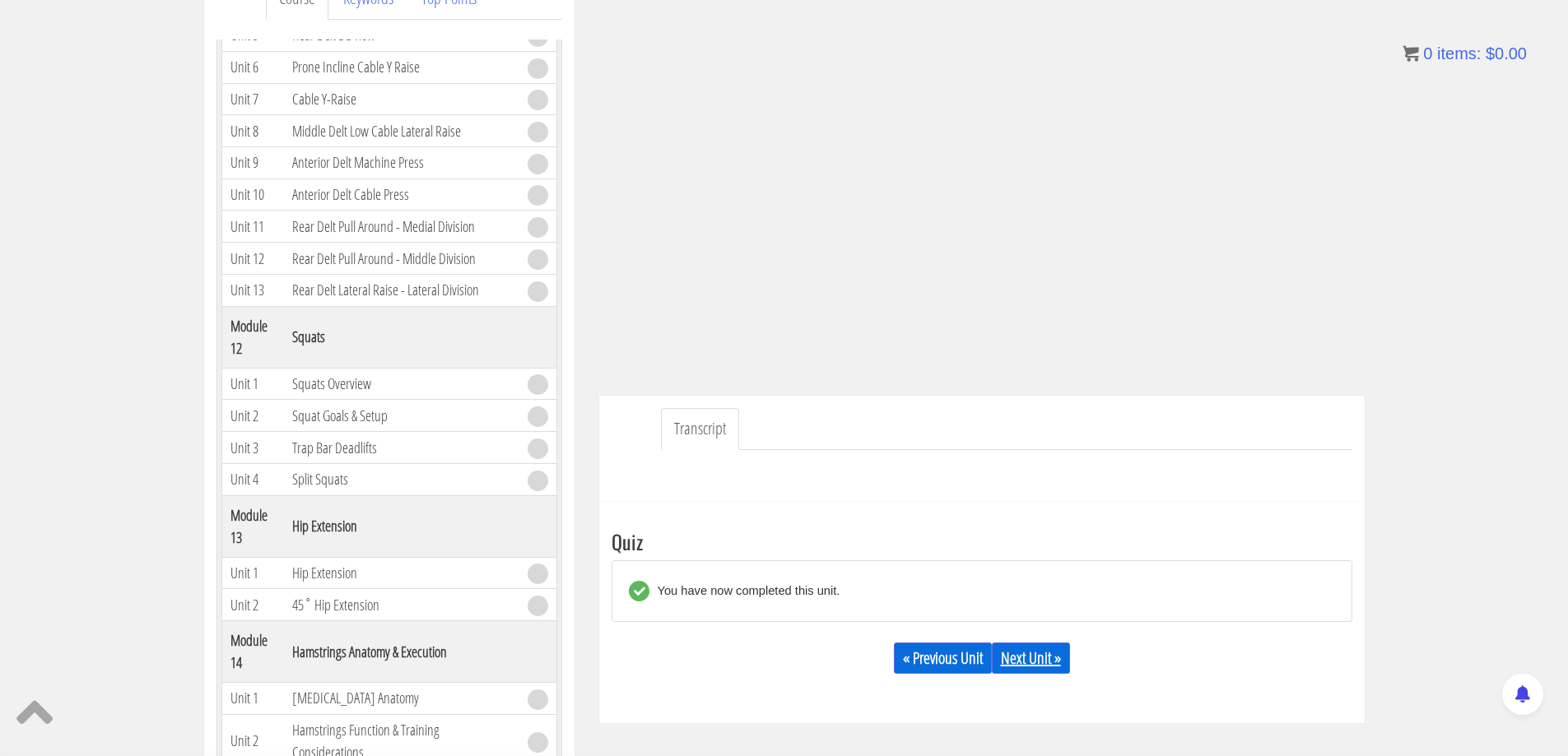
click at [936, 604] on link "Next Unit »" at bounding box center [1031, 658] width 79 height 31
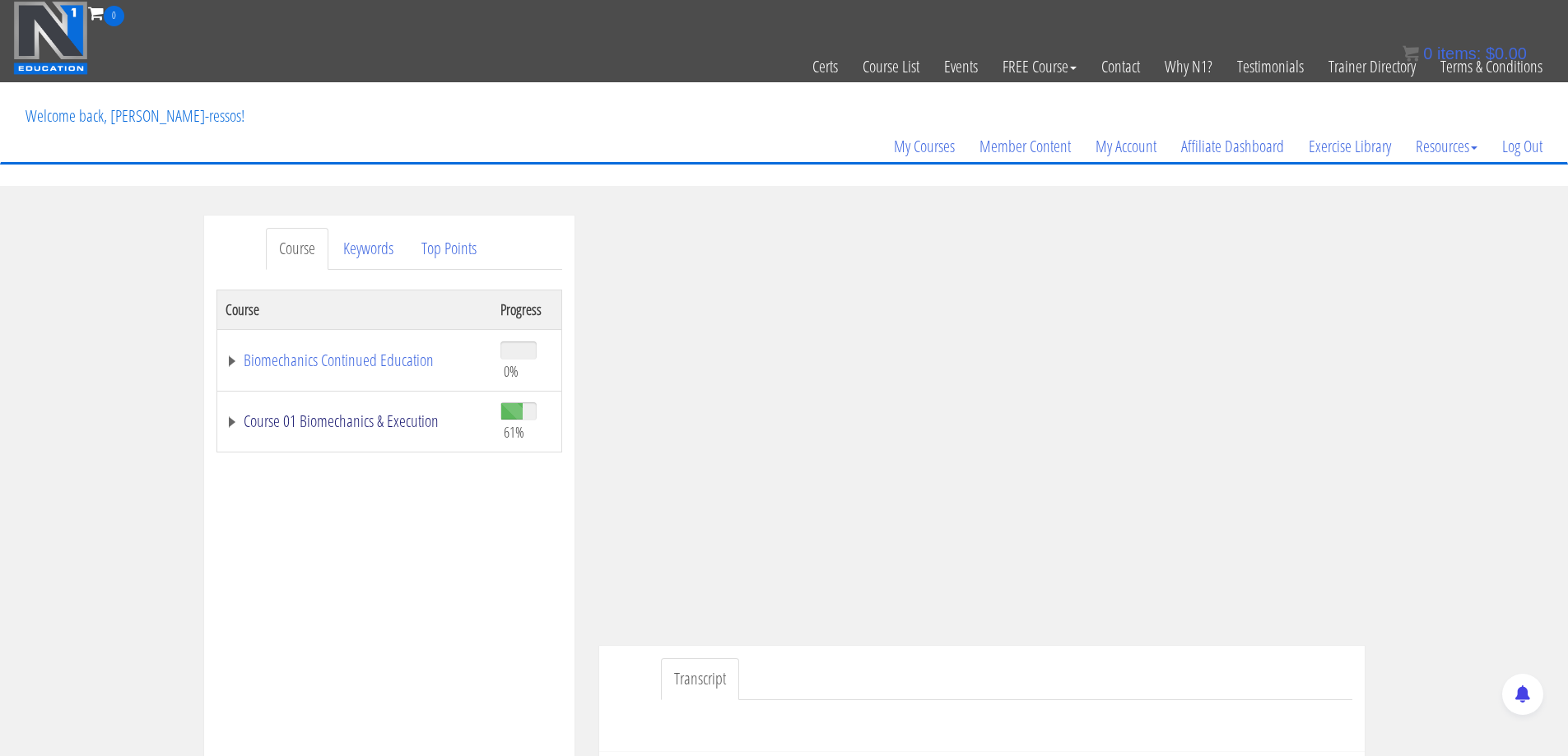
click at [443, 416] on link "Course 01 Biomechanics & Execution" at bounding box center [354, 421] width 258 height 16
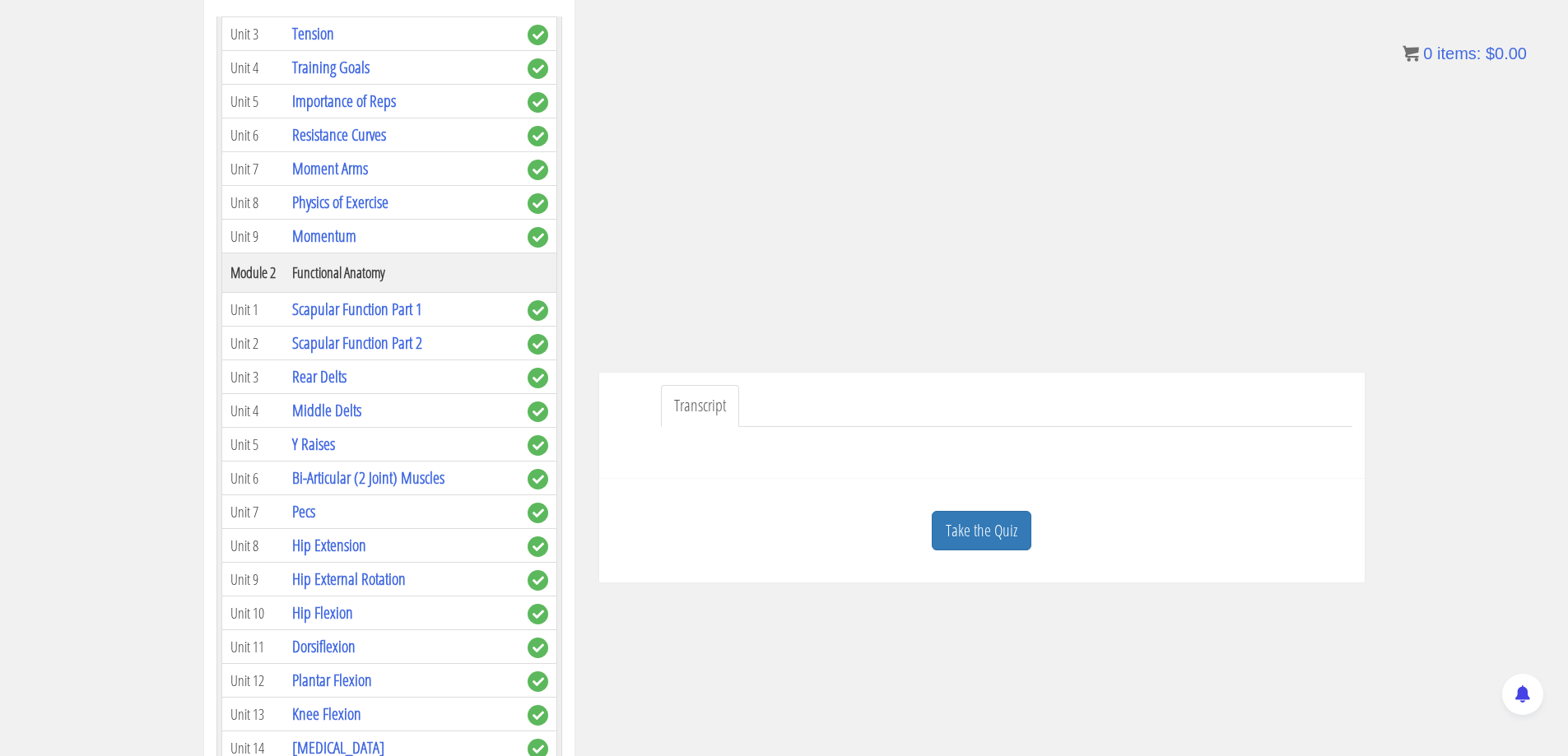
scroll to position [274, 0]
click at [1011, 531] on link "Take the Quiz" at bounding box center [981, 530] width 99 height 41
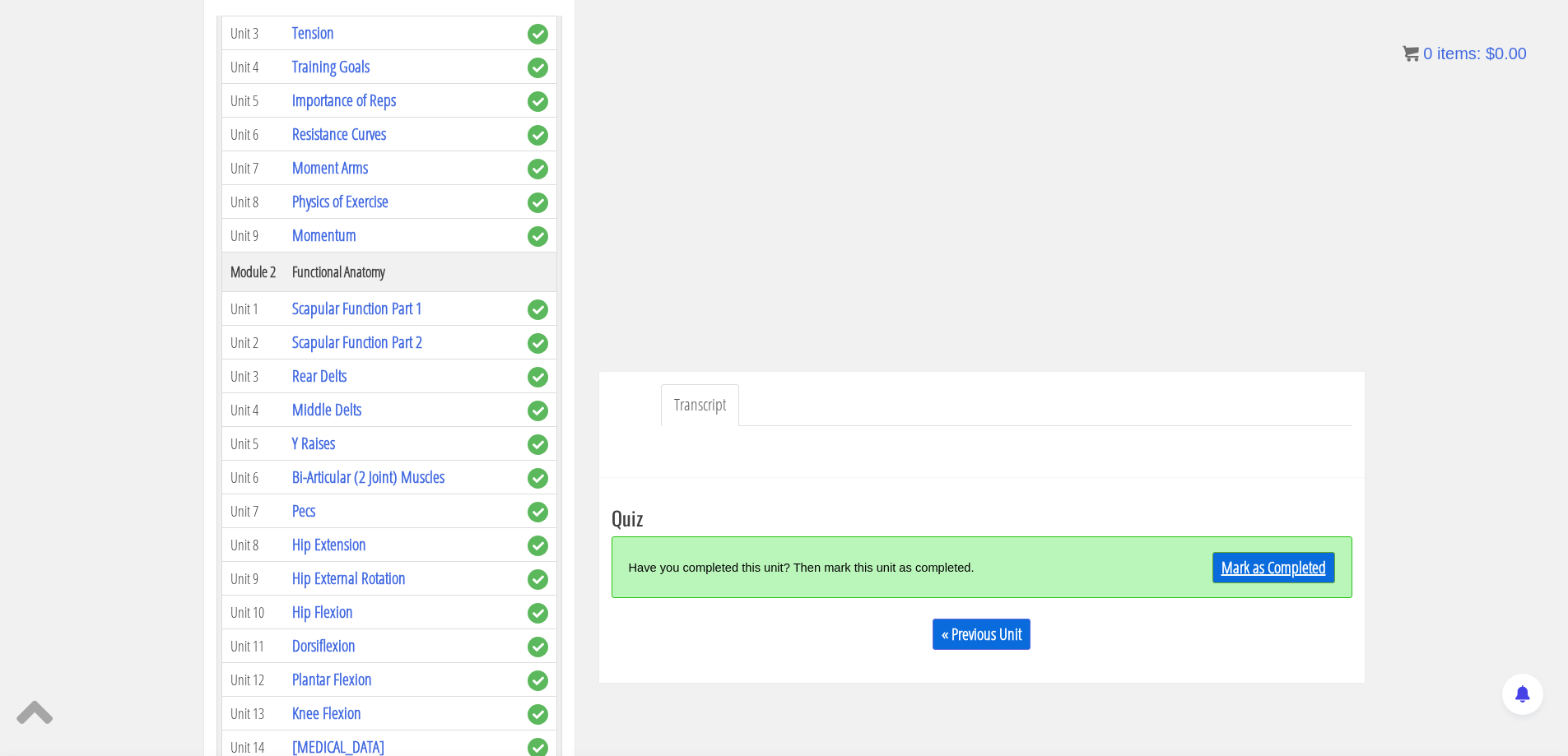
click at [1261, 569] on link "Mark as Completed" at bounding box center [1274, 568] width 123 height 31
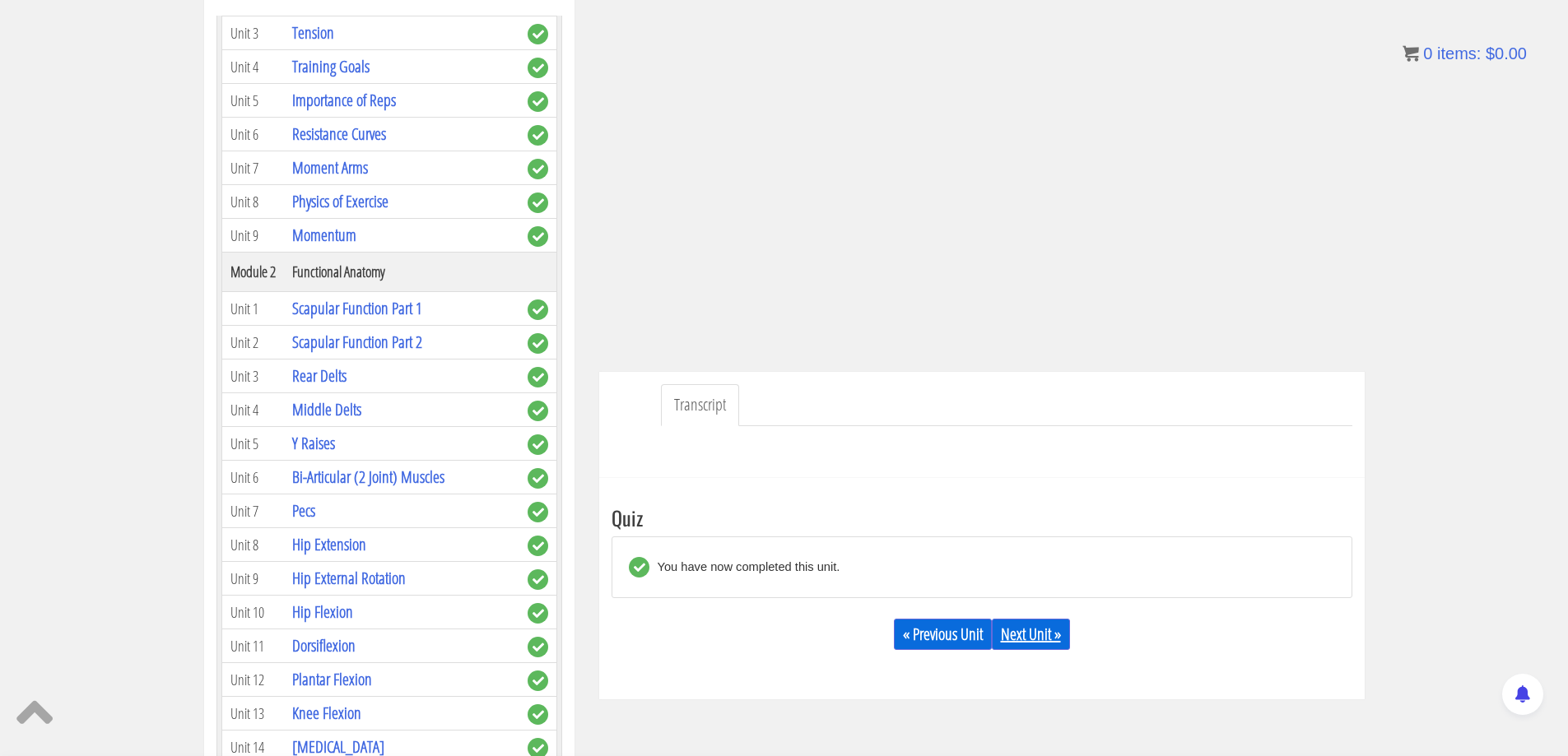
click at [1026, 639] on link "Next Unit »" at bounding box center [1031, 634] width 79 height 31
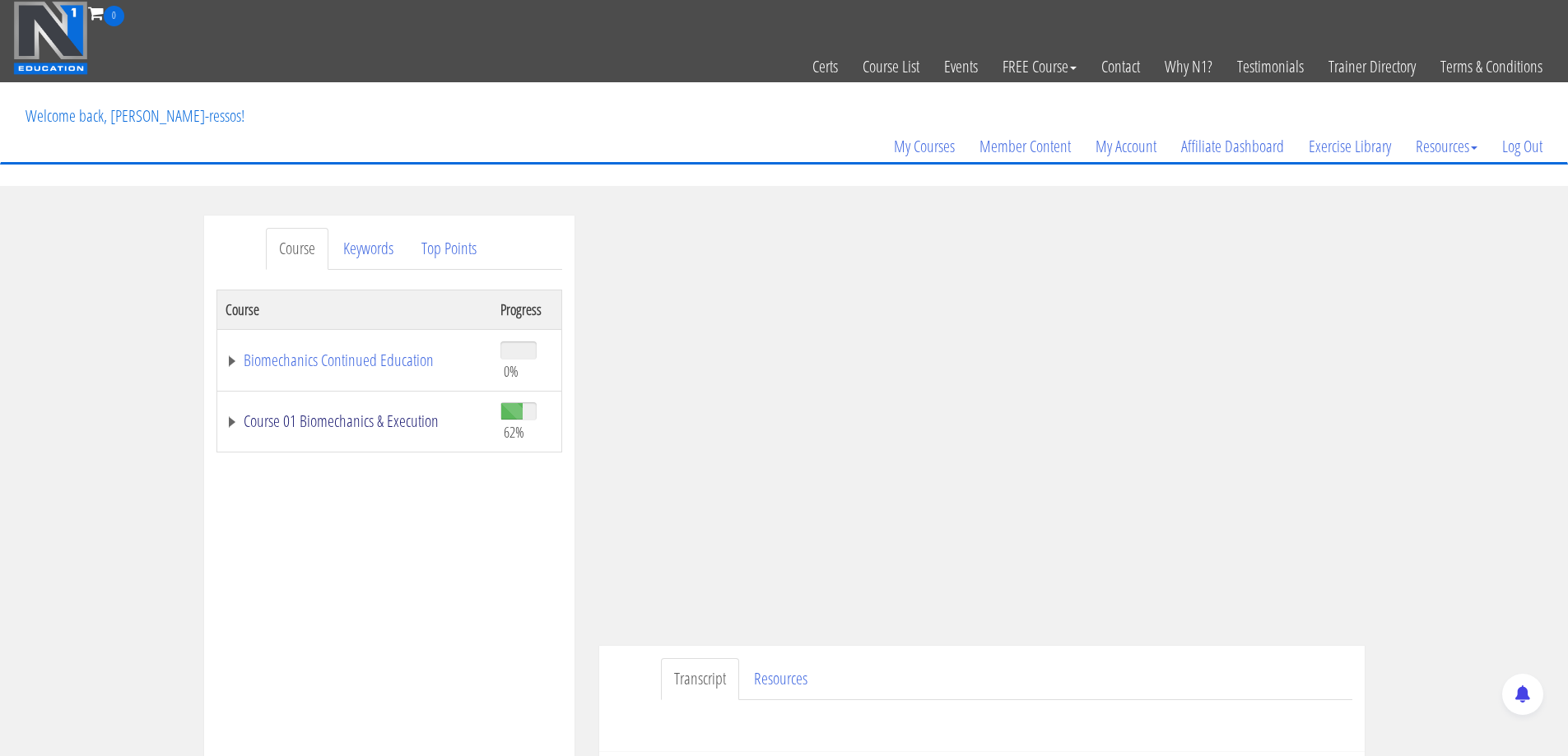
click at [409, 425] on link "Course 01 Biomechanics & Execution" at bounding box center [354, 421] width 258 height 16
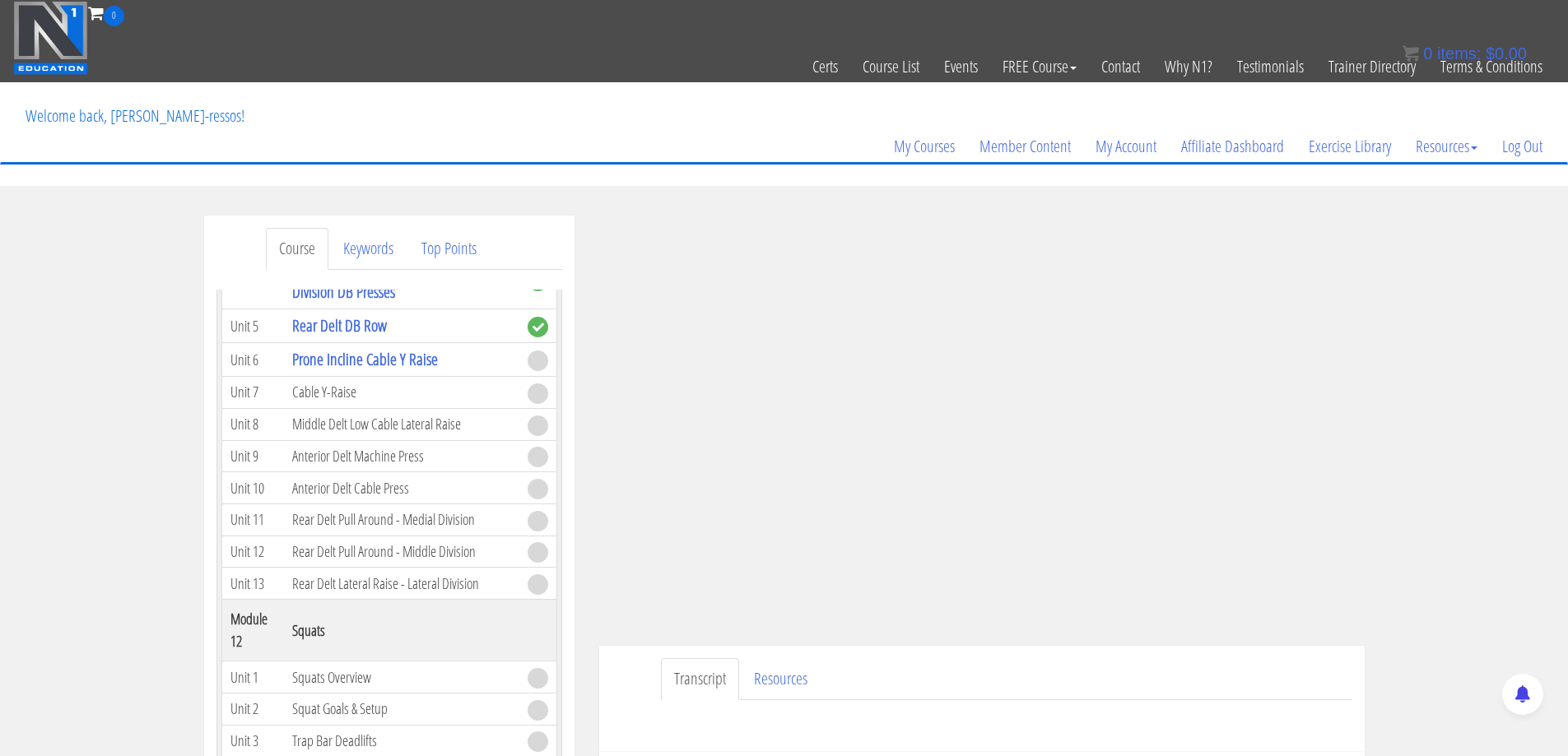
scroll to position [3566, 0]
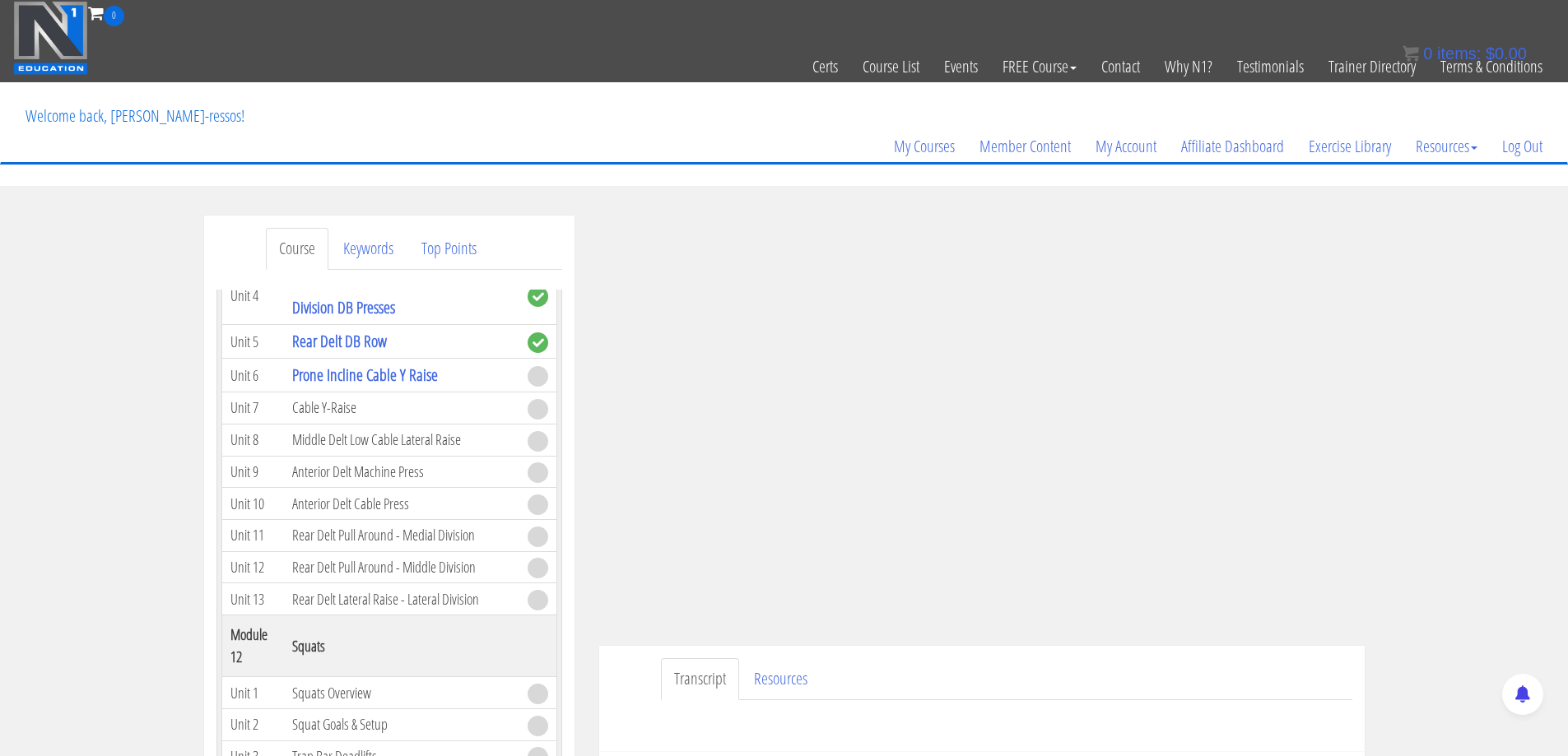
click at [932, 667] on ul "Transcript Resources" at bounding box center [1007, 679] width 692 height 42
click at [629, 665] on div "Transcript Resources" at bounding box center [982, 699] width 766 height 106
click at [625, 664] on div "Transcript Resources" at bounding box center [982, 699] width 766 height 106
click at [911, 673] on ul "Transcript Resources" at bounding box center [1007, 679] width 692 height 42
click at [1039, 677] on ul "Transcript Resources" at bounding box center [1007, 679] width 692 height 42
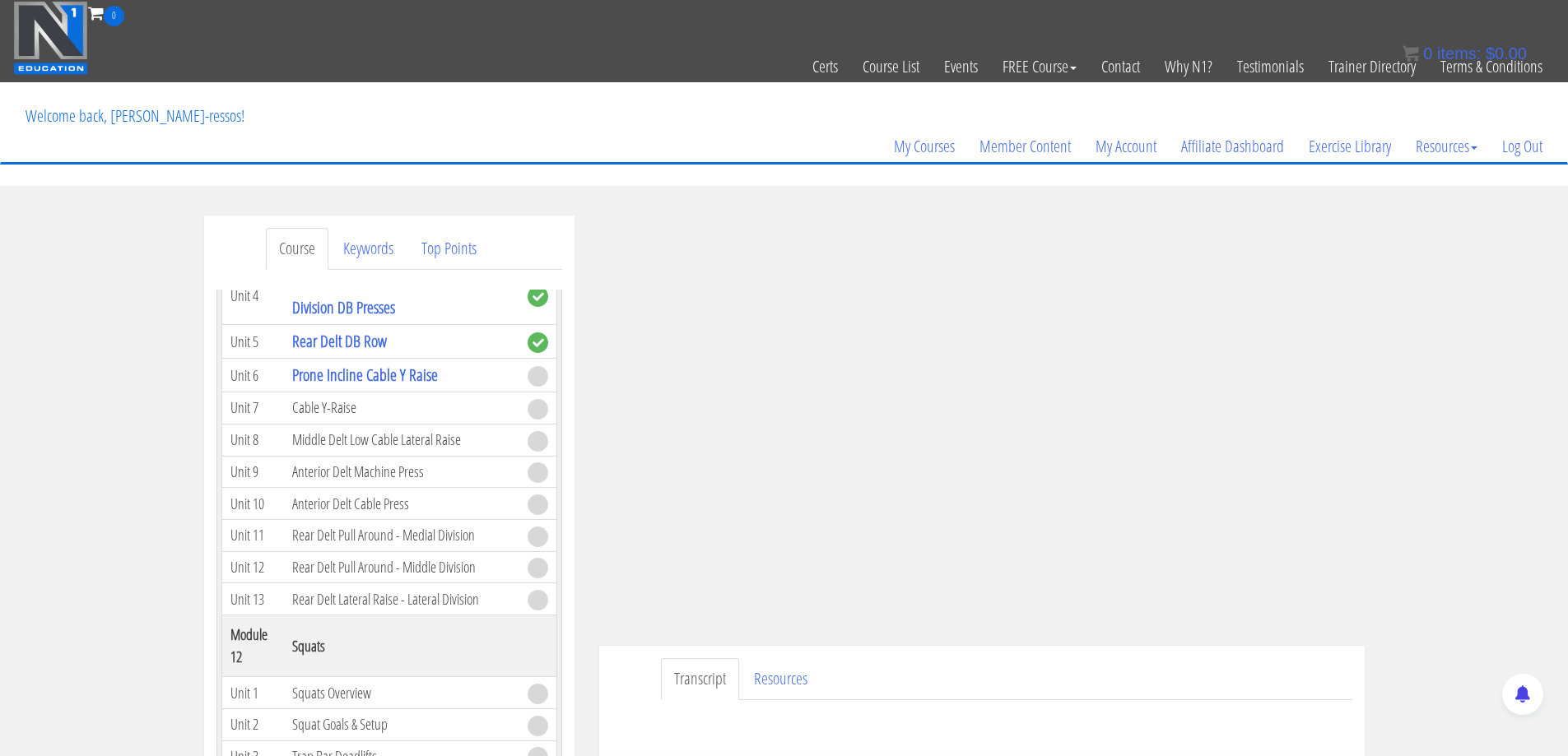
click at [1040, 676] on ul "Transcript Resources" at bounding box center [1007, 679] width 692 height 42
click at [1196, 668] on ul "Transcript Resources" at bounding box center [1007, 679] width 692 height 42
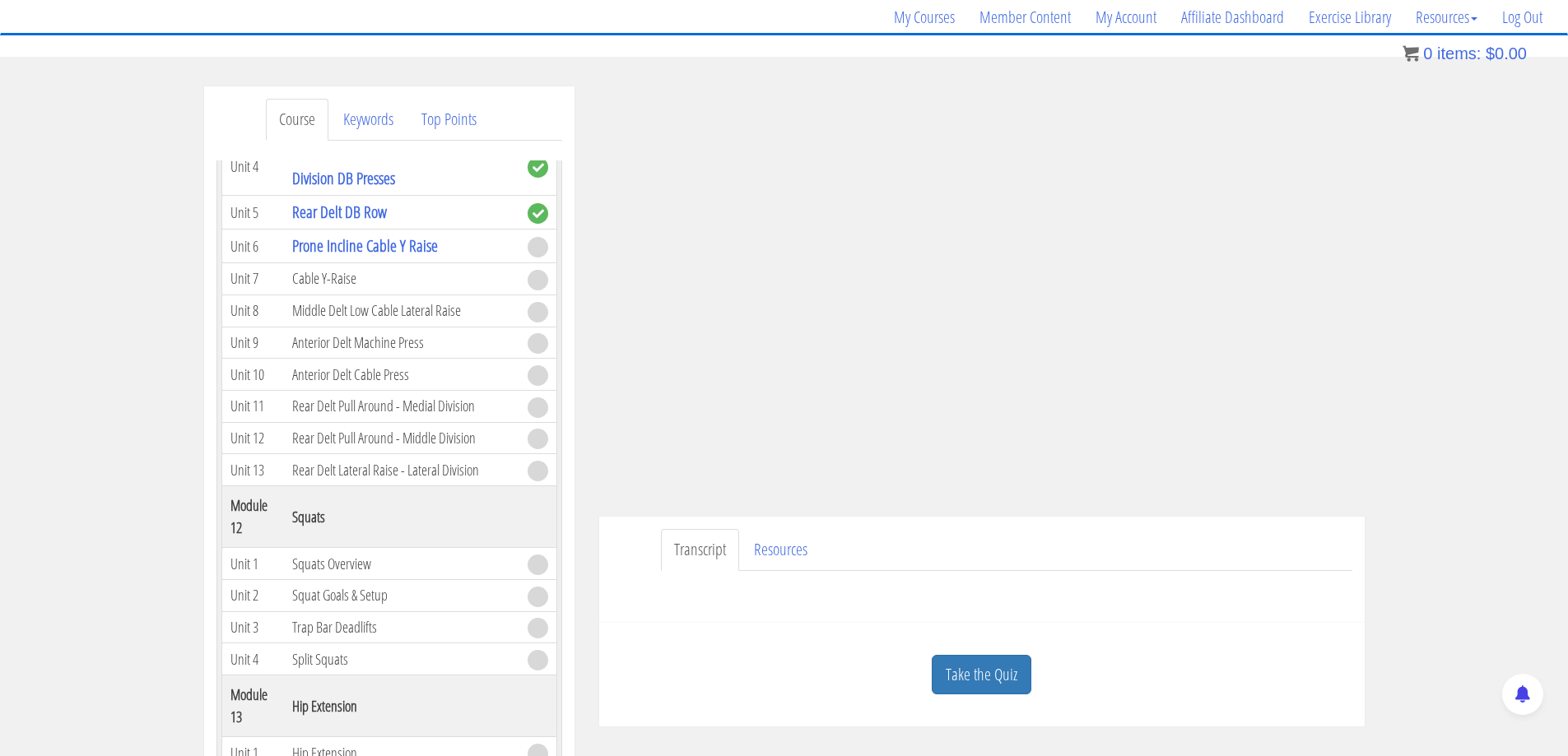
scroll to position [137, 0]
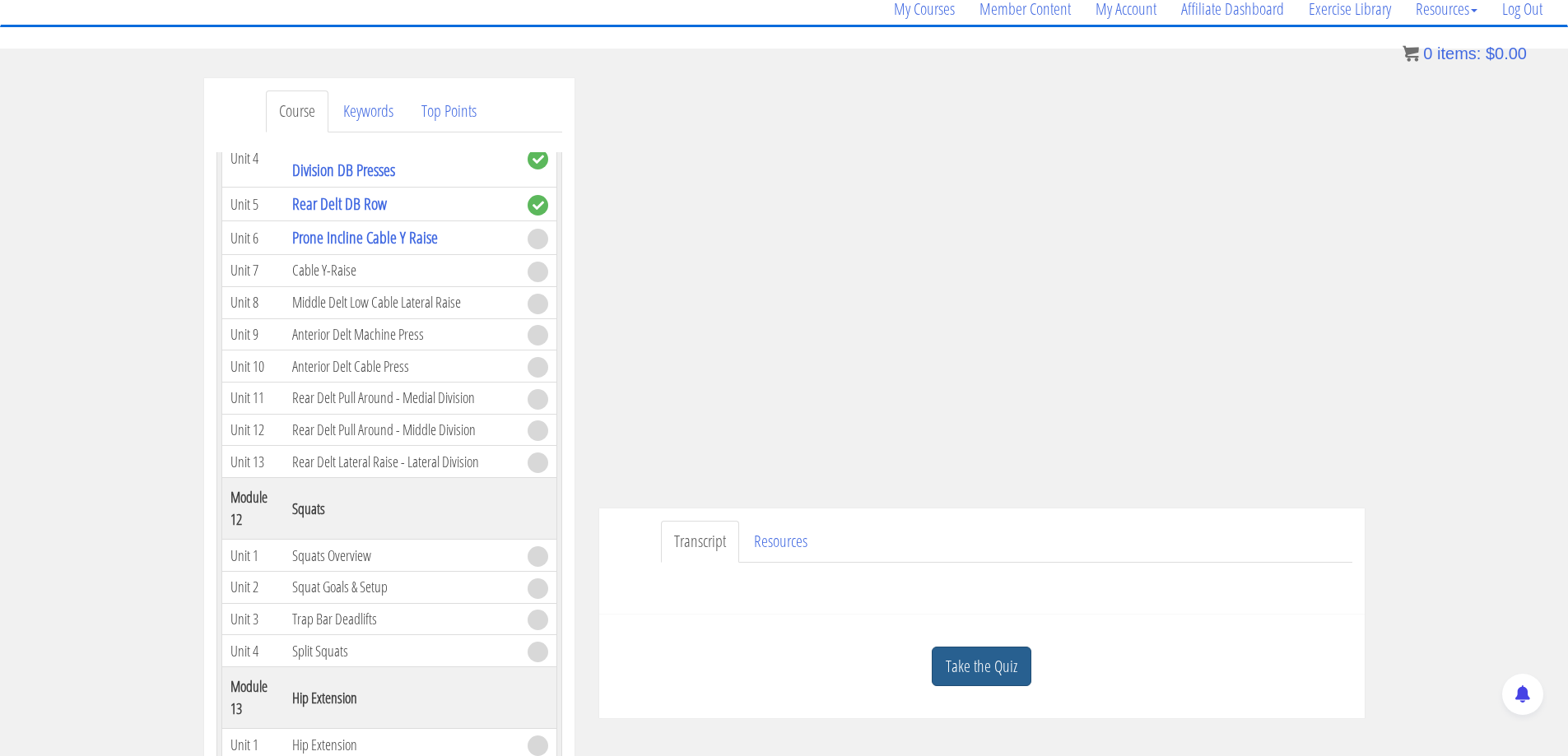
click at [983, 654] on link "Take the Quiz" at bounding box center [981, 666] width 99 height 41
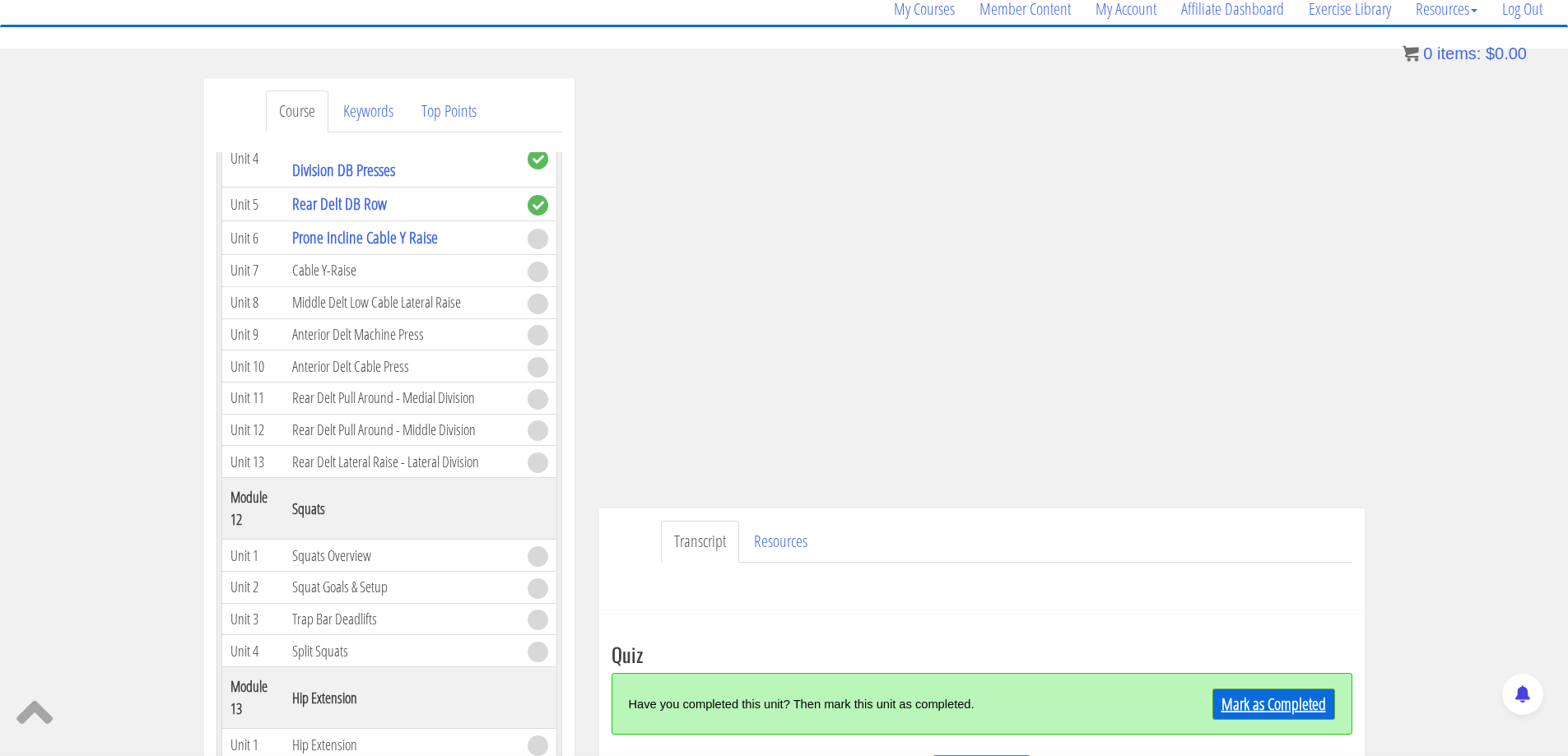
click at [1270, 705] on link "Mark as Completed" at bounding box center [1274, 704] width 123 height 31
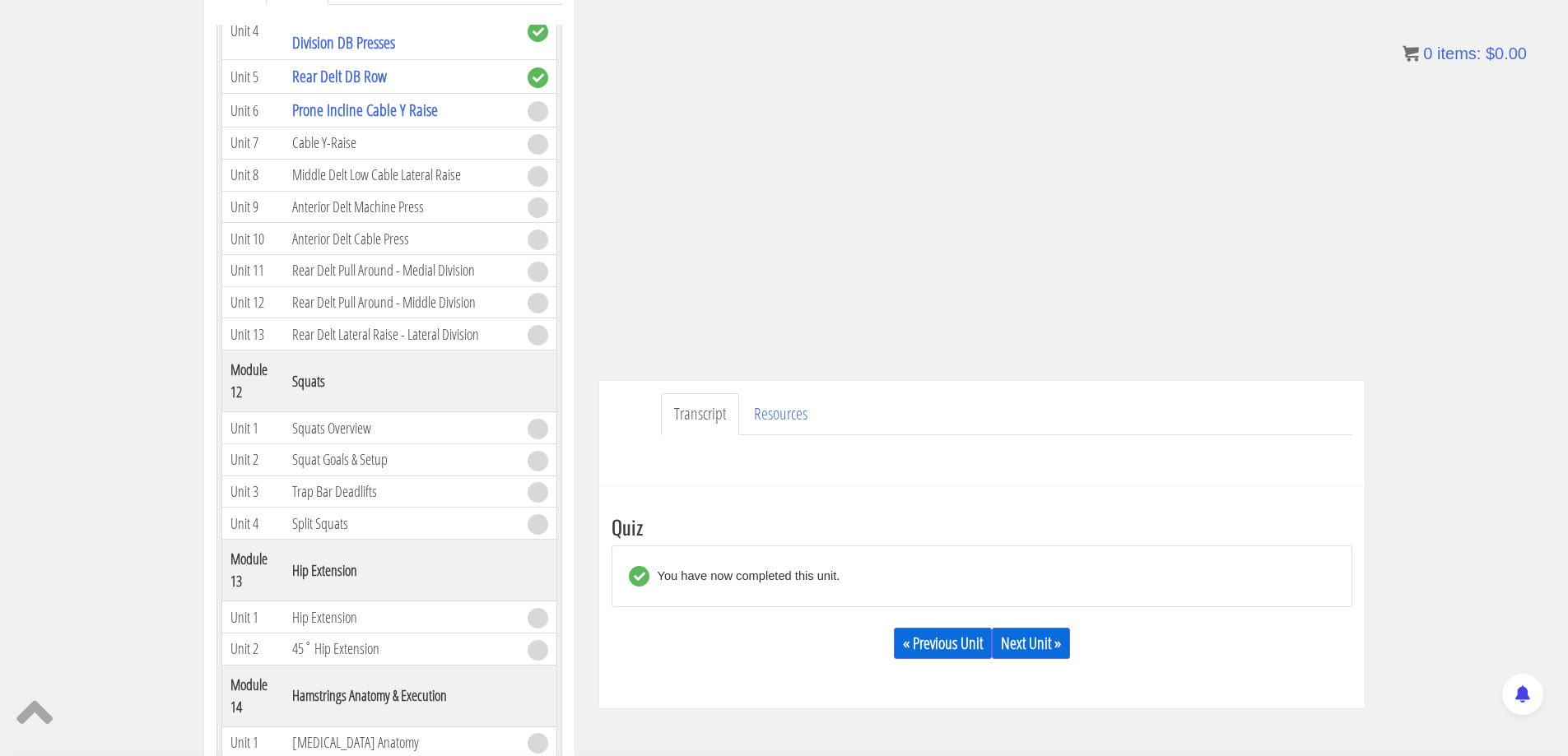
scroll to position [274, 0]
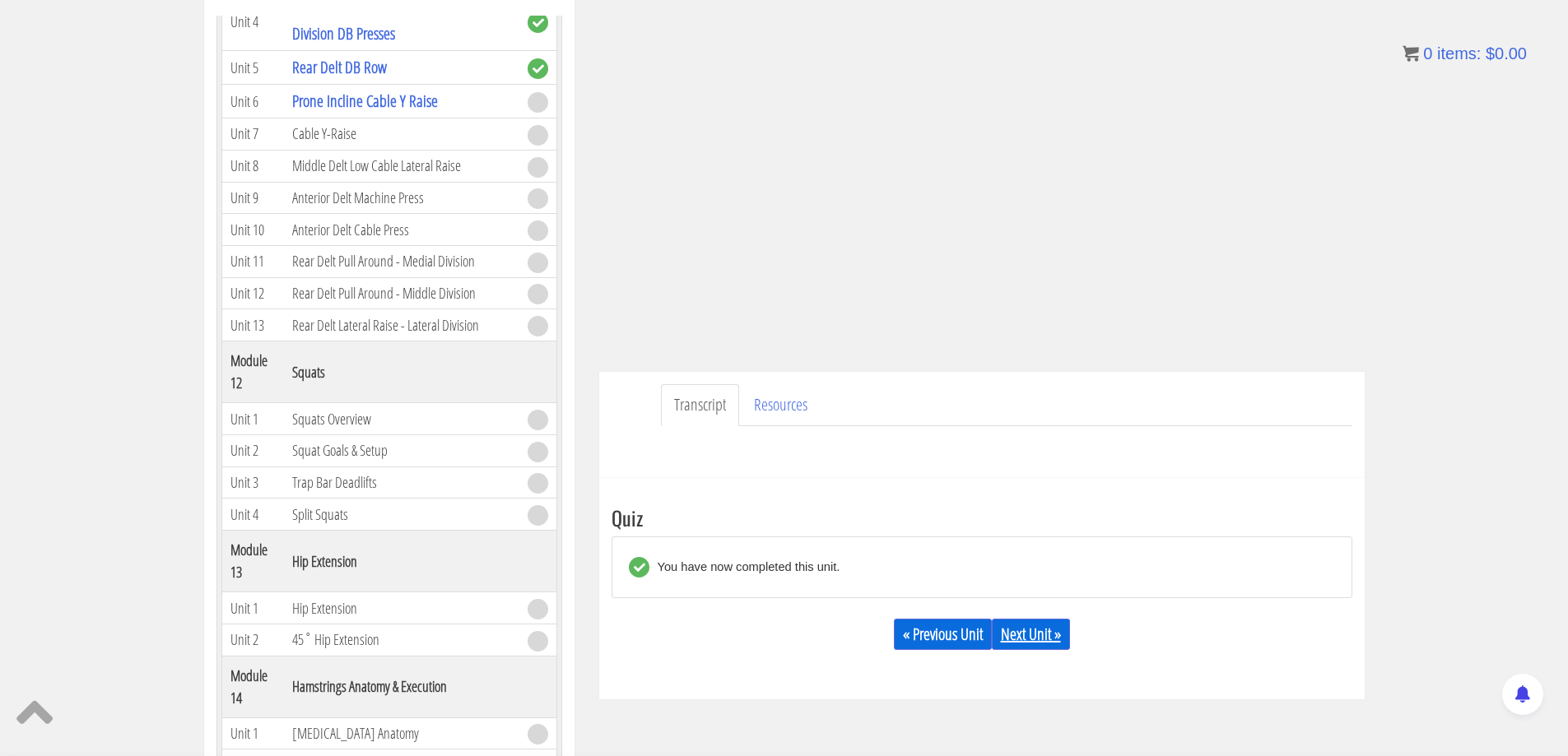
click at [1028, 632] on link "Next Unit »" at bounding box center [1031, 634] width 79 height 31
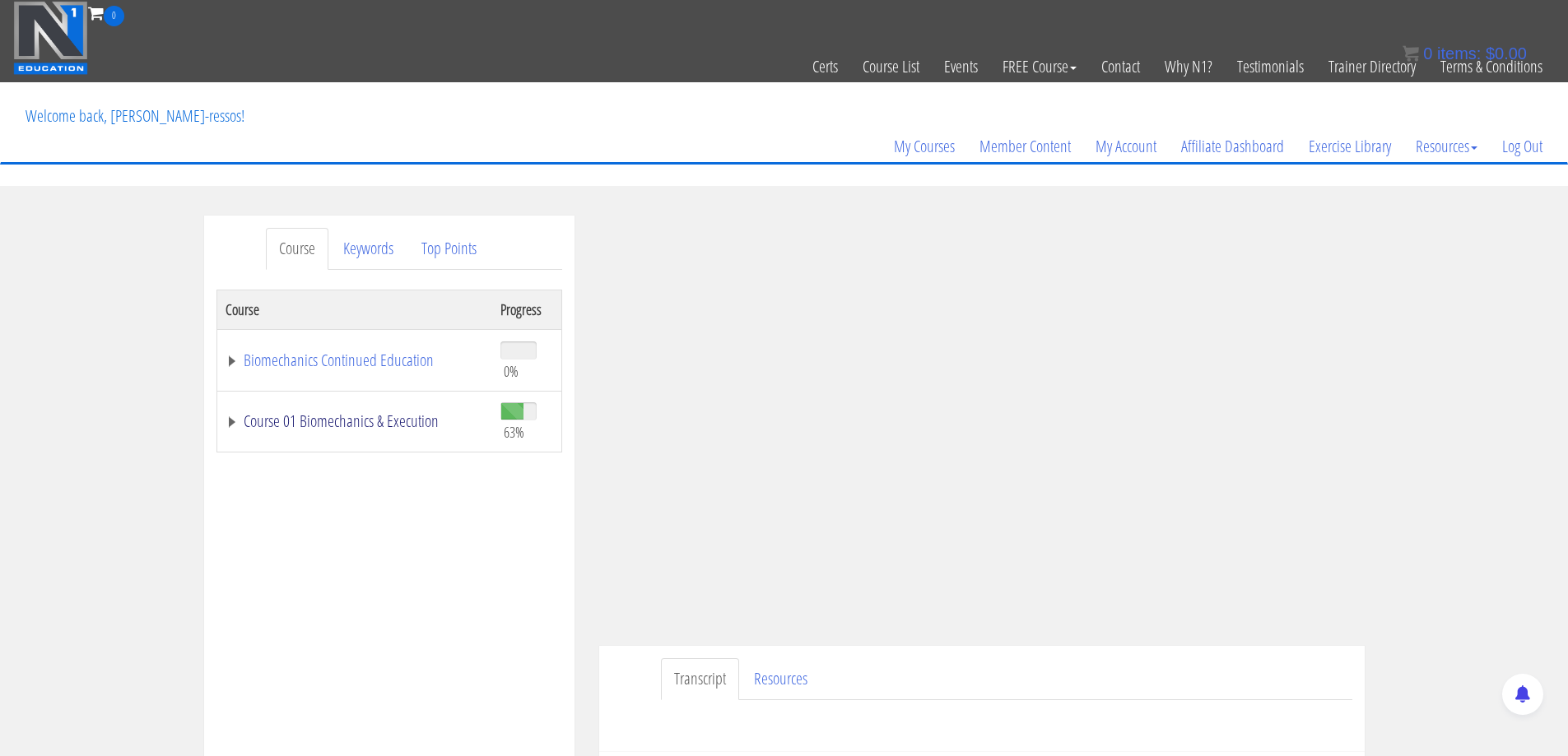
click at [438, 419] on link "Course 01 Biomechanics & Execution" at bounding box center [354, 421] width 258 height 16
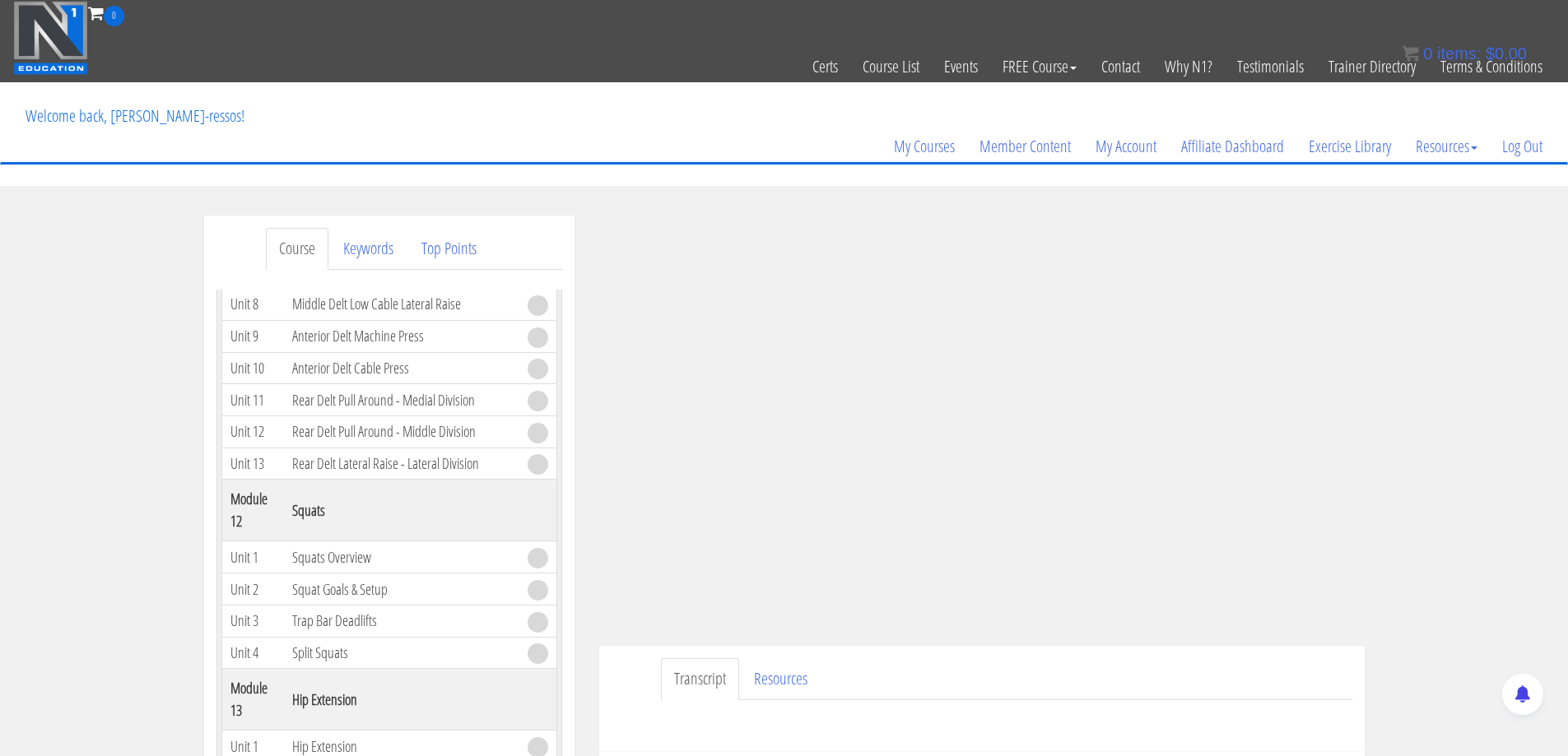
scroll to position [4412, 0]
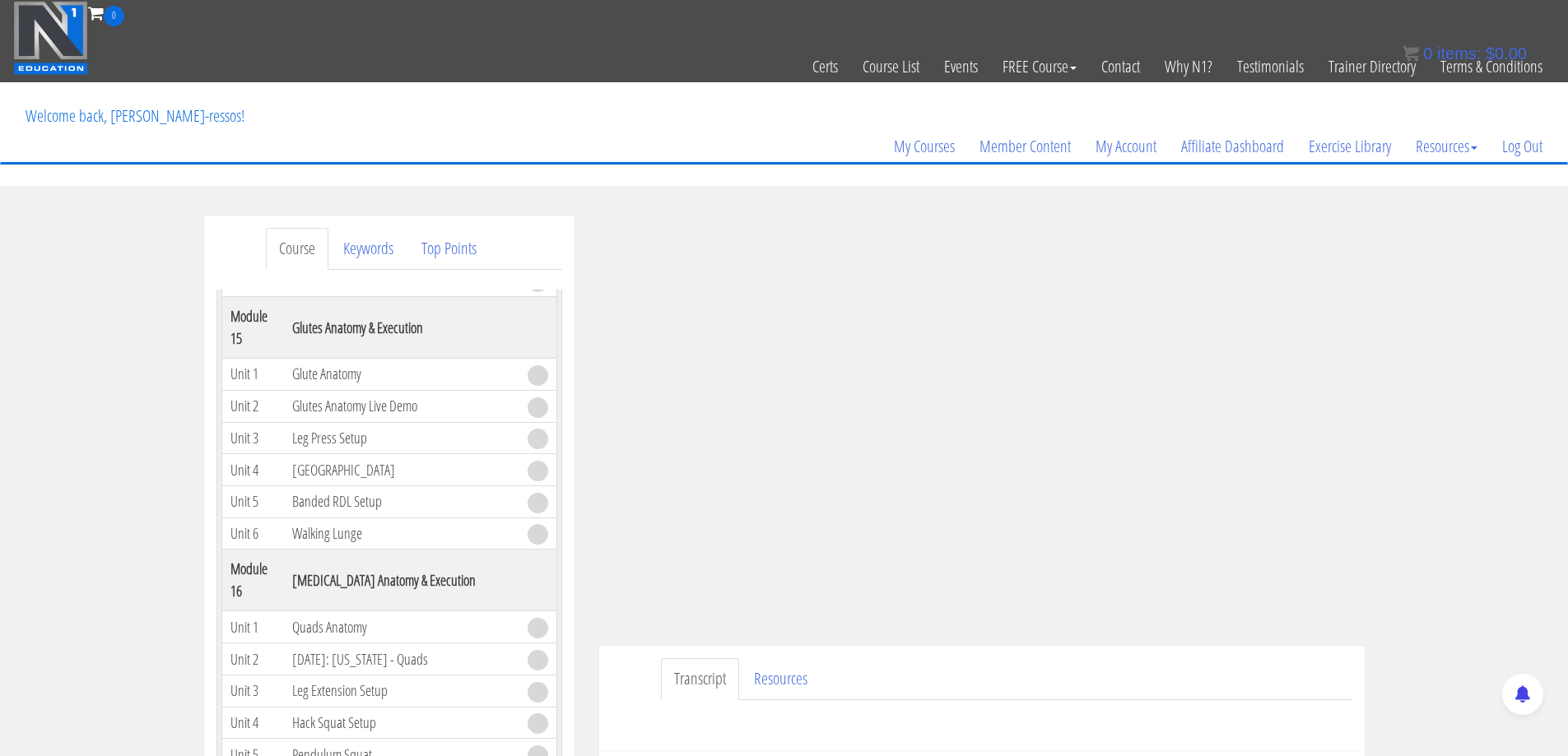
click at [937, 667] on ul "Transcript Resources" at bounding box center [1007, 679] width 692 height 42
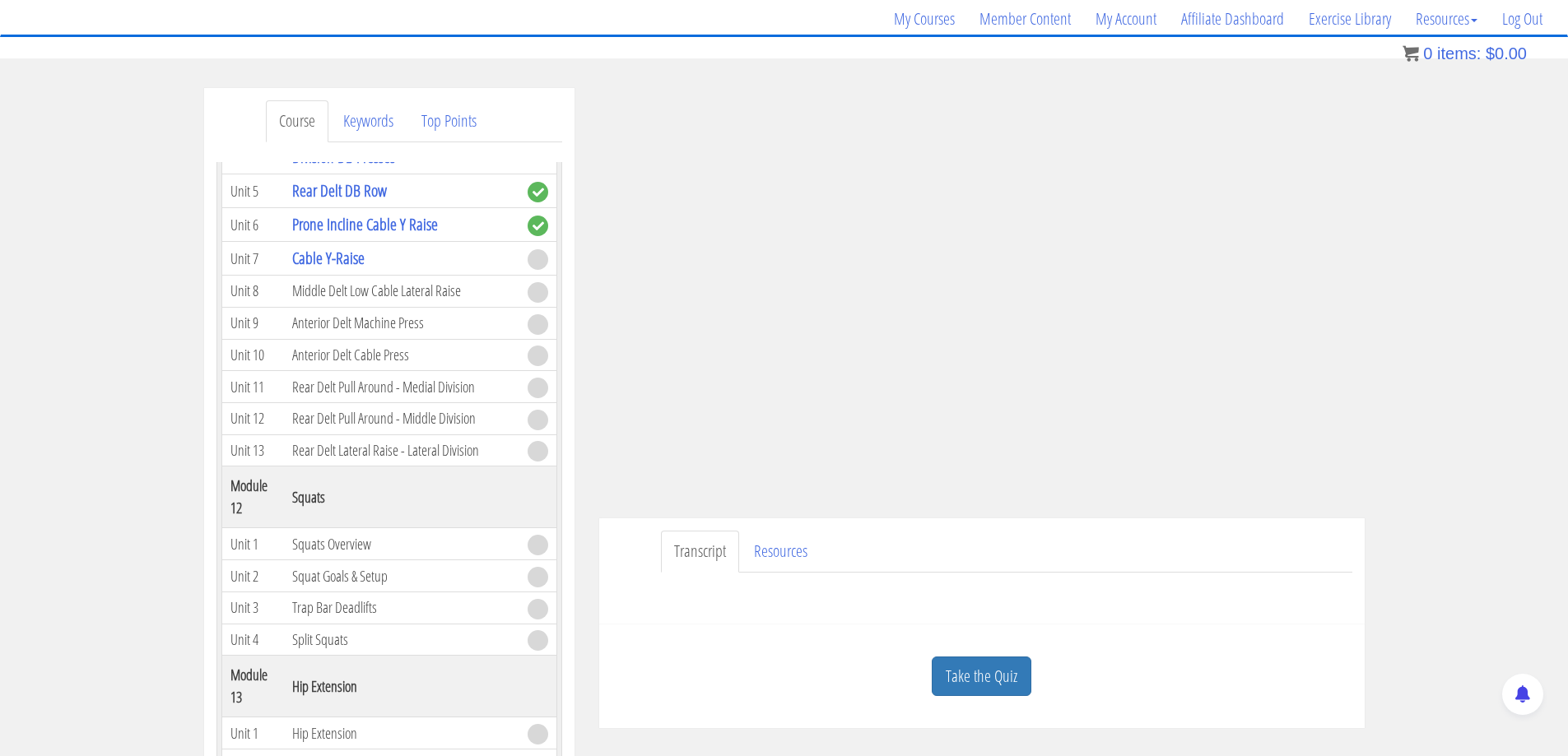
scroll to position [137, 0]
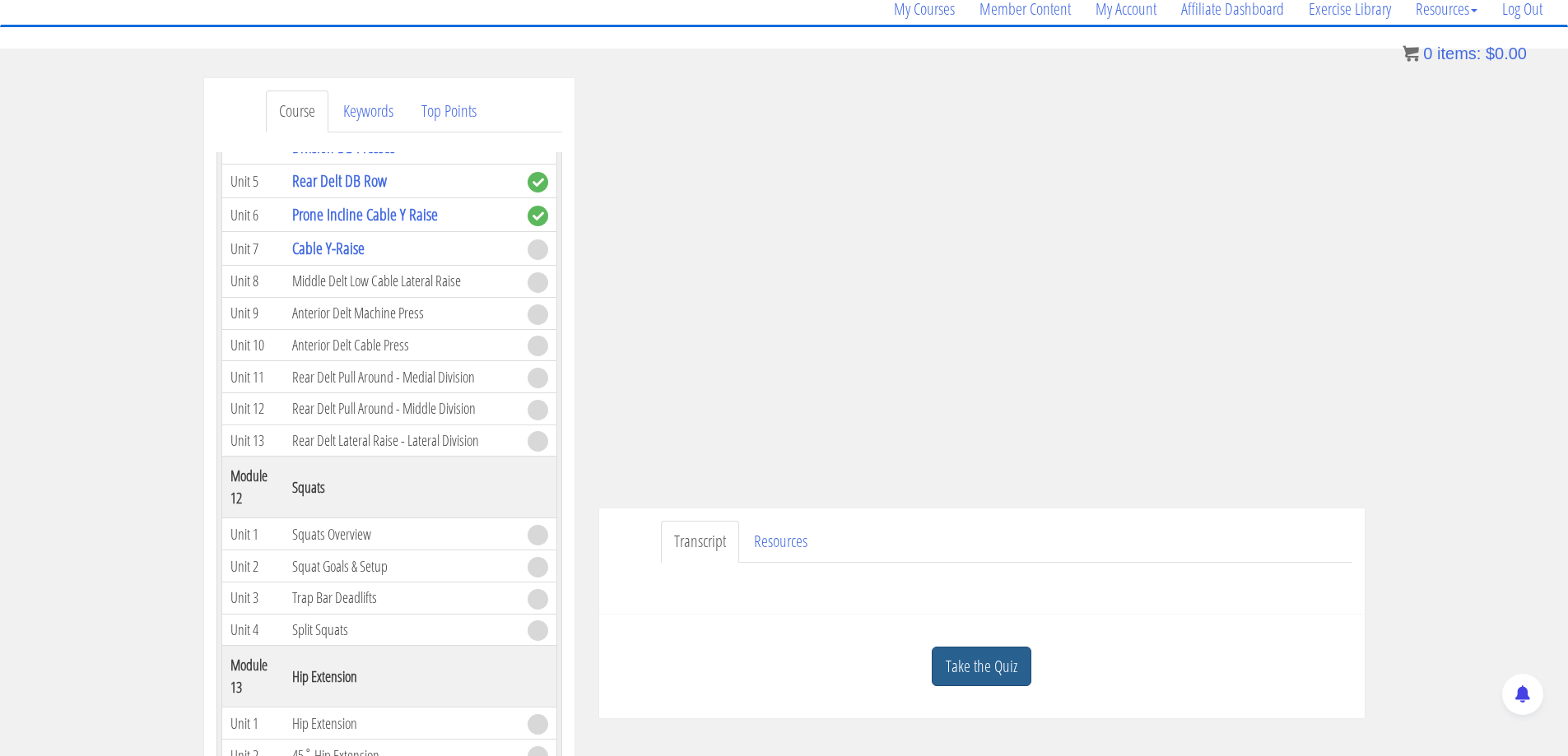
click at [1007, 659] on link "Take the Quiz" at bounding box center [981, 666] width 99 height 41
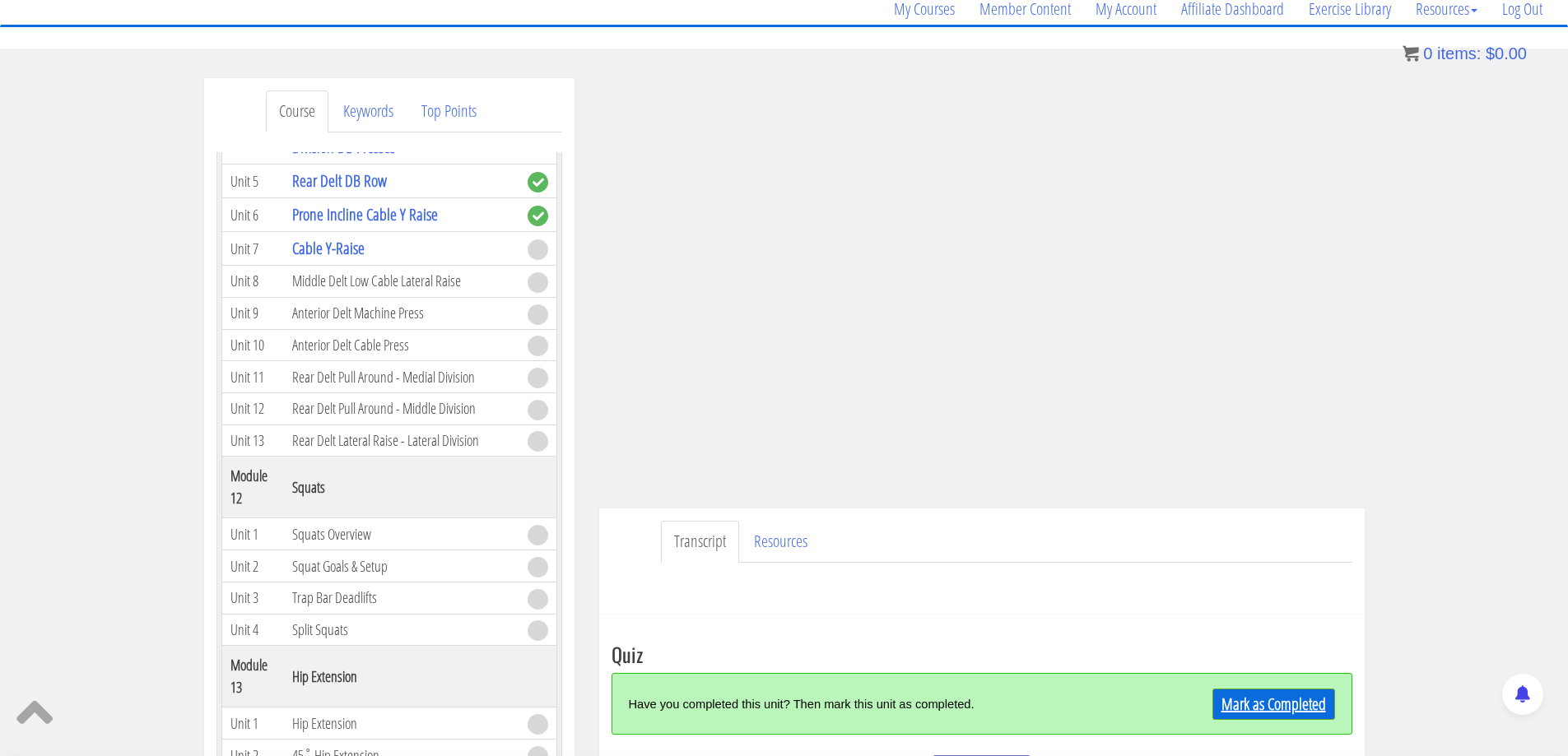
click at [1251, 708] on link "Mark as Completed" at bounding box center [1274, 704] width 123 height 31
click at [168, 380] on div "Course Keywords Top Points Course Progress Biomechanics Continued Education 0% …" at bounding box center [784, 543] width 1568 height 929
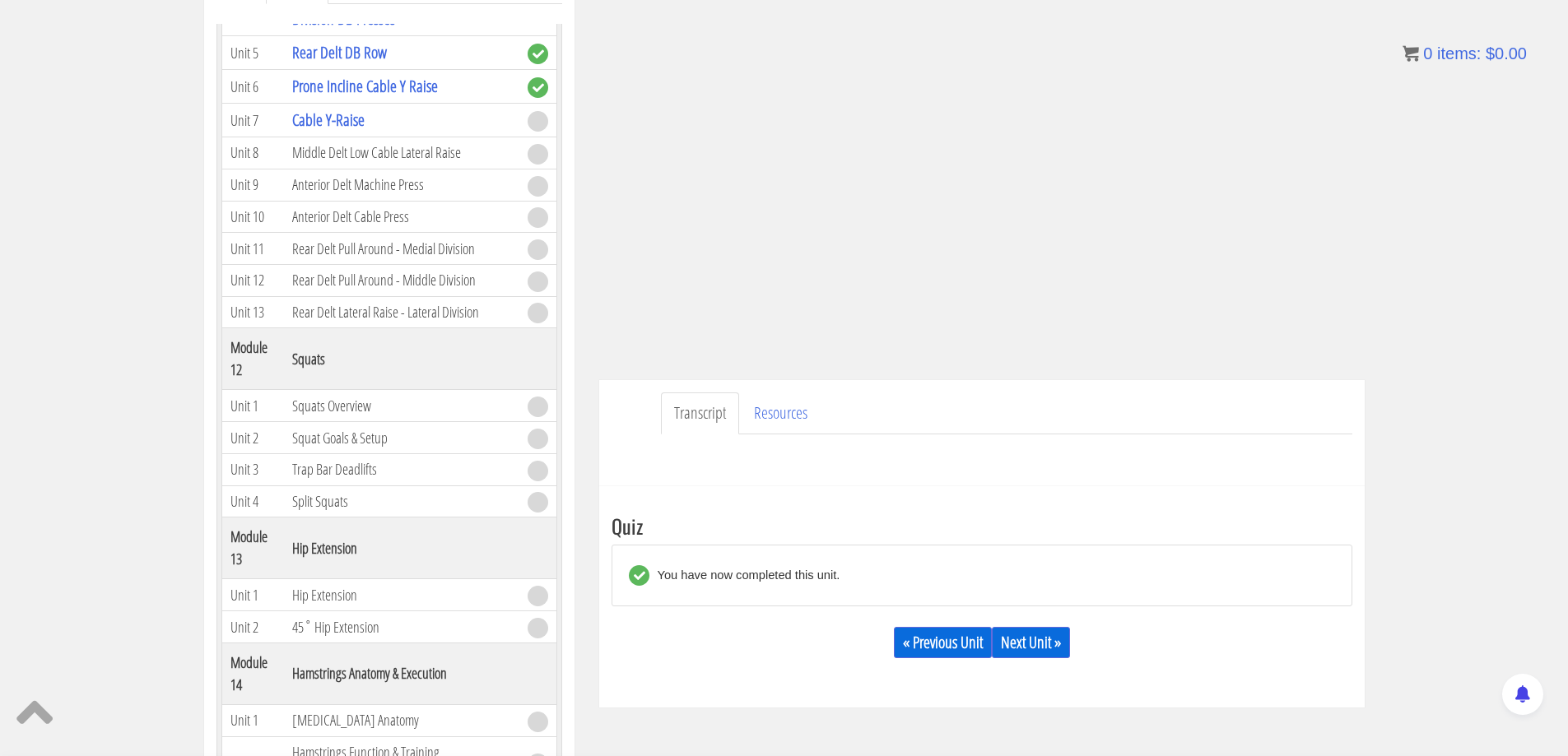
scroll to position [274, 0]
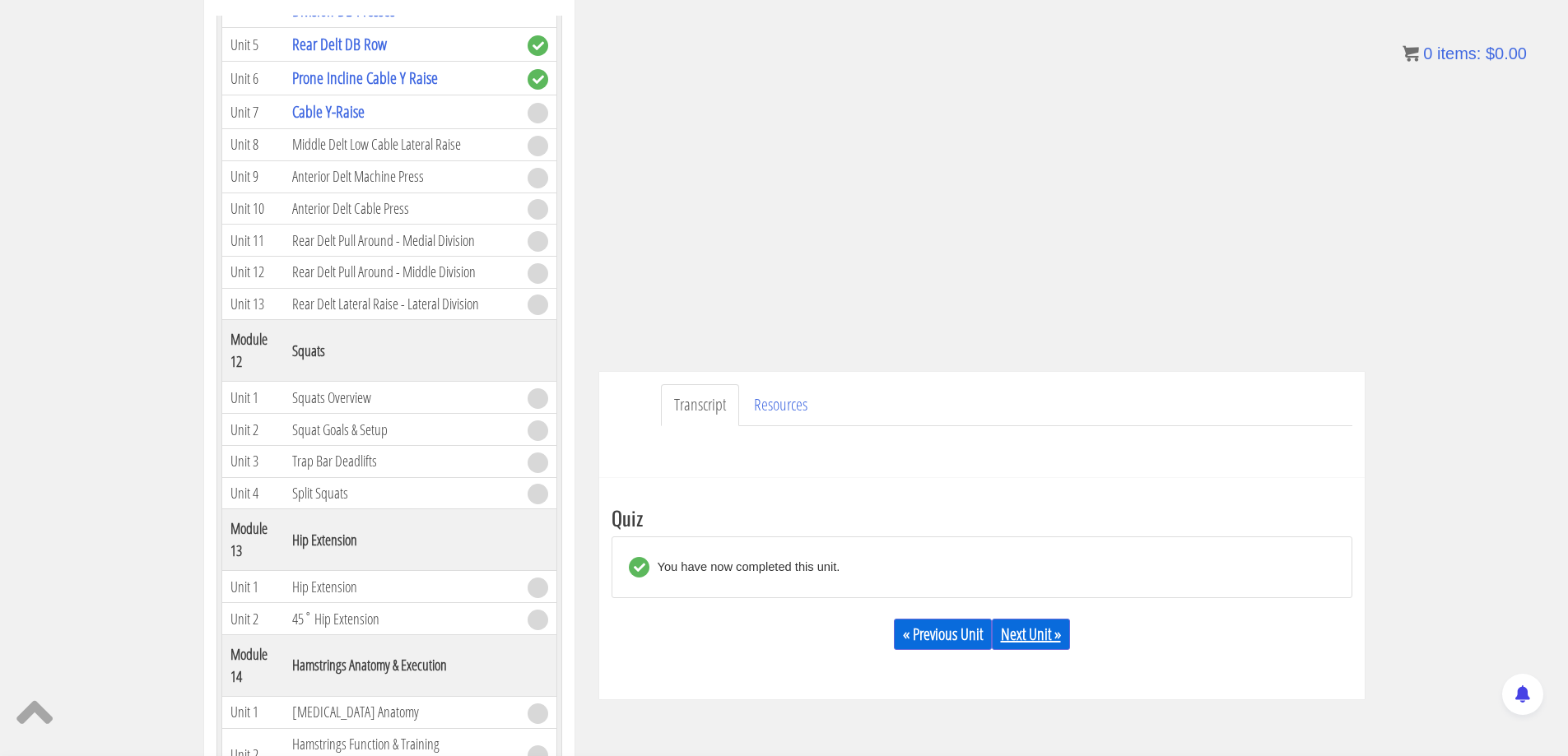
click at [1014, 633] on link "Next Unit »" at bounding box center [1031, 634] width 79 height 31
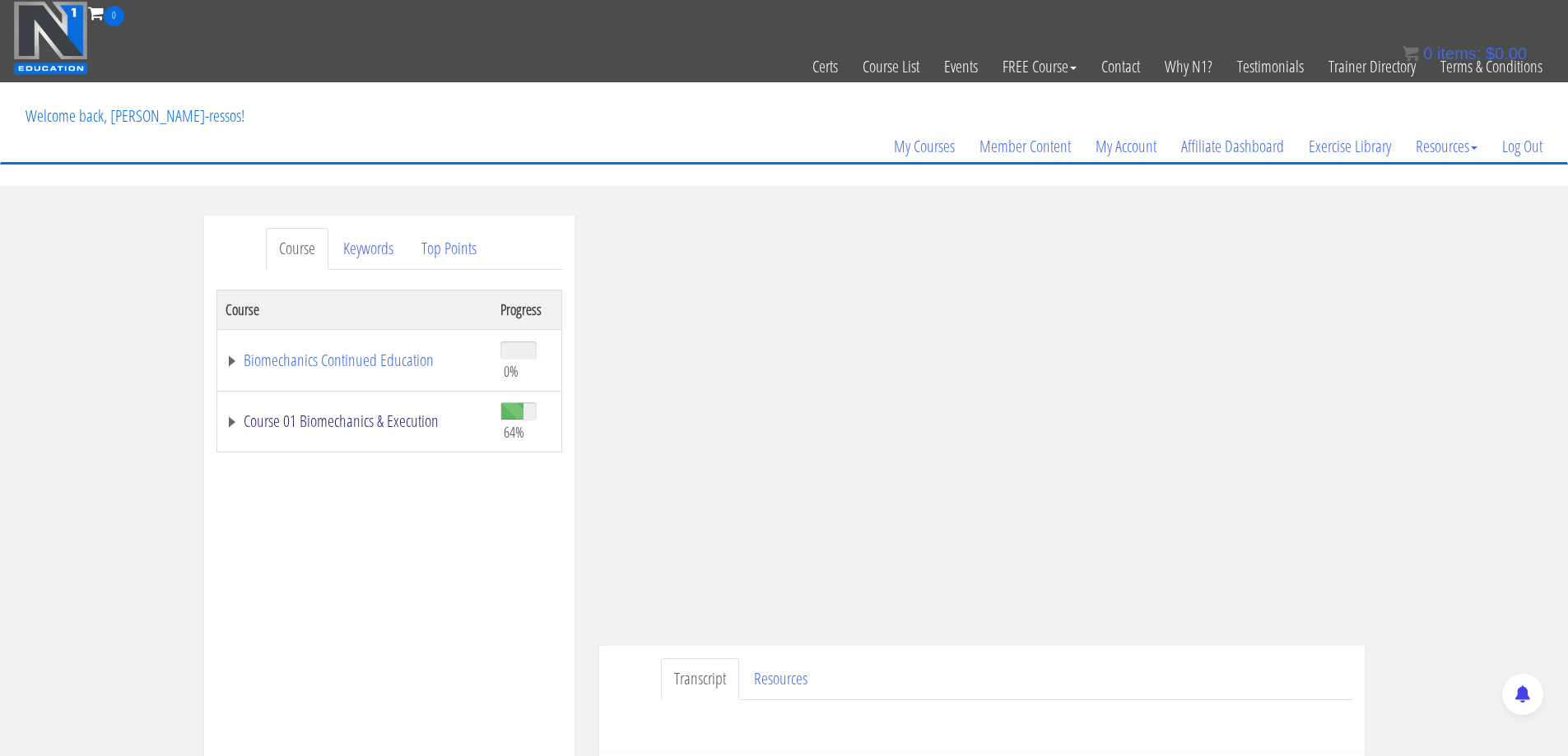
click at [416, 416] on link "Course 01 Biomechanics & Execution" at bounding box center [354, 421] width 258 height 16
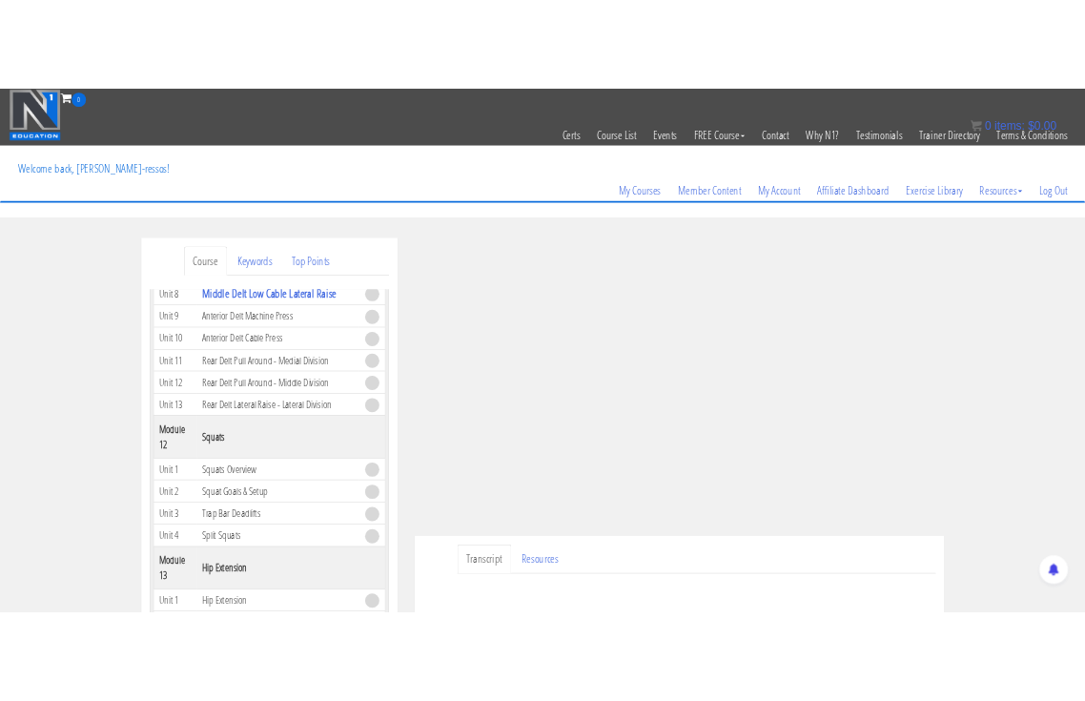
scroll to position [4291, 0]
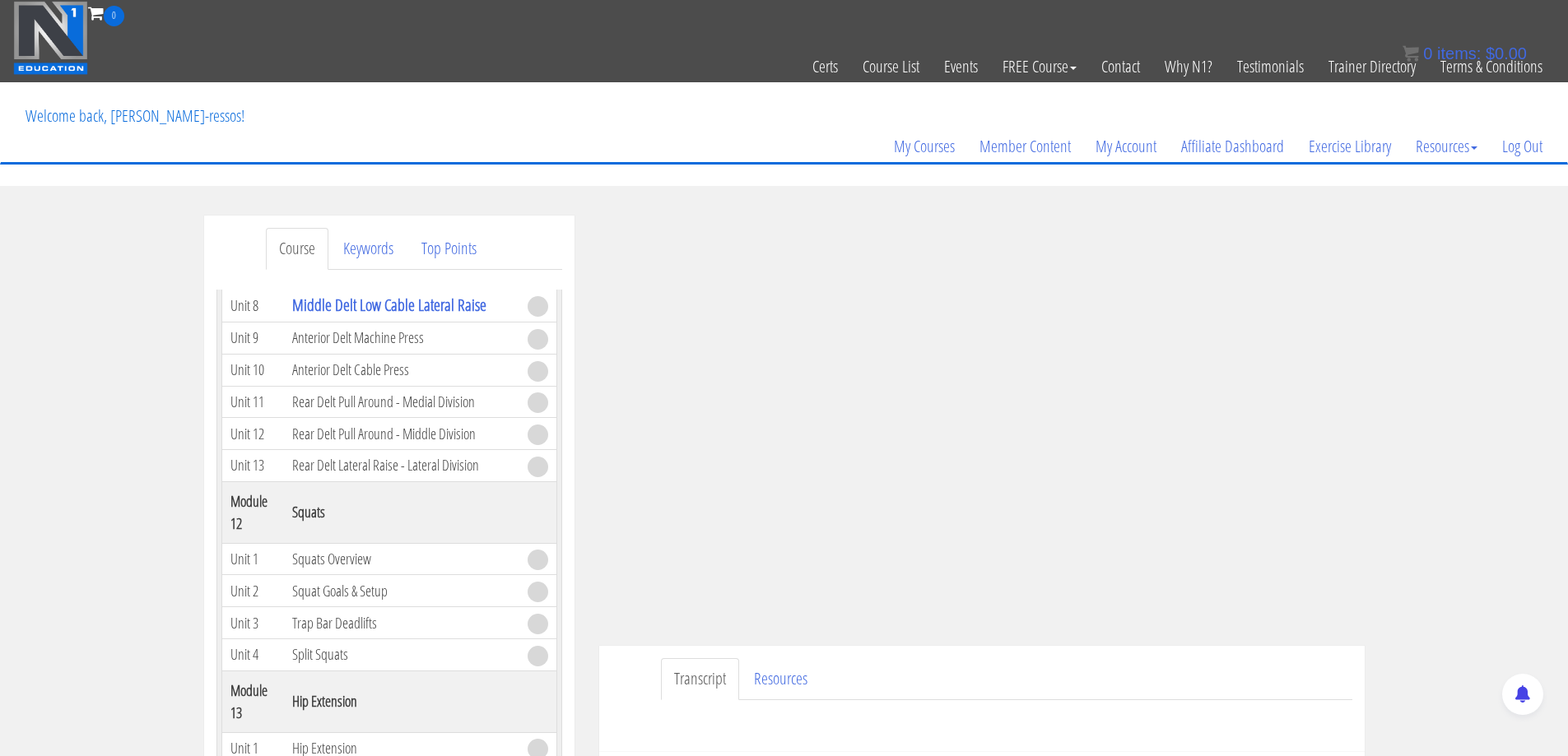
click at [913, 671] on ul "Transcript Resources" at bounding box center [1007, 679] width 692 height 42
